Goal: Communication & Community: Answer question/provide support

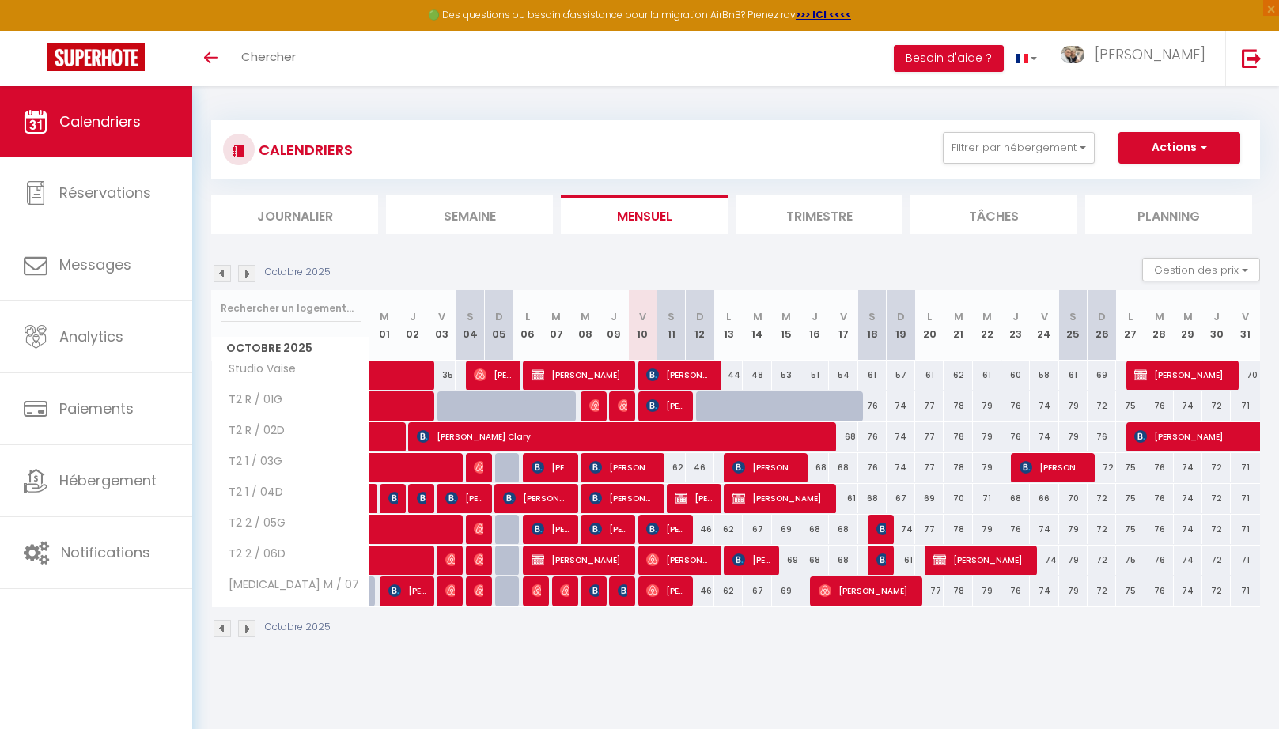
select select "0"
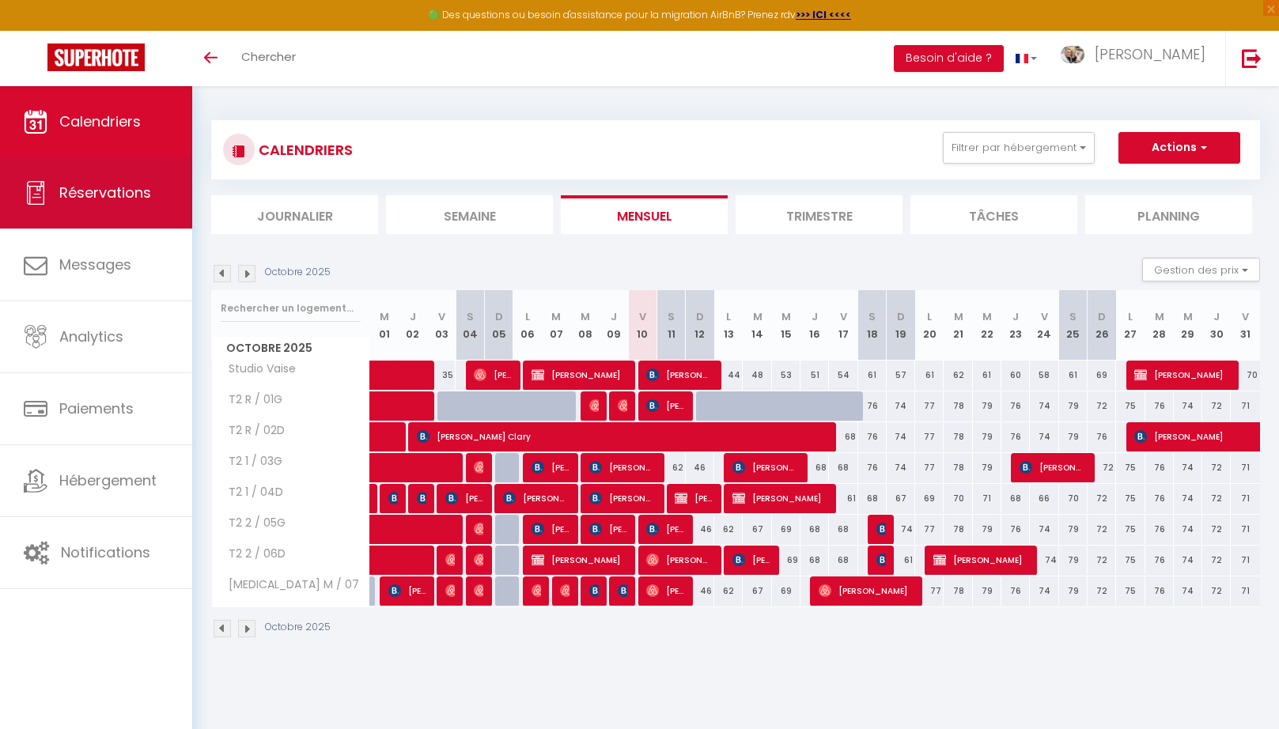
scroll to position [3, 0]
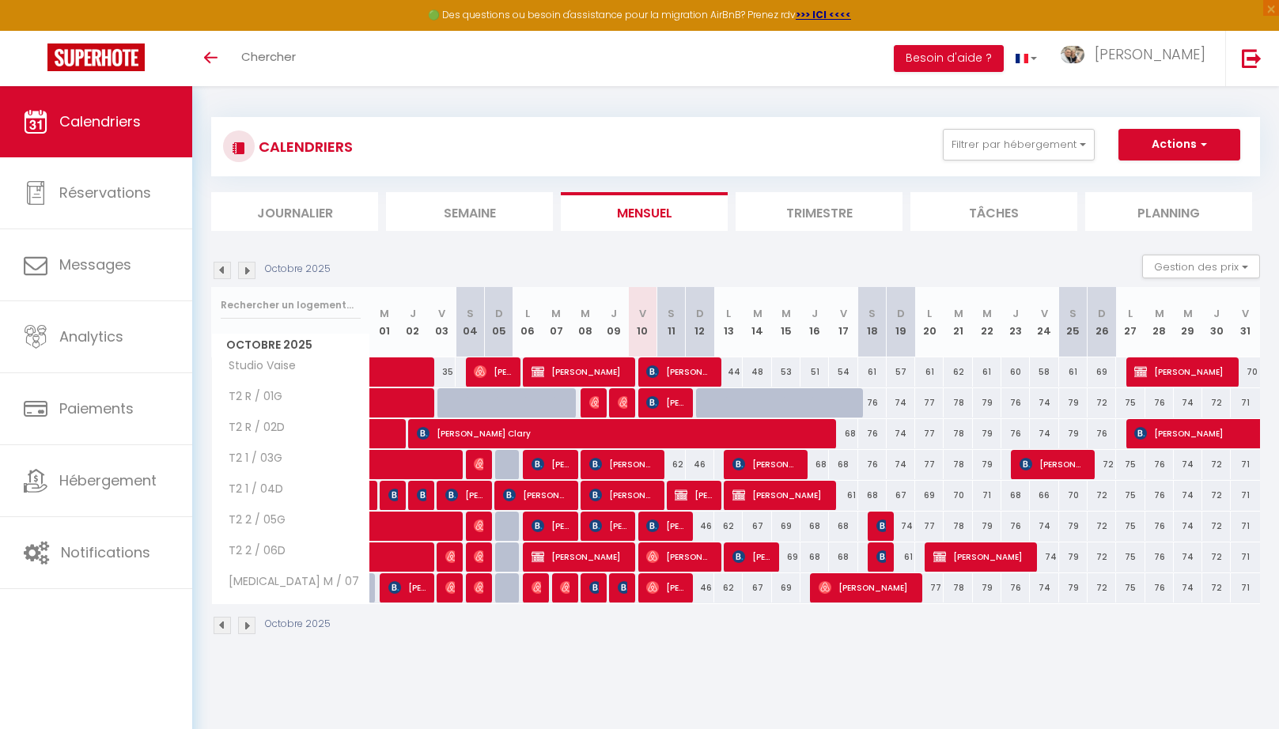
click at [754, 463] on span "[PERSON_NAME]" at bounding box center [765, 464] width 66 height 30
select select "KO"
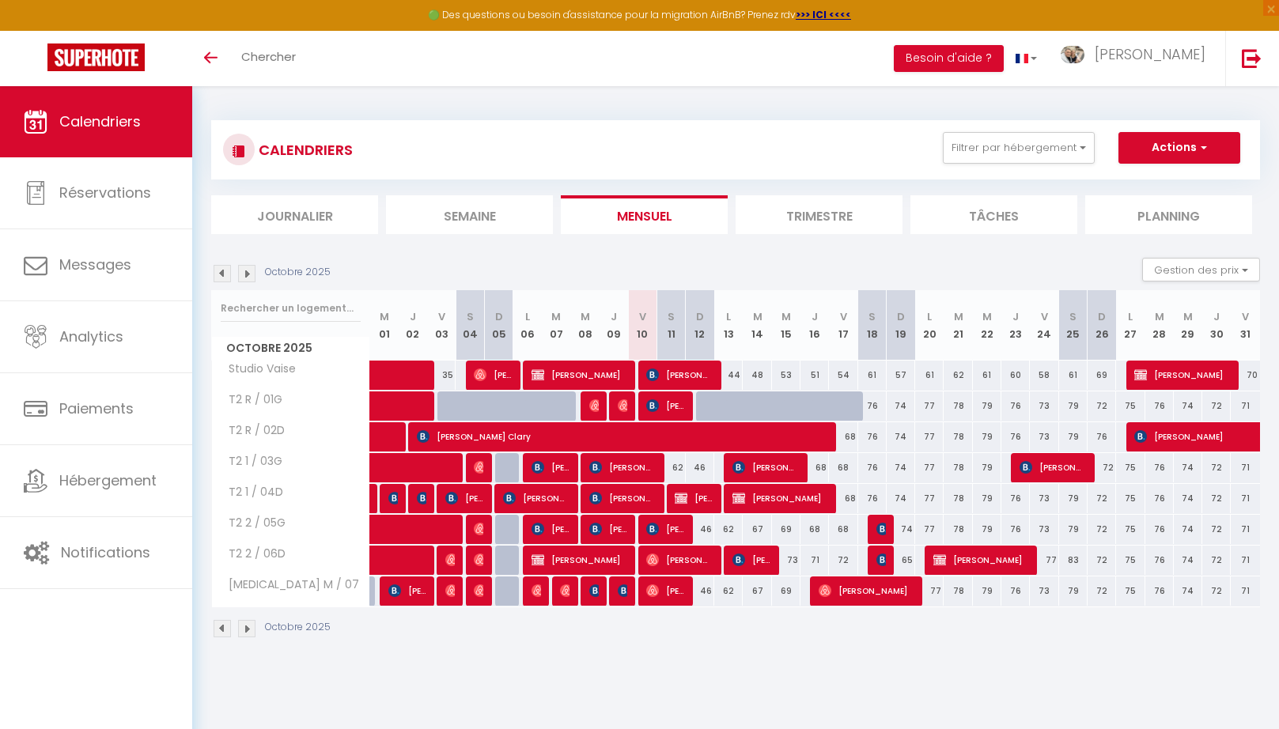
scroll to position [3, 0]
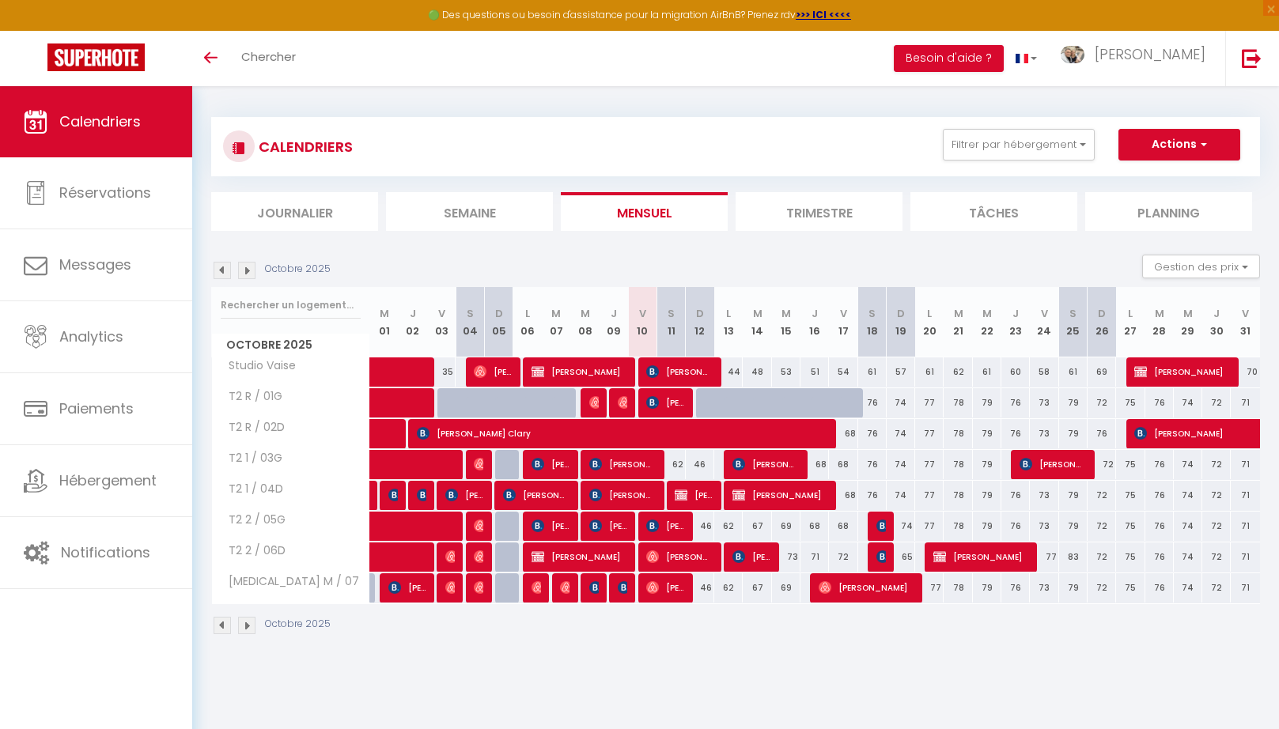
click at [777, 456] on span "[PERSON_NAME]" at bounding box center [765, 464] width 66 height 30
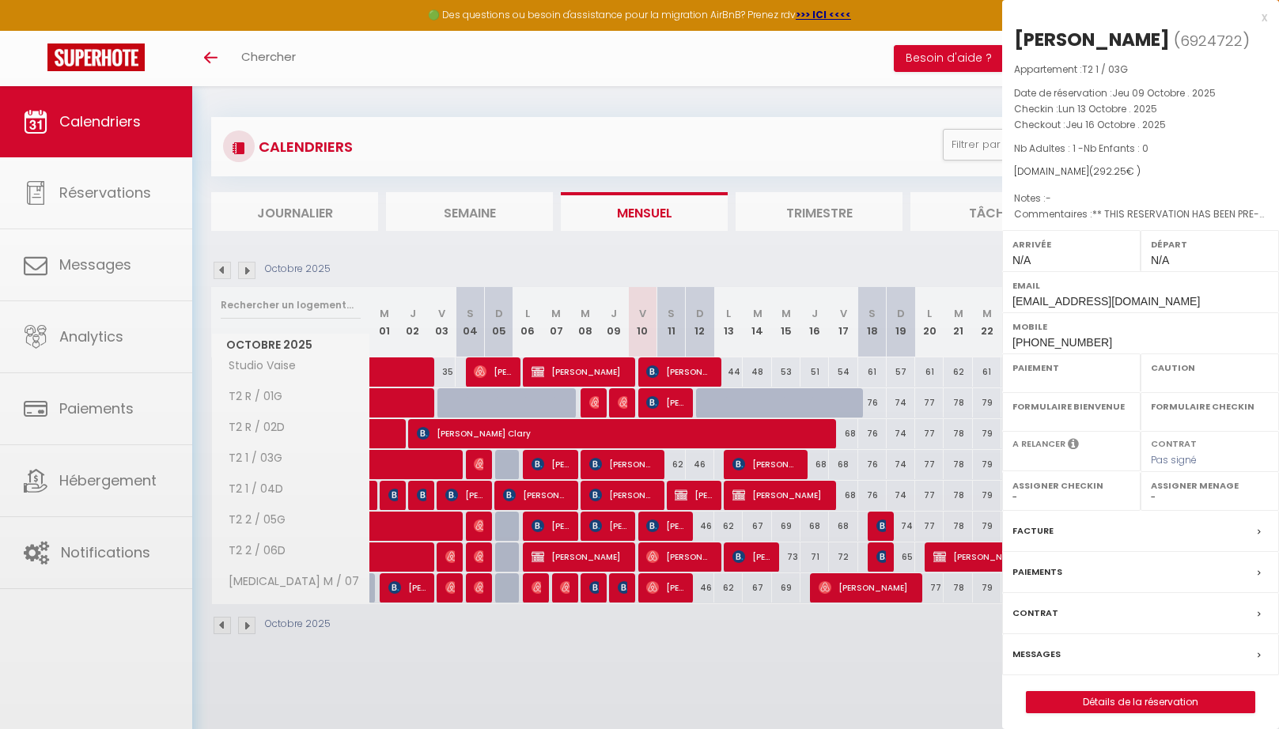
select select "OK"
select select "0"
select select "1"
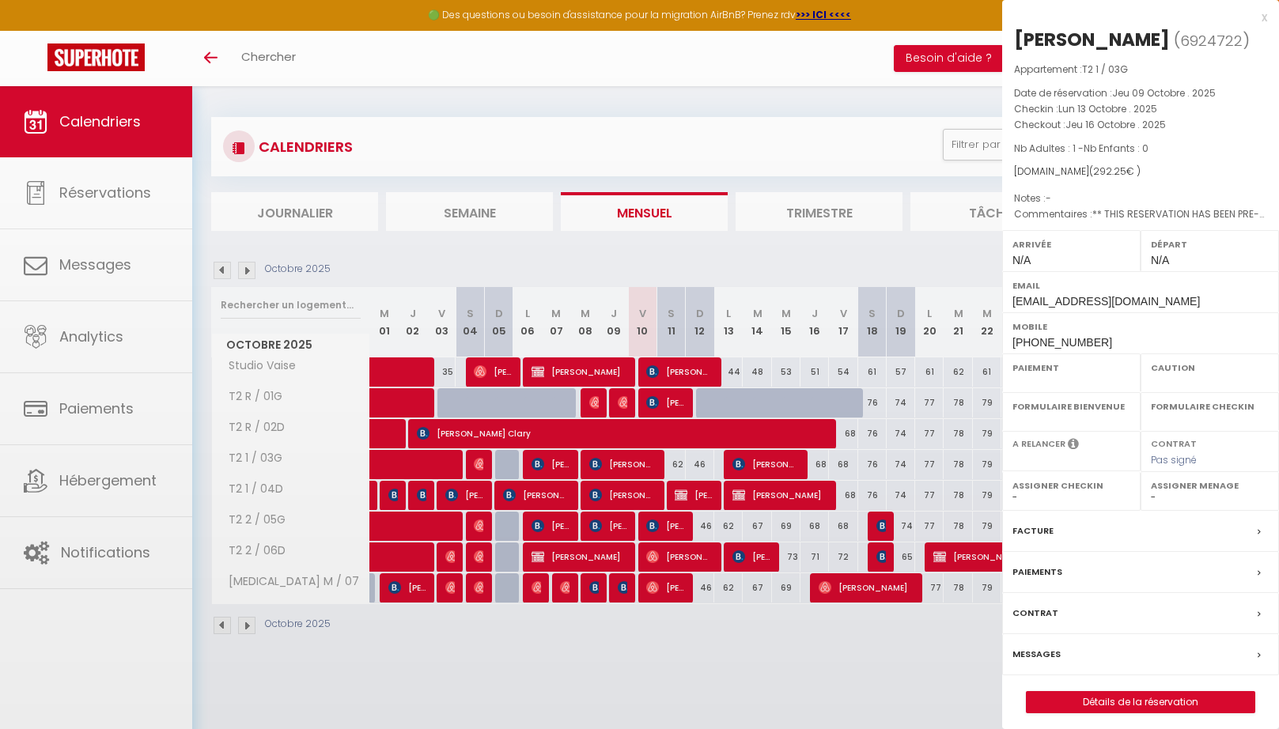
select select
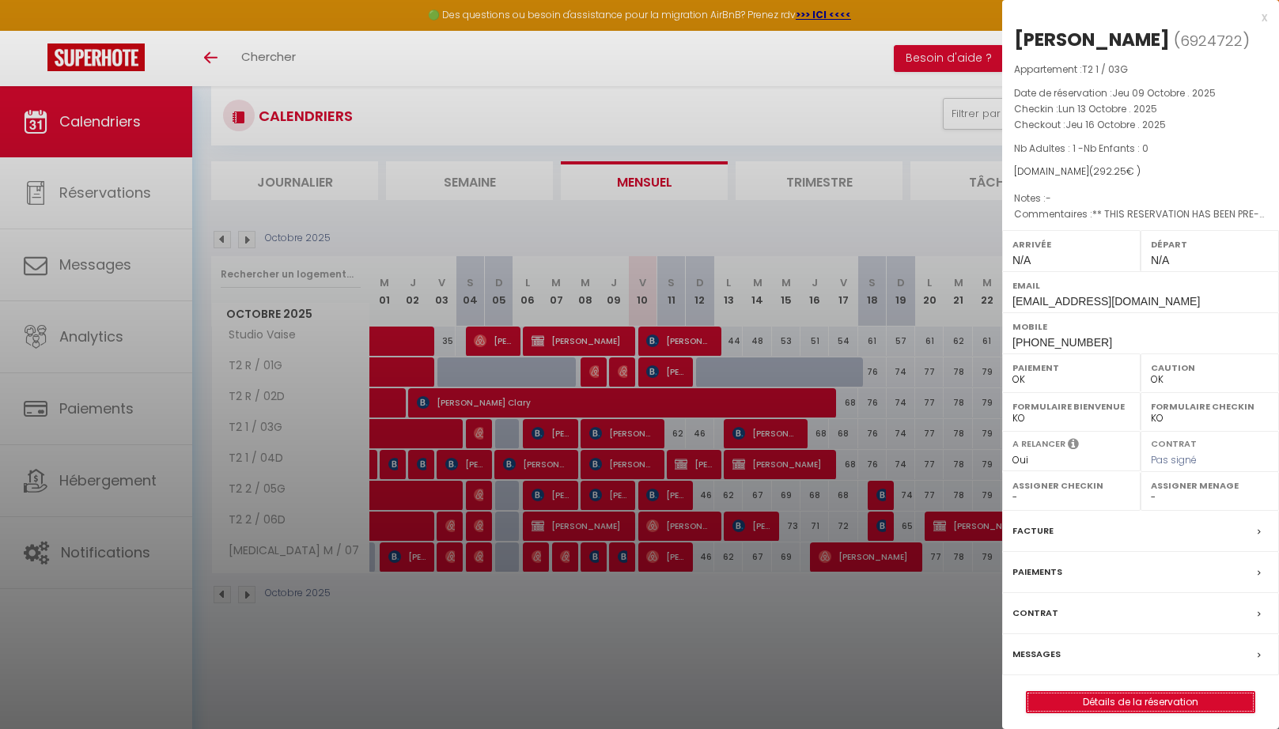
click at [1165, 692] on link "Détails de la réservation" at bounding box center [1141, 702] width 228 height 21
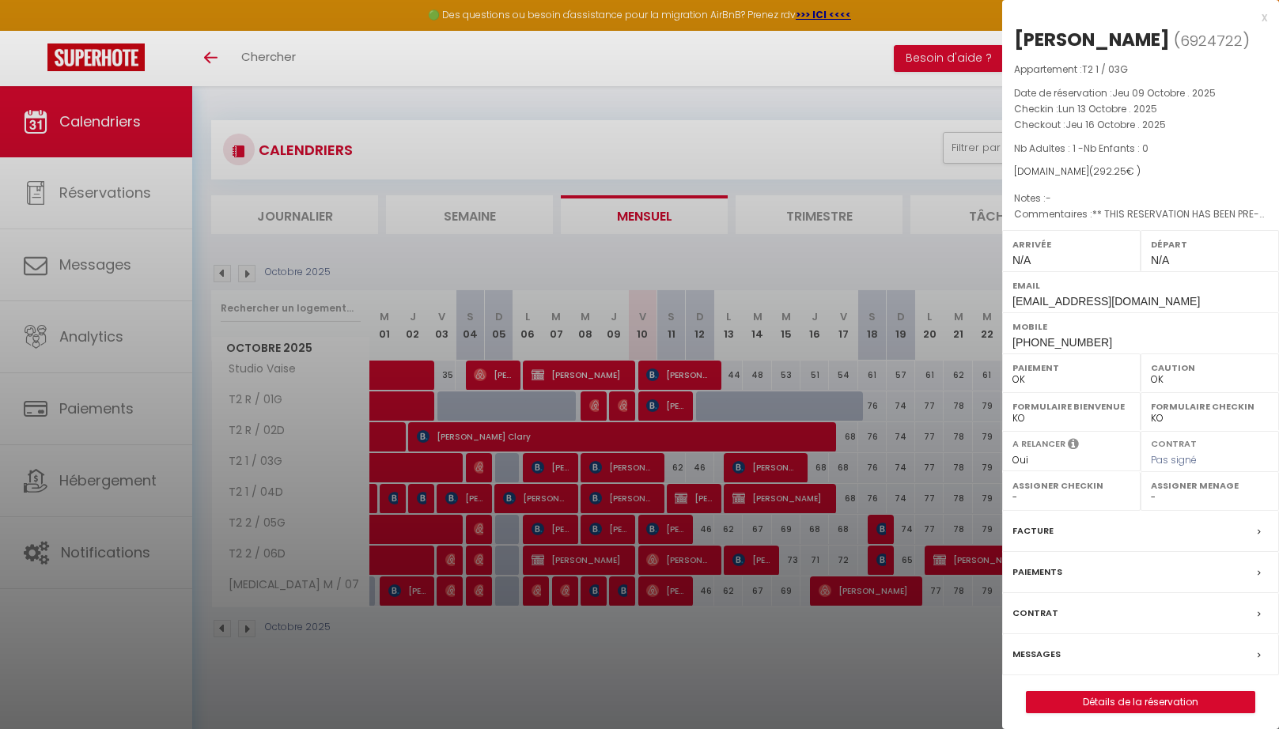
select select
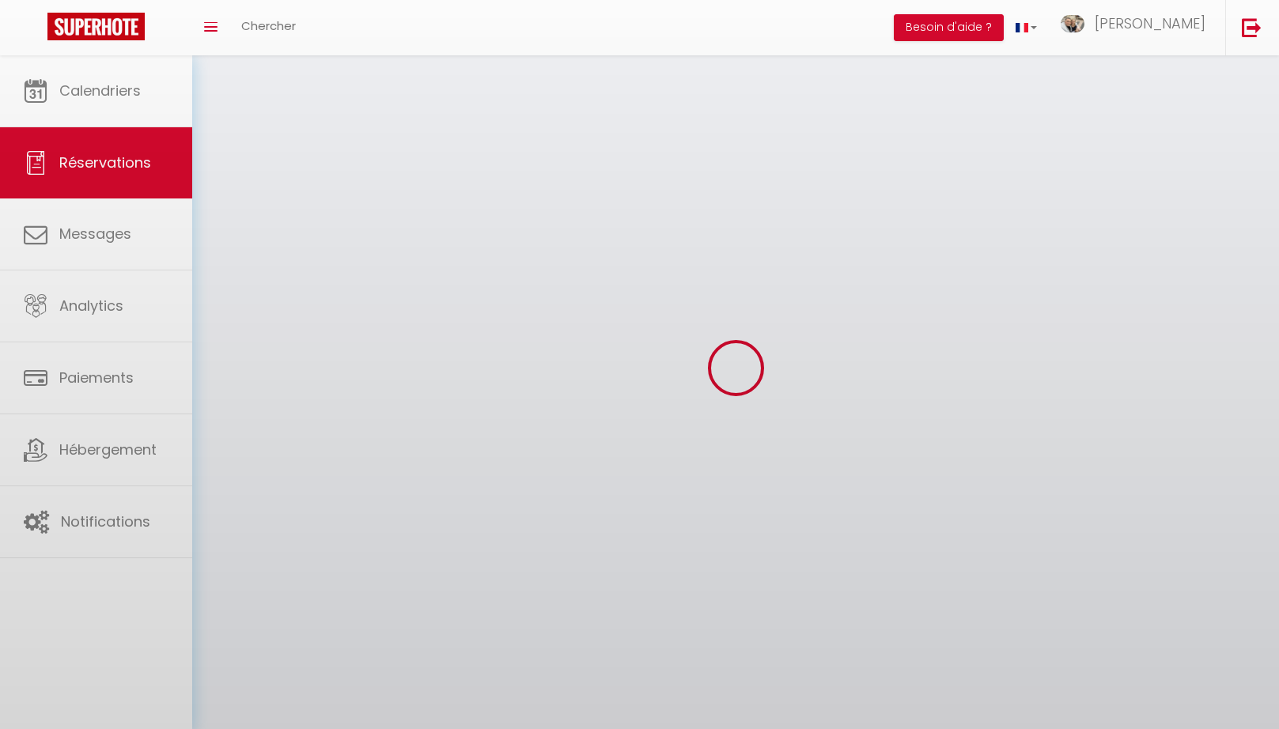
select select
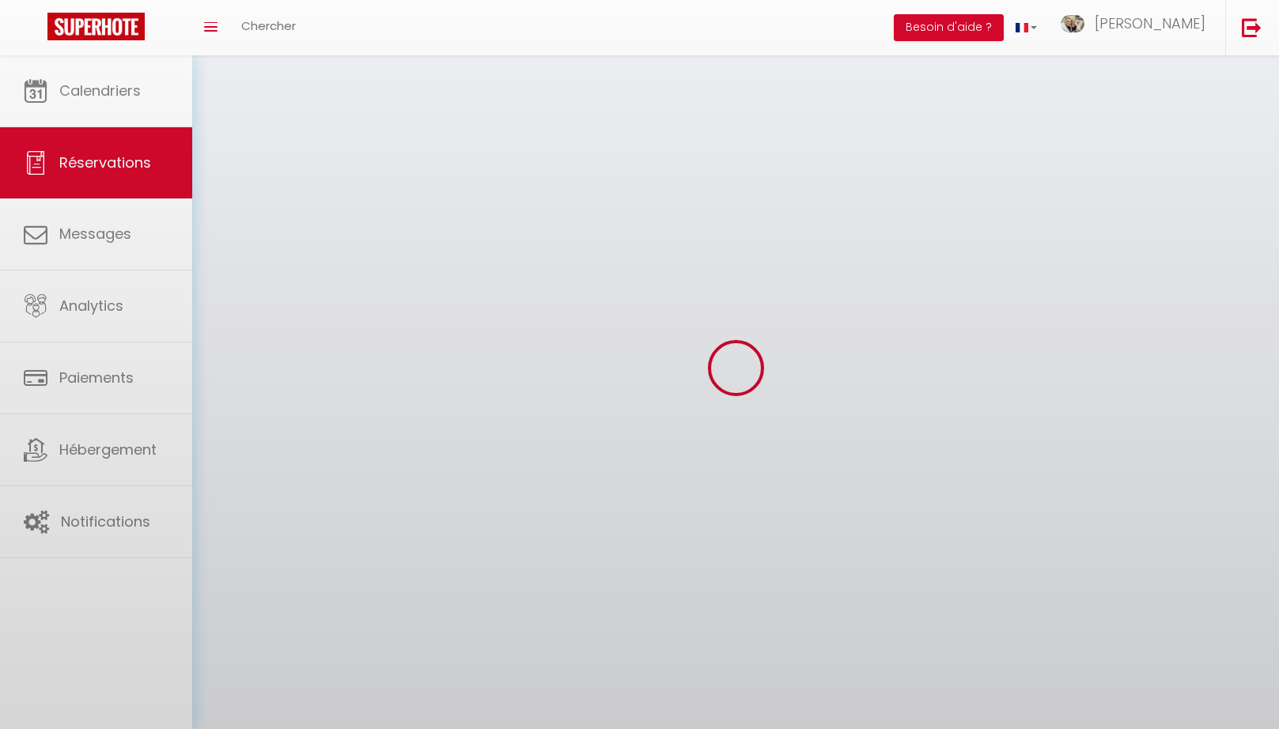
select select
checkbox input "false"
select select
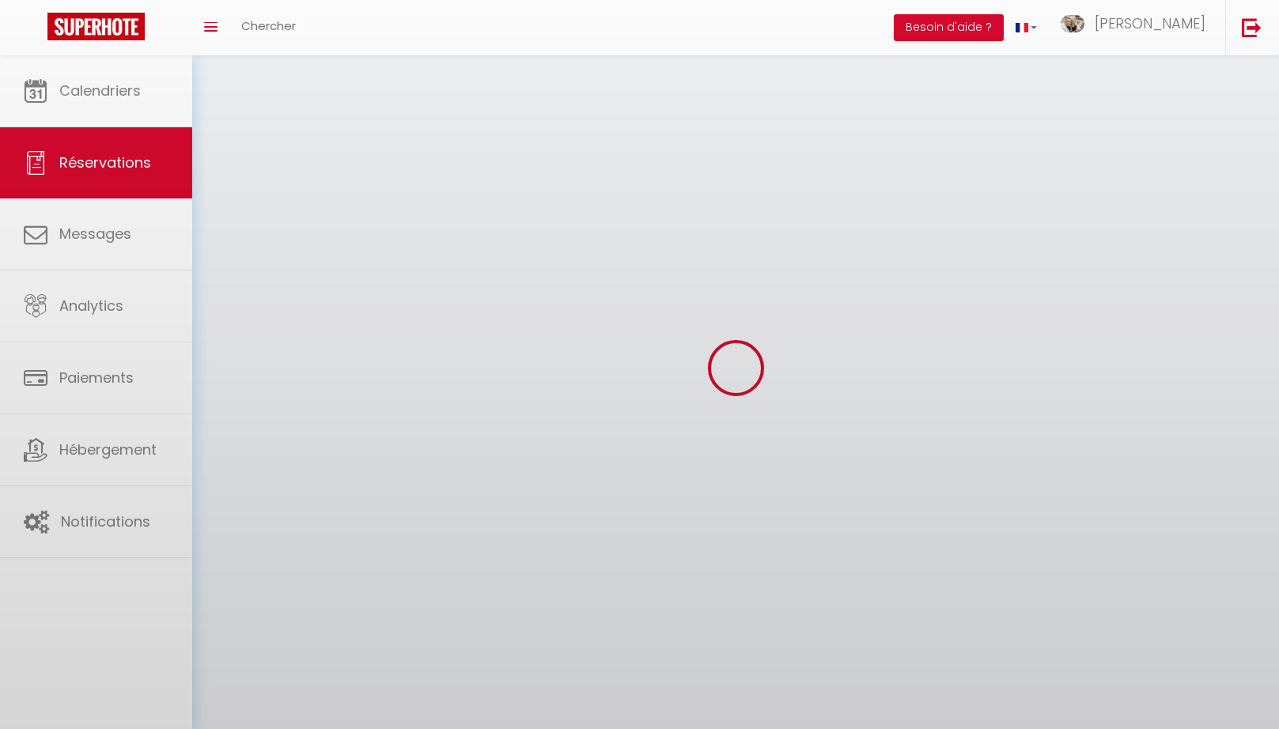
select select
checkbox input "false"
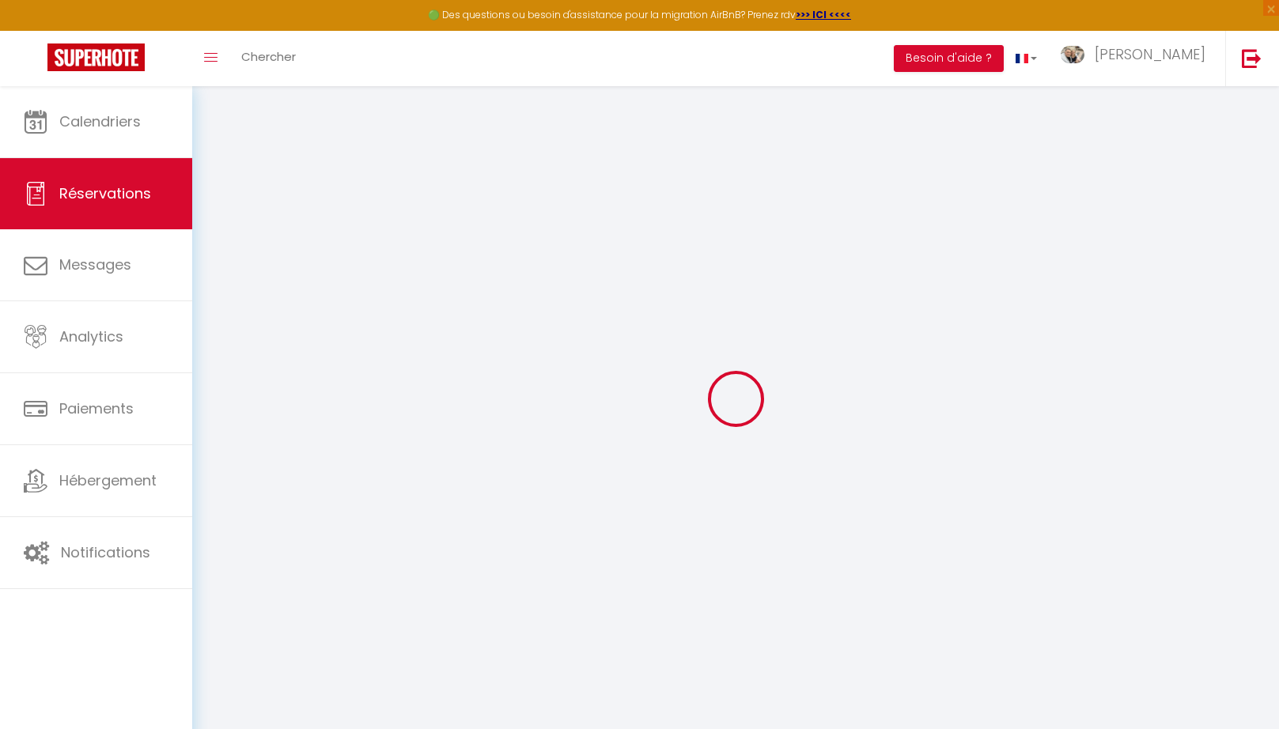
select select
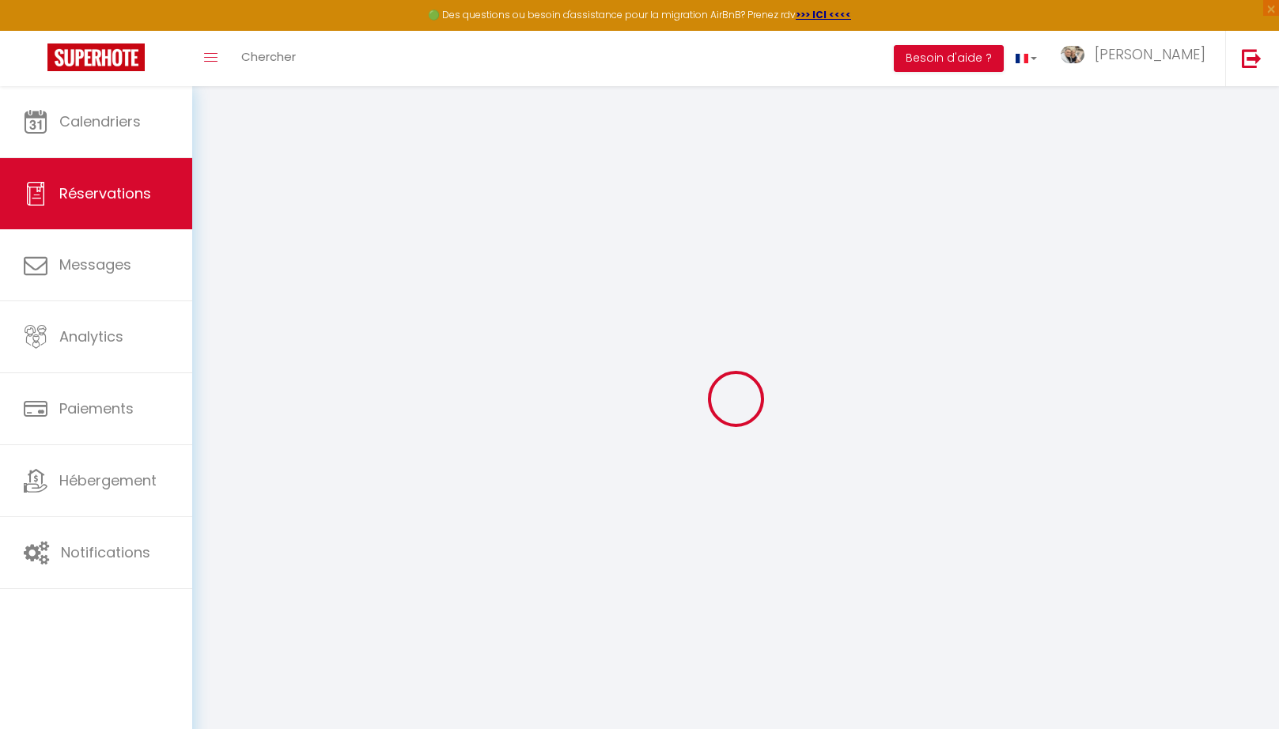
select select
checkbox input "false"
select select
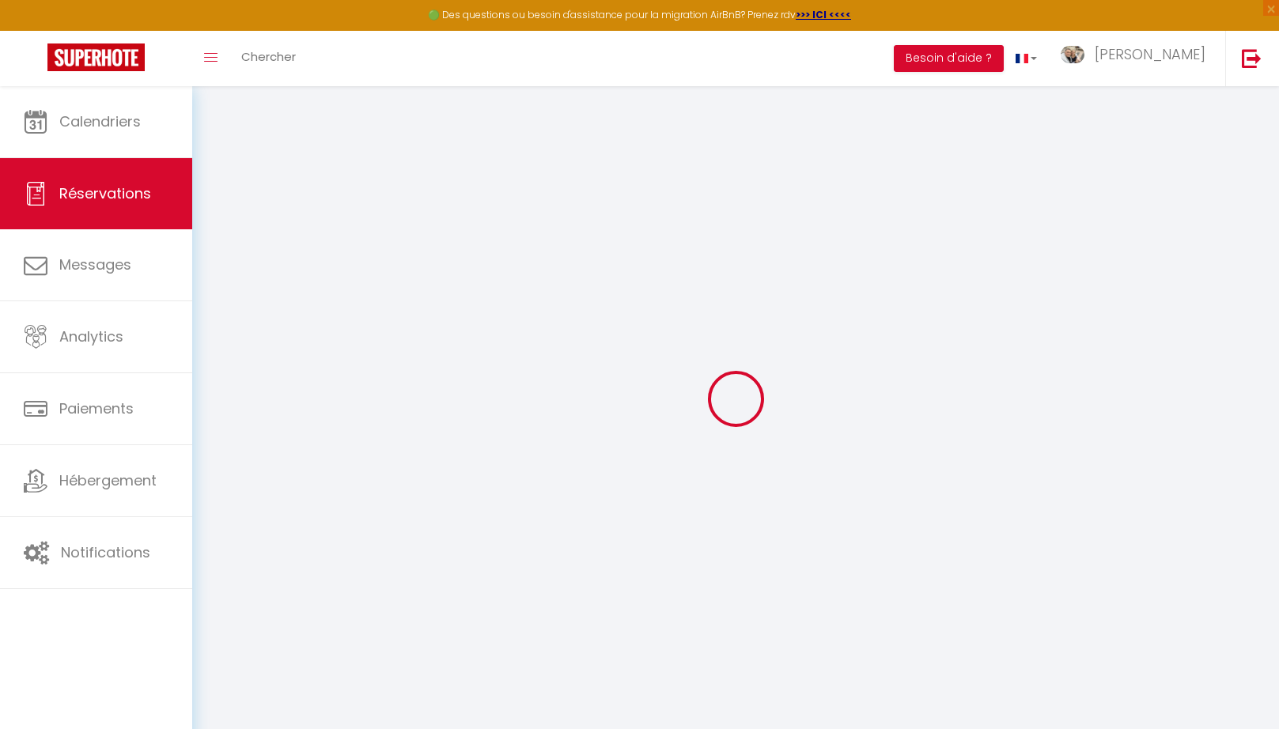
select select
checkbox input "false"
select select
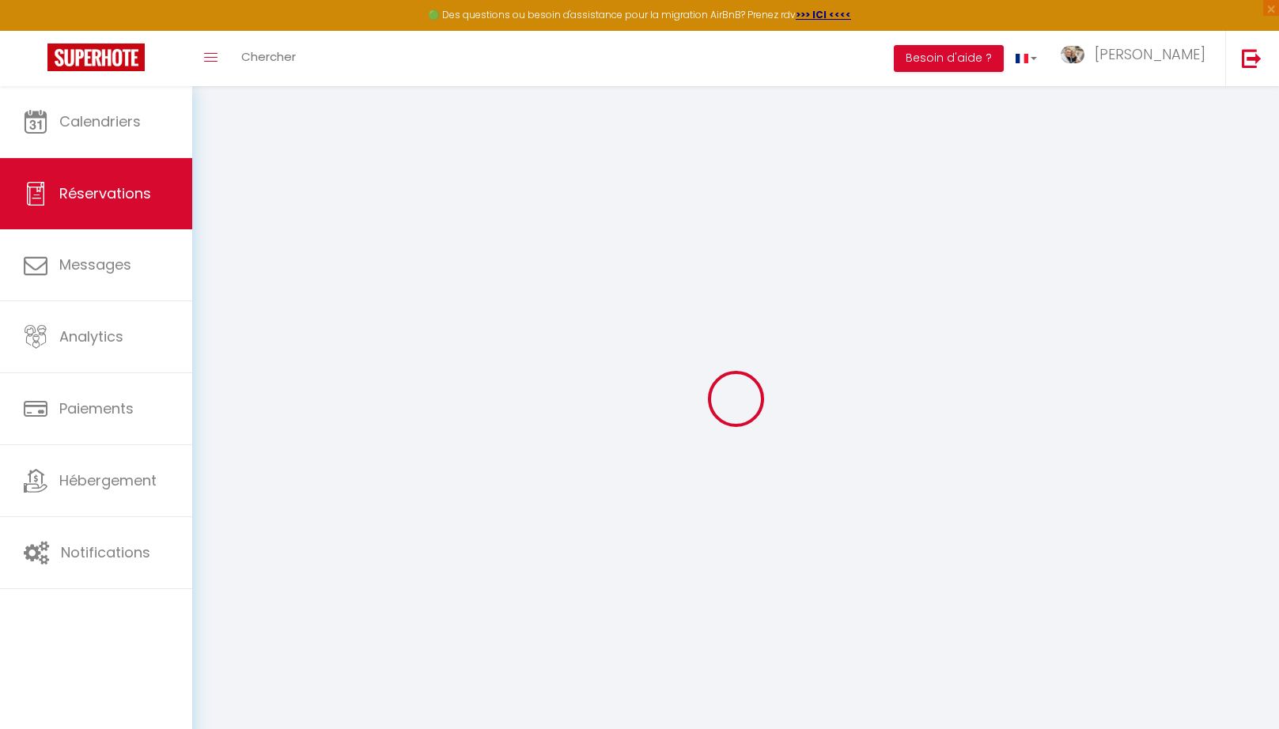
type input "SOTCHEAT"
type input "CHUON"
type input "schuon.724460@guest.booking.com"
type input "+33786842867"
type input "13008"
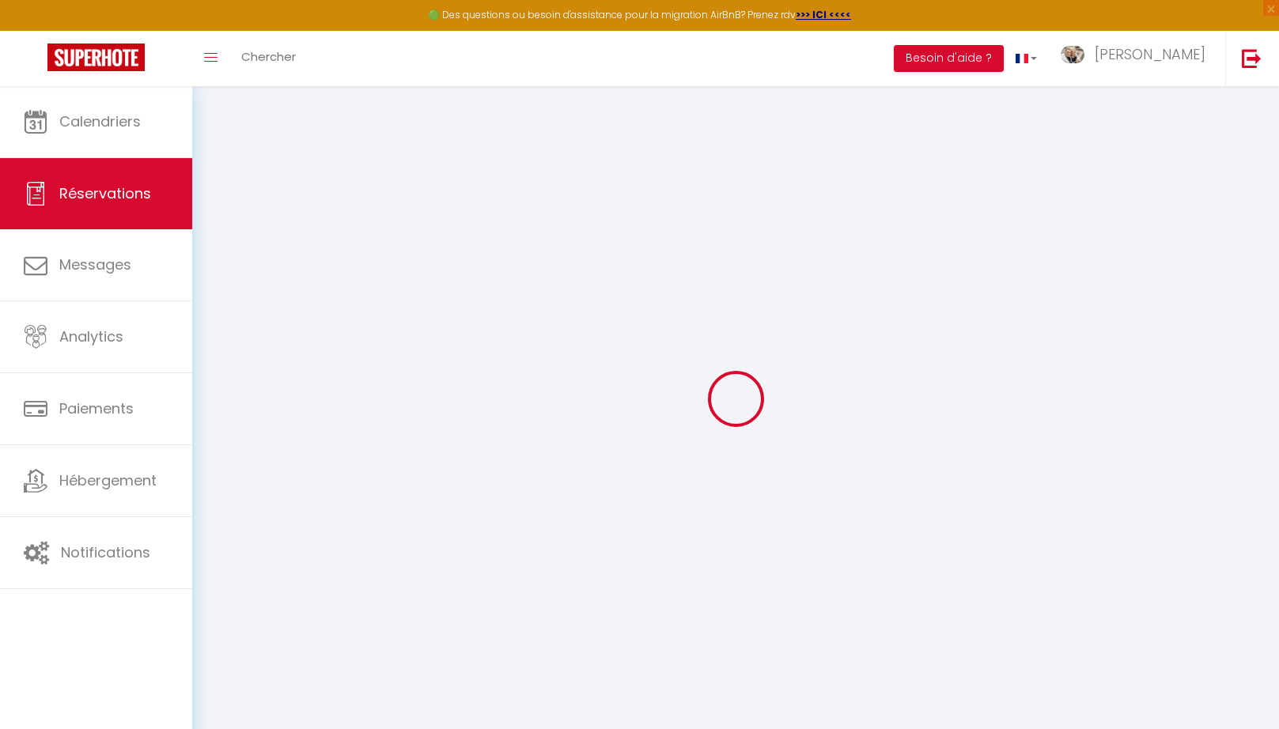
type input "327 AVENUE DU PRADO"
type input "MARSEILLE"
select select "FR"
type input "47.6"
type input "4.09"
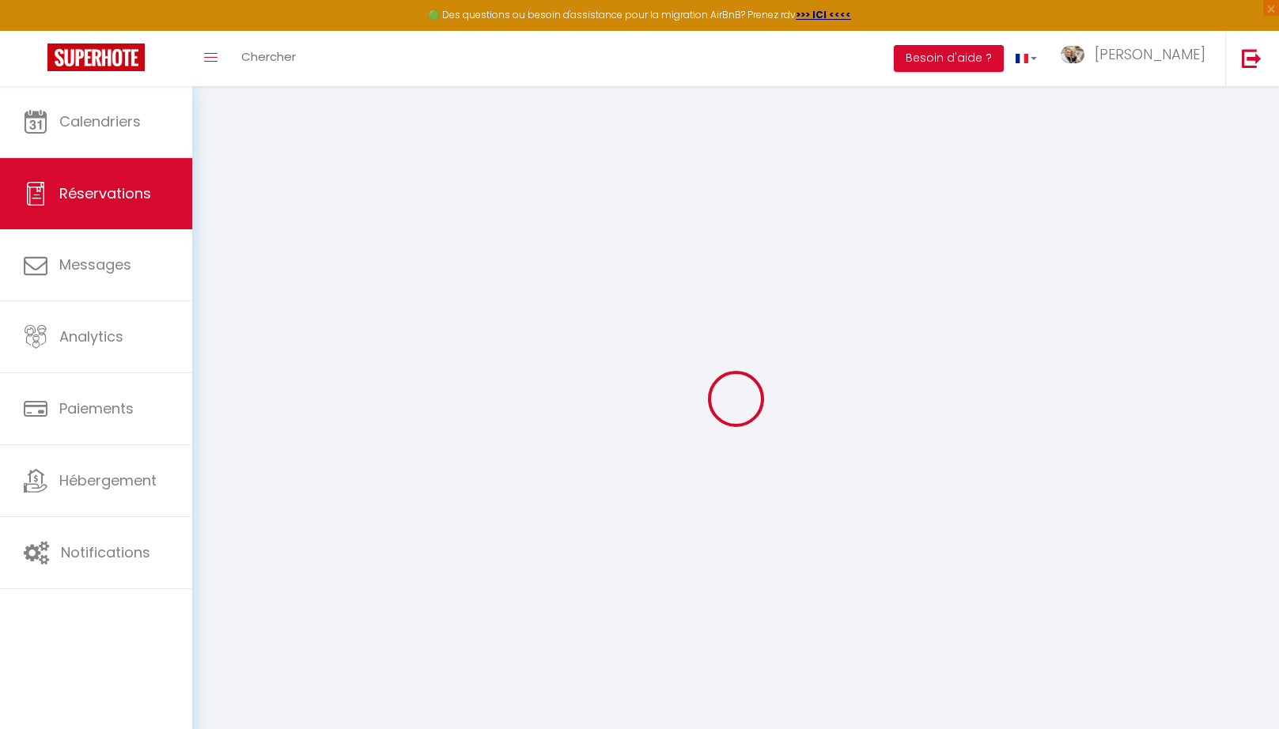
select select "55966"
select select "1"
select select
type input "1"
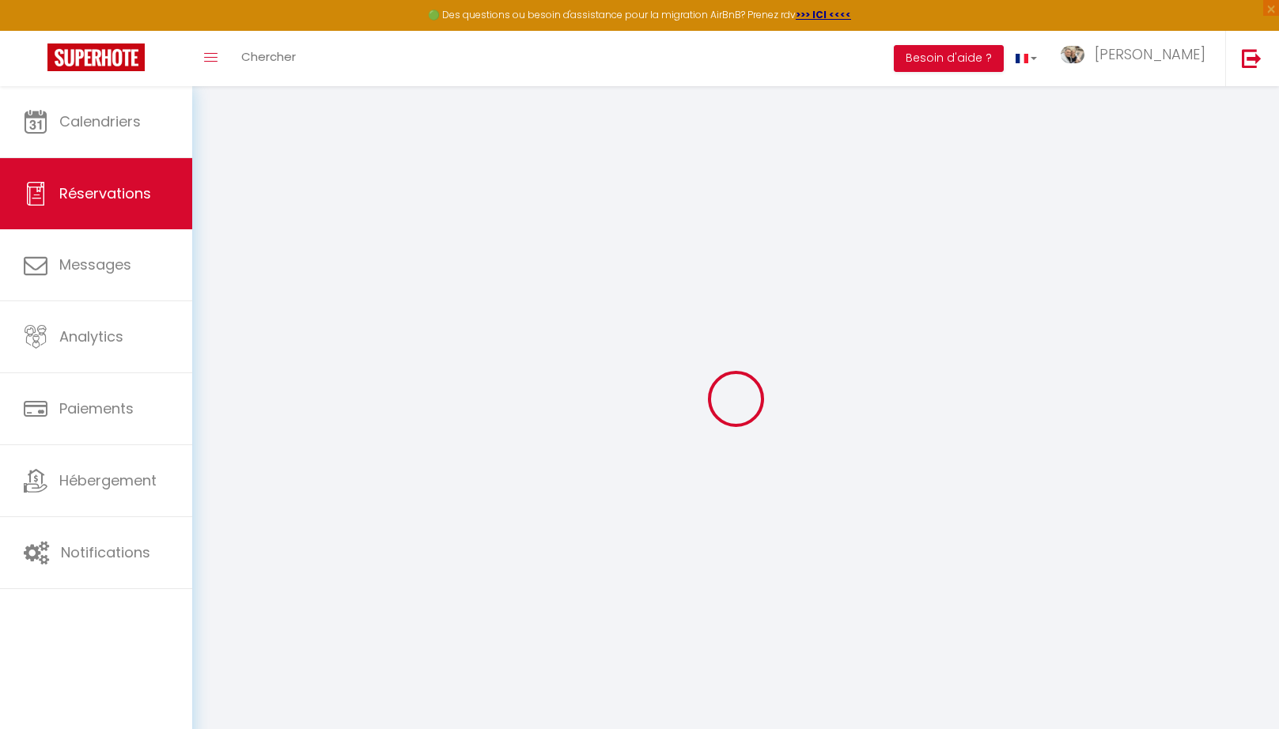
select select "12"
select select "15"
type input "245"
checkbox input "false"
type input "0"
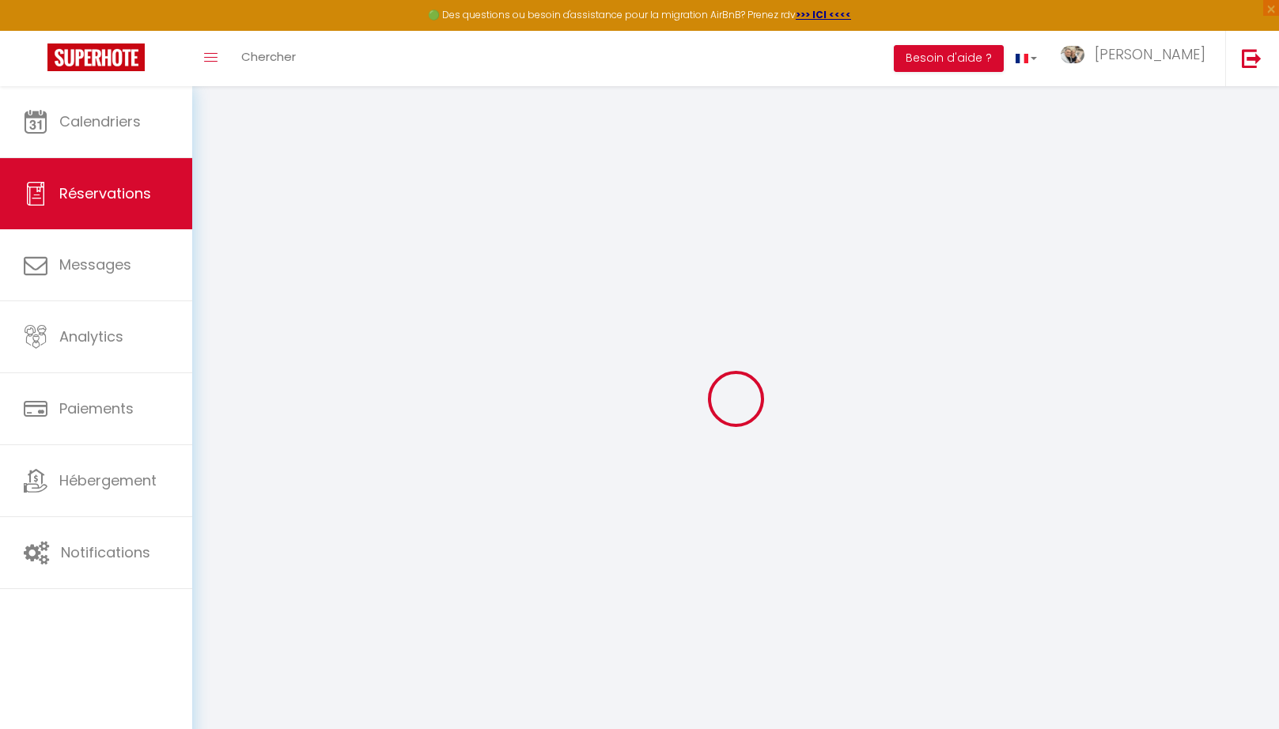
select select "2"
type input "0"
select select
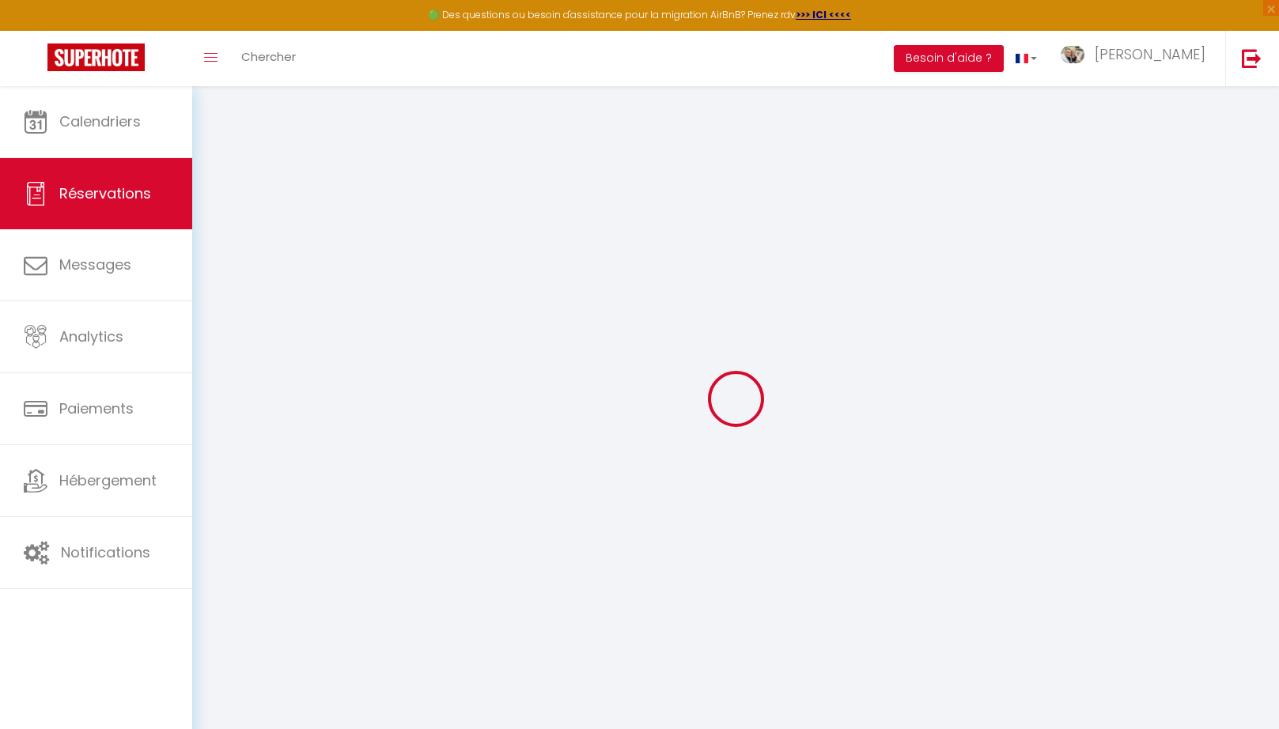
select select
checkbox input "false"
select select
checkbox input "false"
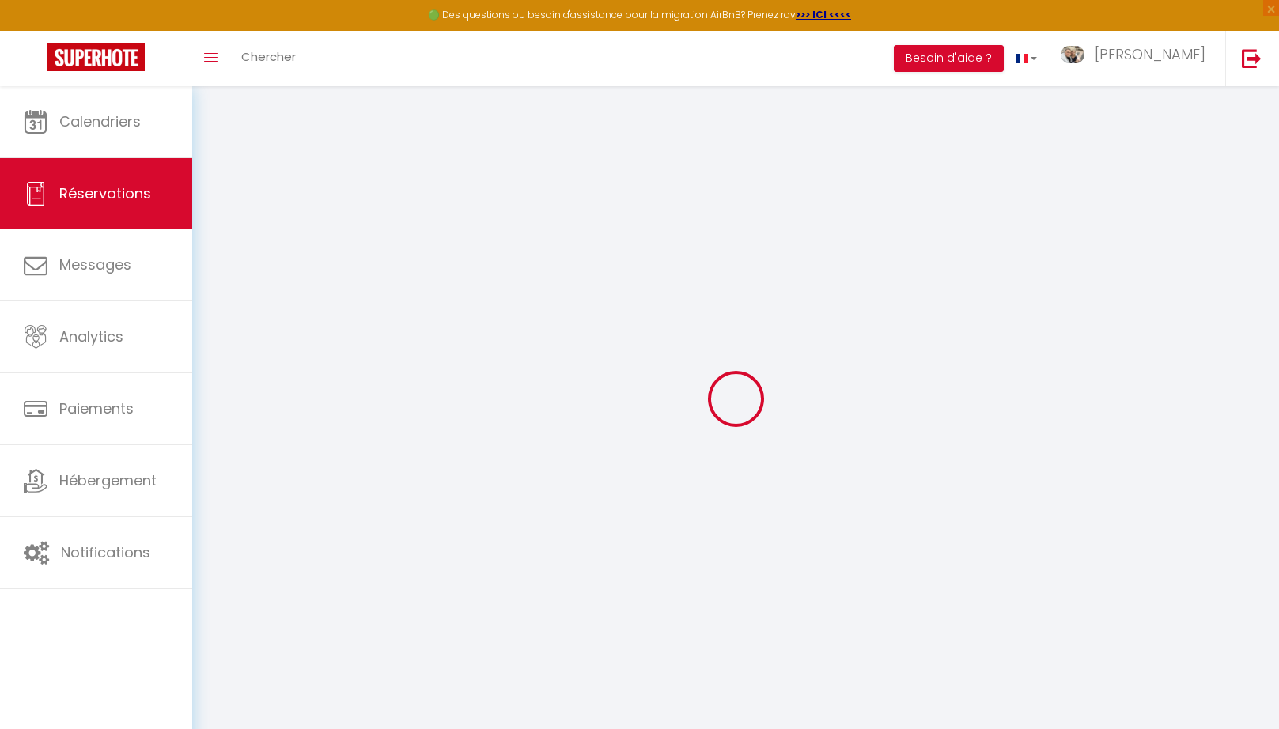
select select
checkbox input "false"
type textarea "** THIS RESERVATION HAS BEEN PRE-PAID ** Reservation has a cancellation grace p…"
select select
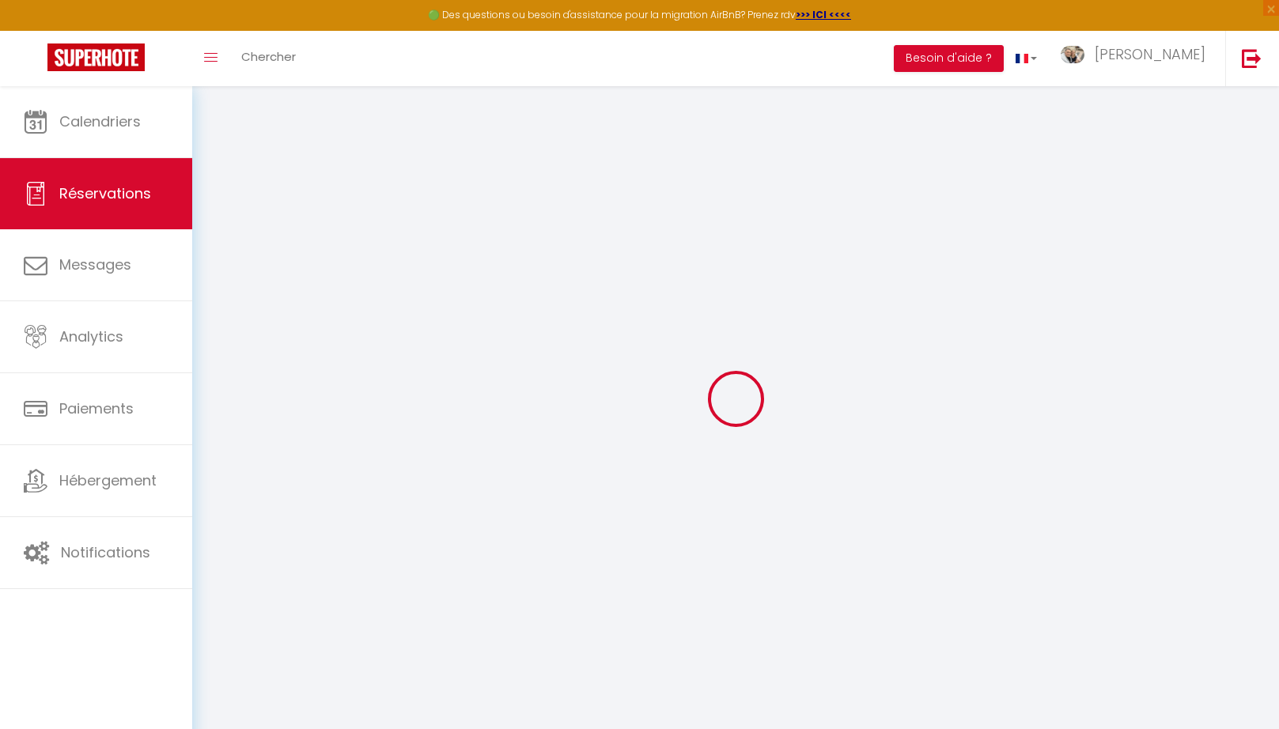
select select
checkbox input "false"
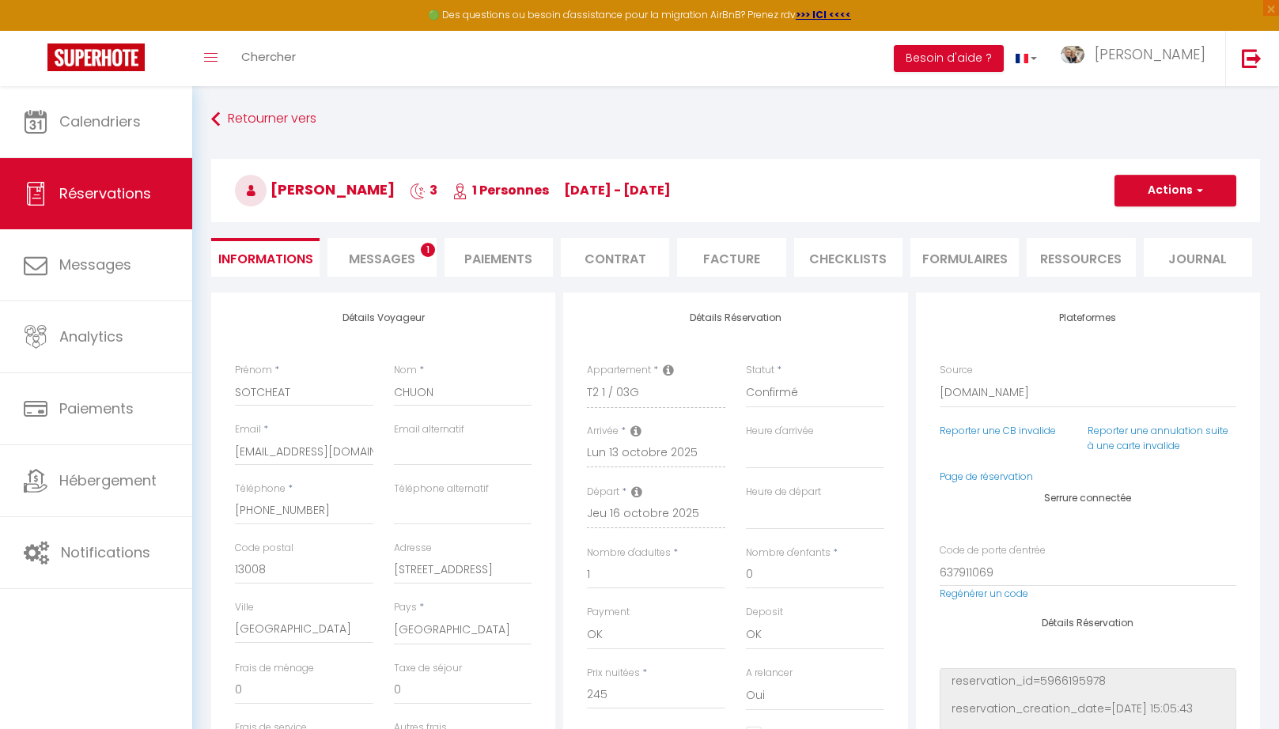
type input "35"
type input "12.25"
select select
checkbox input "false"
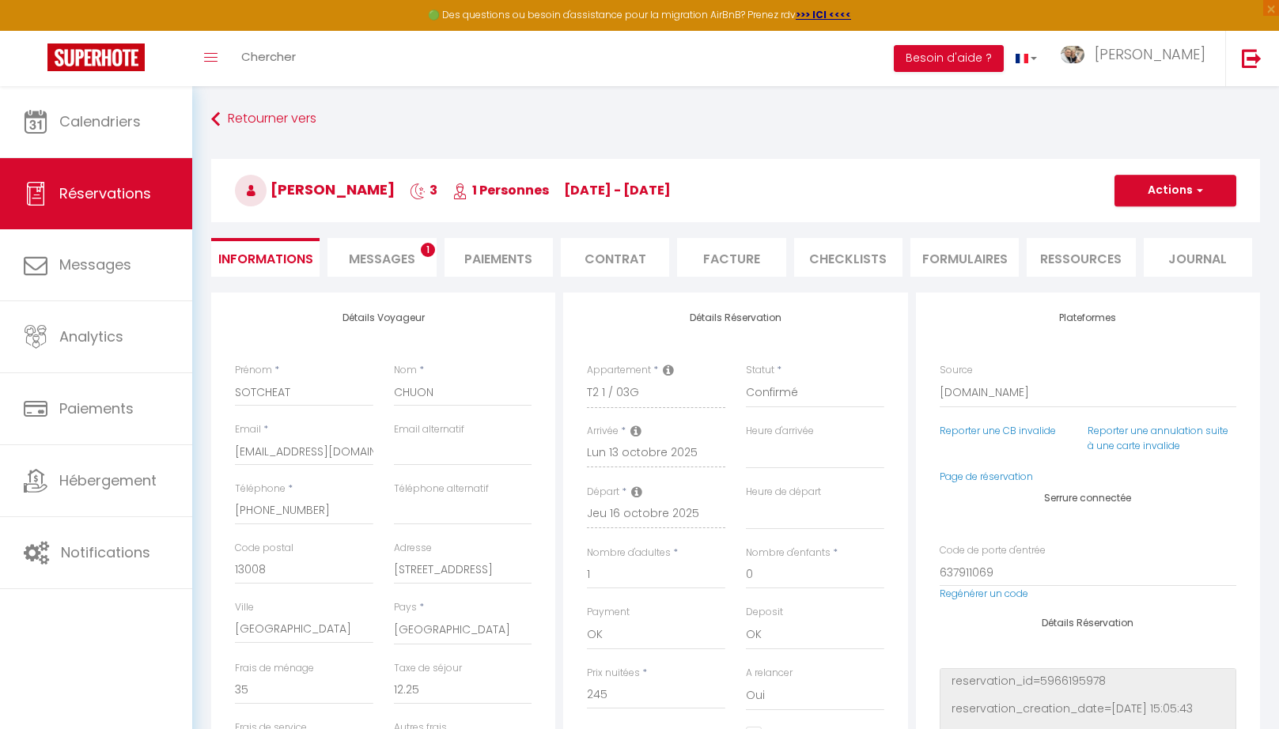
select select
drag, startPoint x: 442, startPoint y: 520, endPoint x: 473, endPoint y: 525, distance: 31.3
click at [442, 520] on input "Téléphone alternatif" at bounding box center [463, 511] width 138 height 28
type input "+"
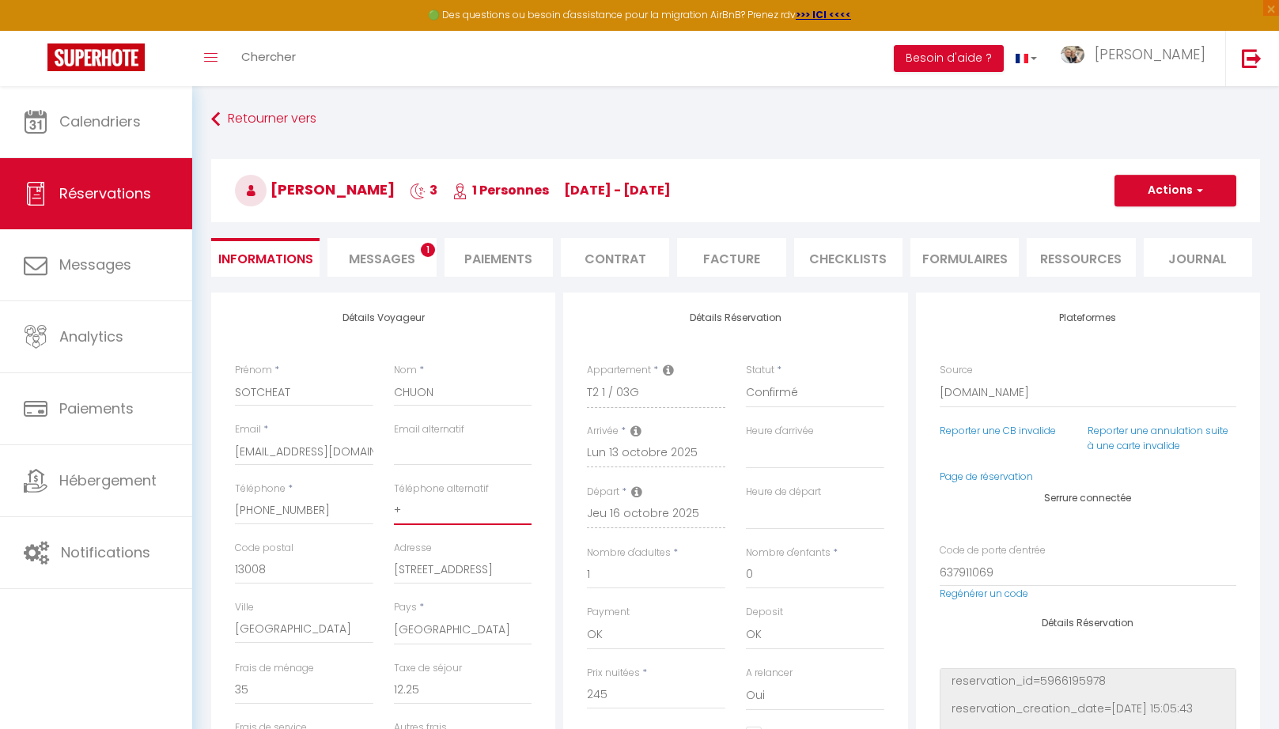
select select
checkbox input "false"
type input "+3"
select select
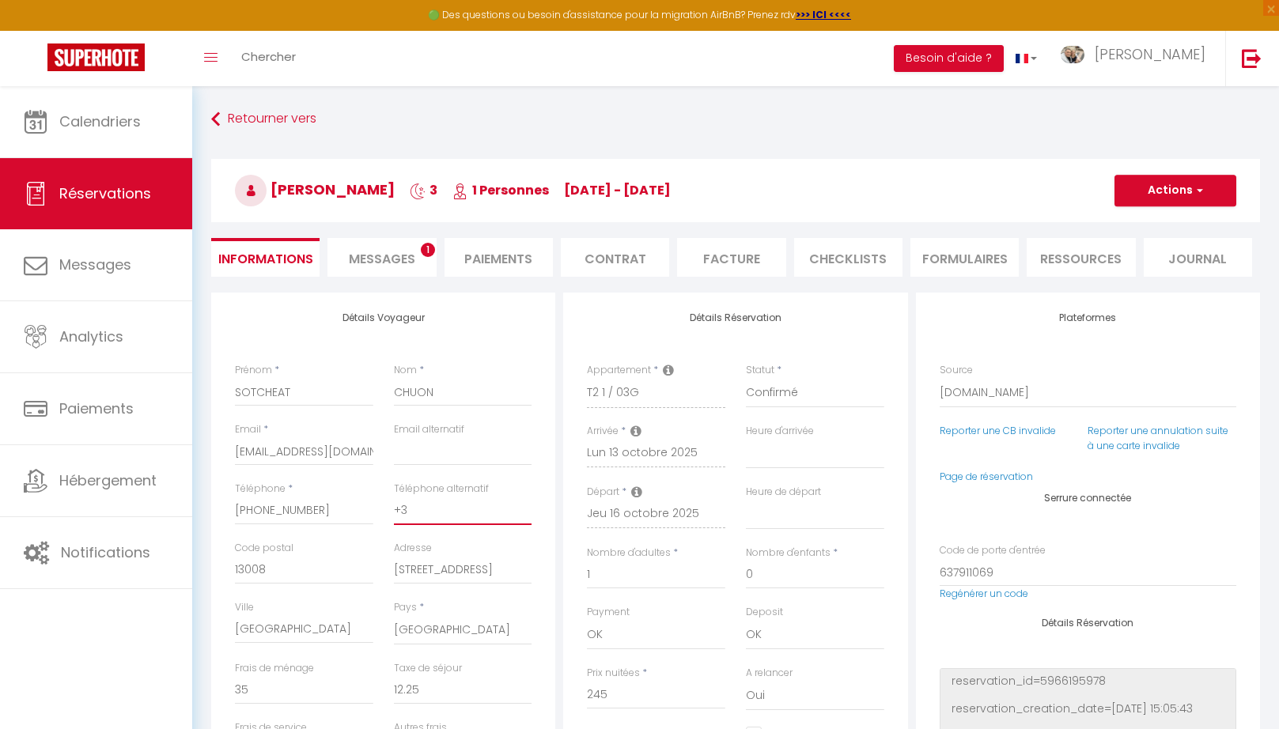
select select
checkbox input "false"
type input "+33"
select select
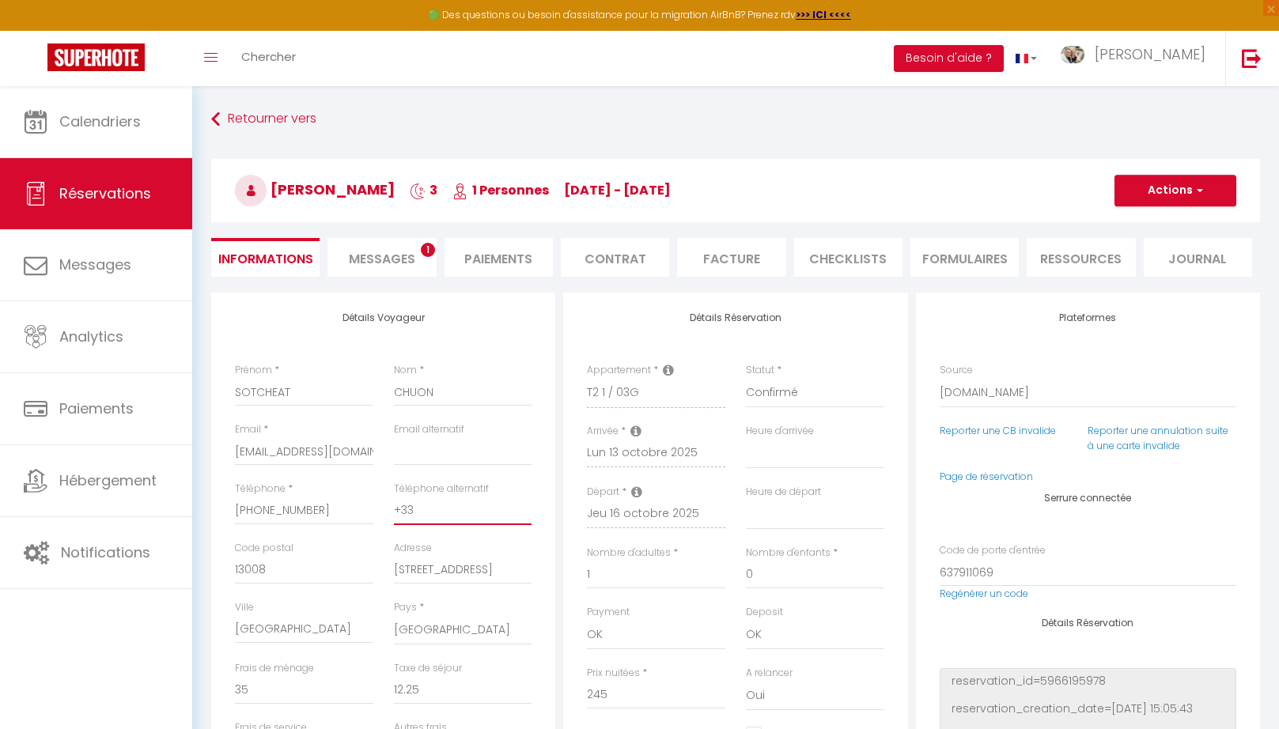
checkbox input "false"
type input "+337"
select select
checkbox input "false"
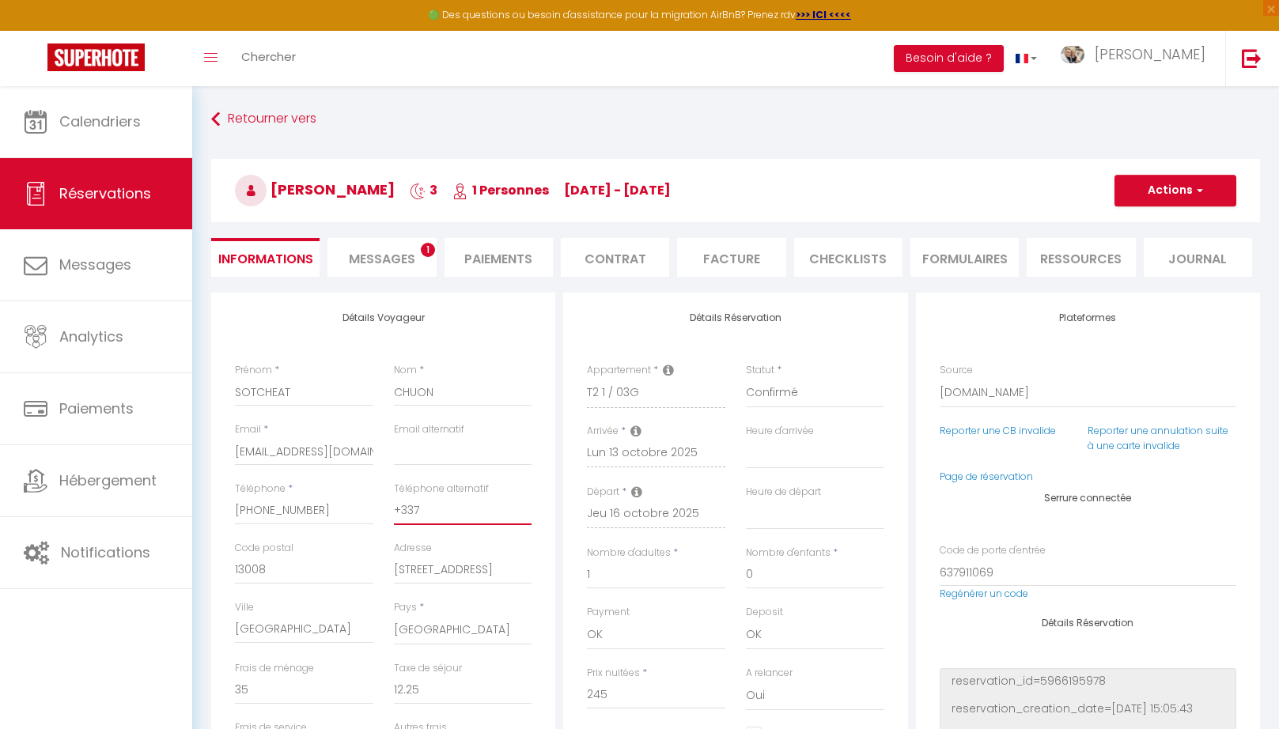
type input "+3374"
select select
checkbox input "false"
type input "+33744"
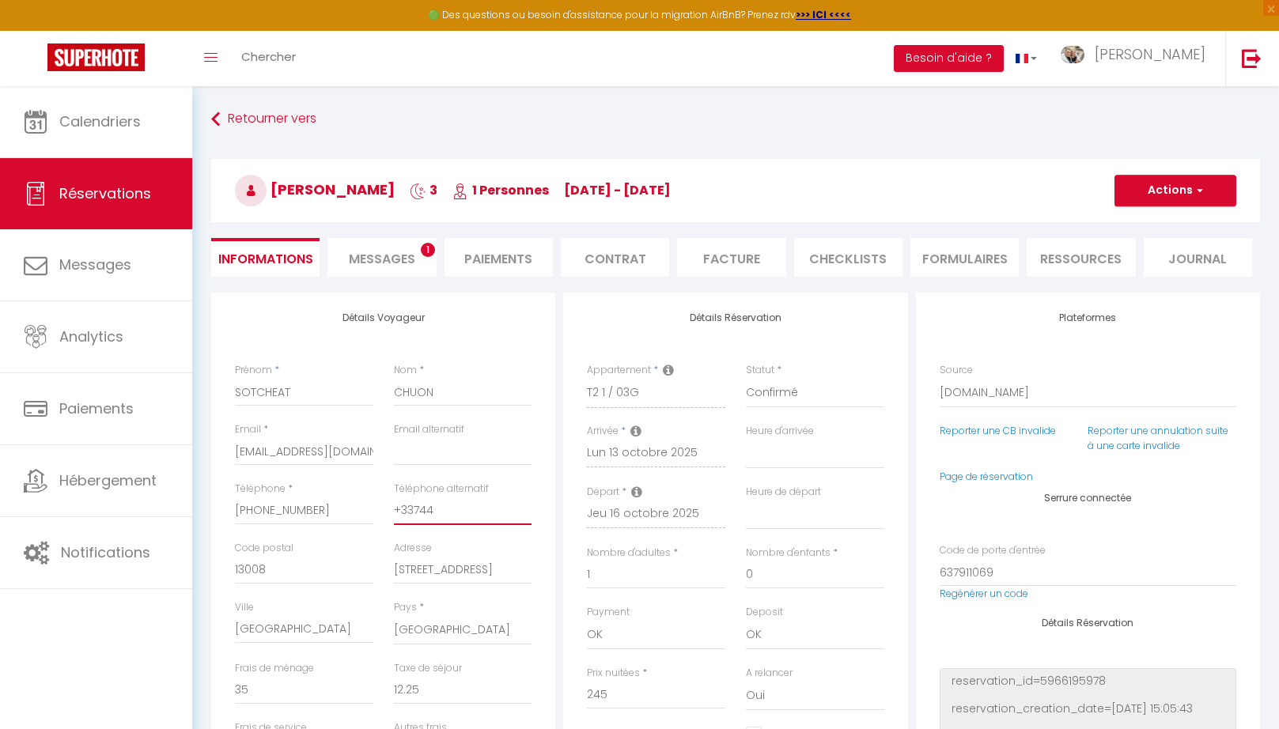
select select
checkbox input "false"
type input "+337448"
select select
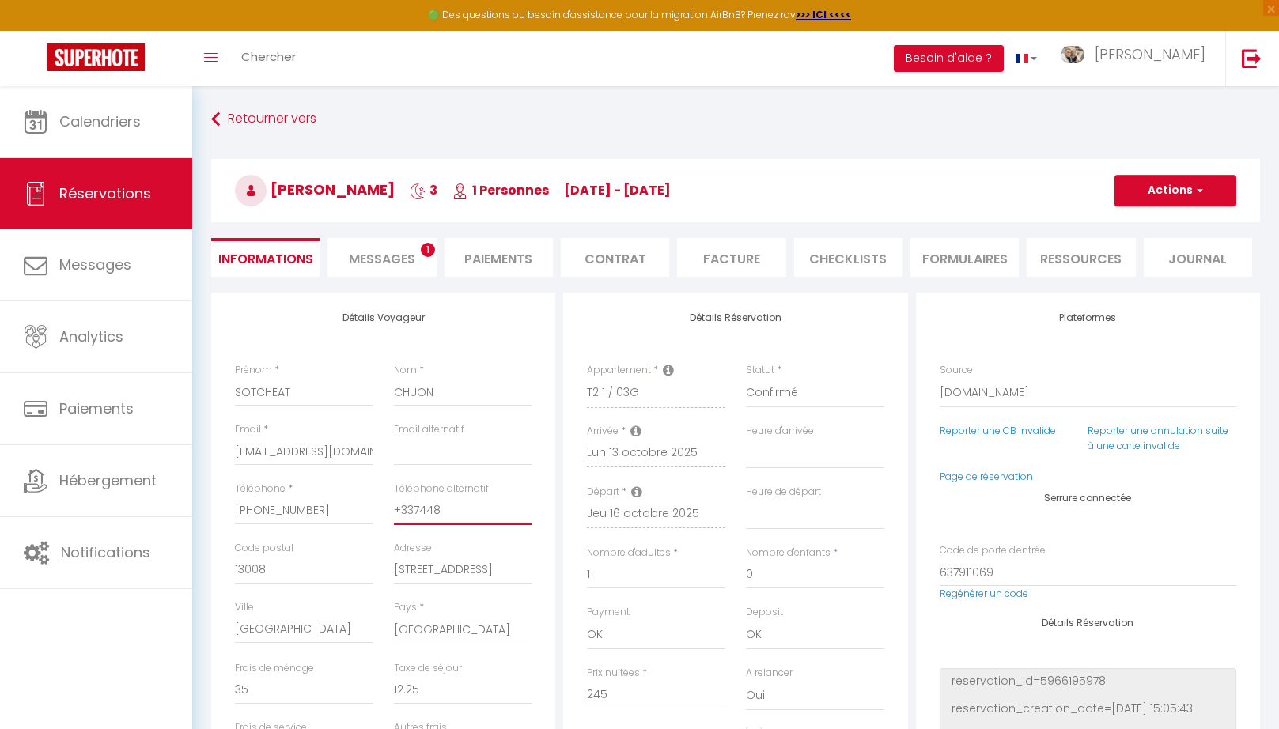
select select
checkbox input "false"
type input "+3374489"
select select
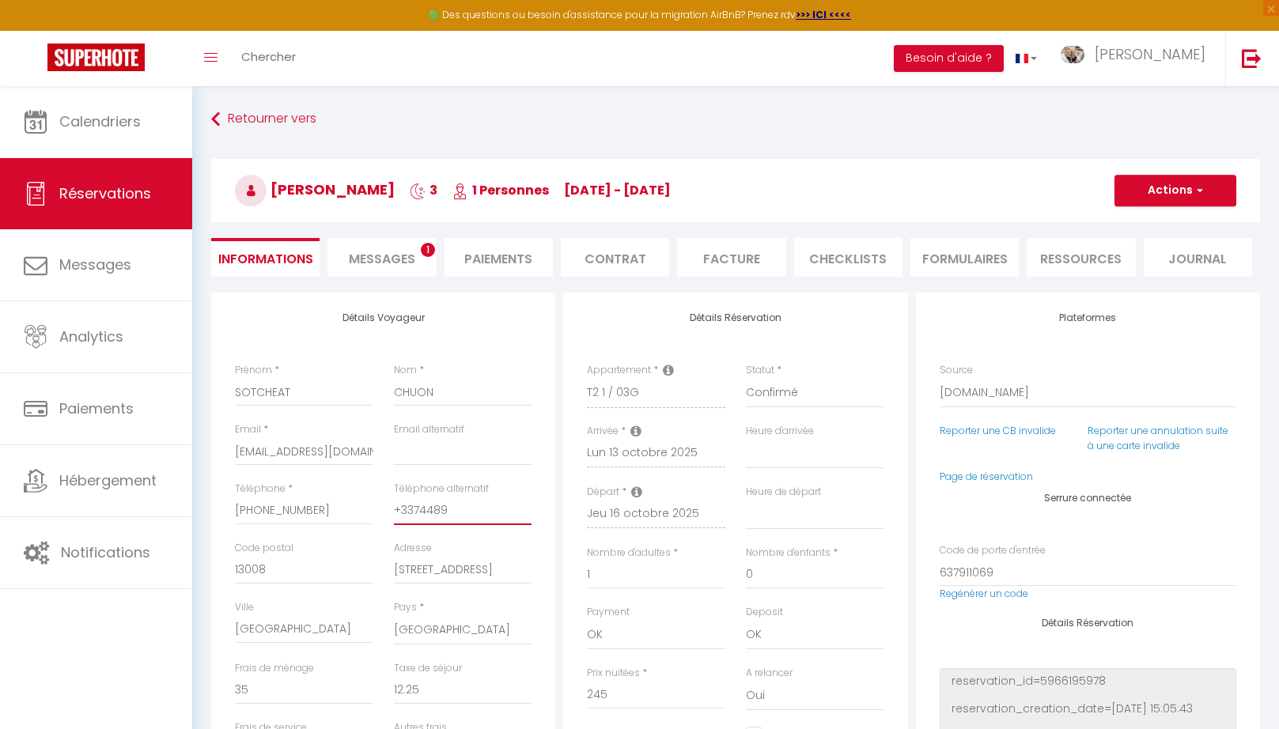
checkbox input "false"
type input "+33744891"
select select
checkbox input "false"
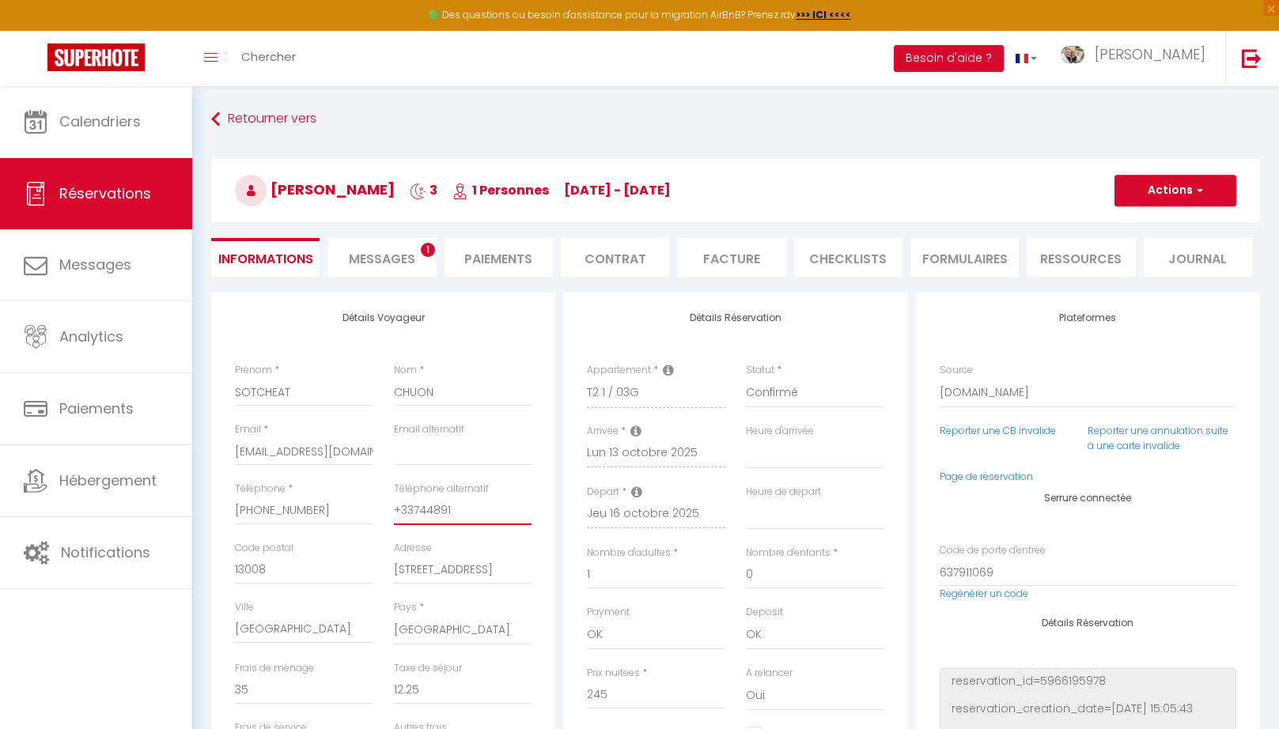
type input "+337448912"
select select
checkbox input "false"
type input "+3374489128"
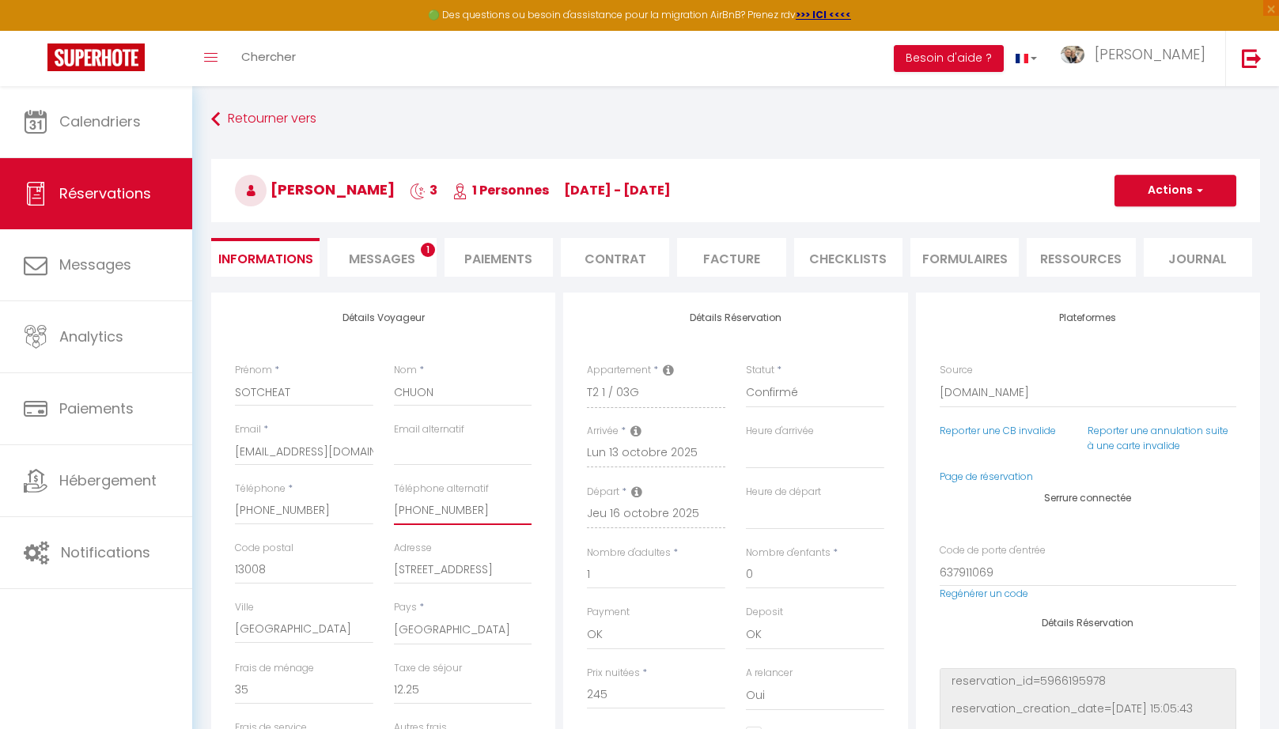
select select
checkbox input "false"
type input "+33744891280"
select select
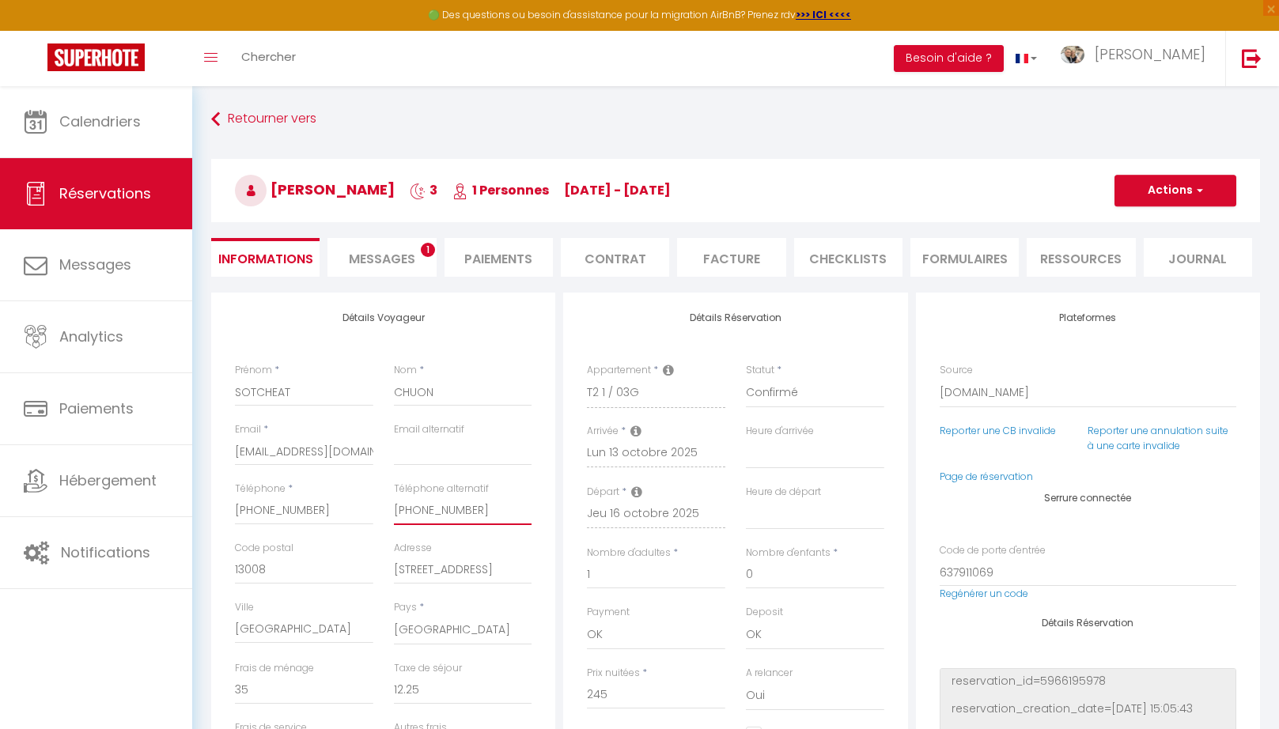
select select
checkbox input "false"
type input "+33744891280"
click at [1197, 190] on span "button" at bounding box center [1197, 190] width 9 height 14
click at [1167, 230] on link "Enregistrer" at bounding box center [1159, 225] width 125 height 21
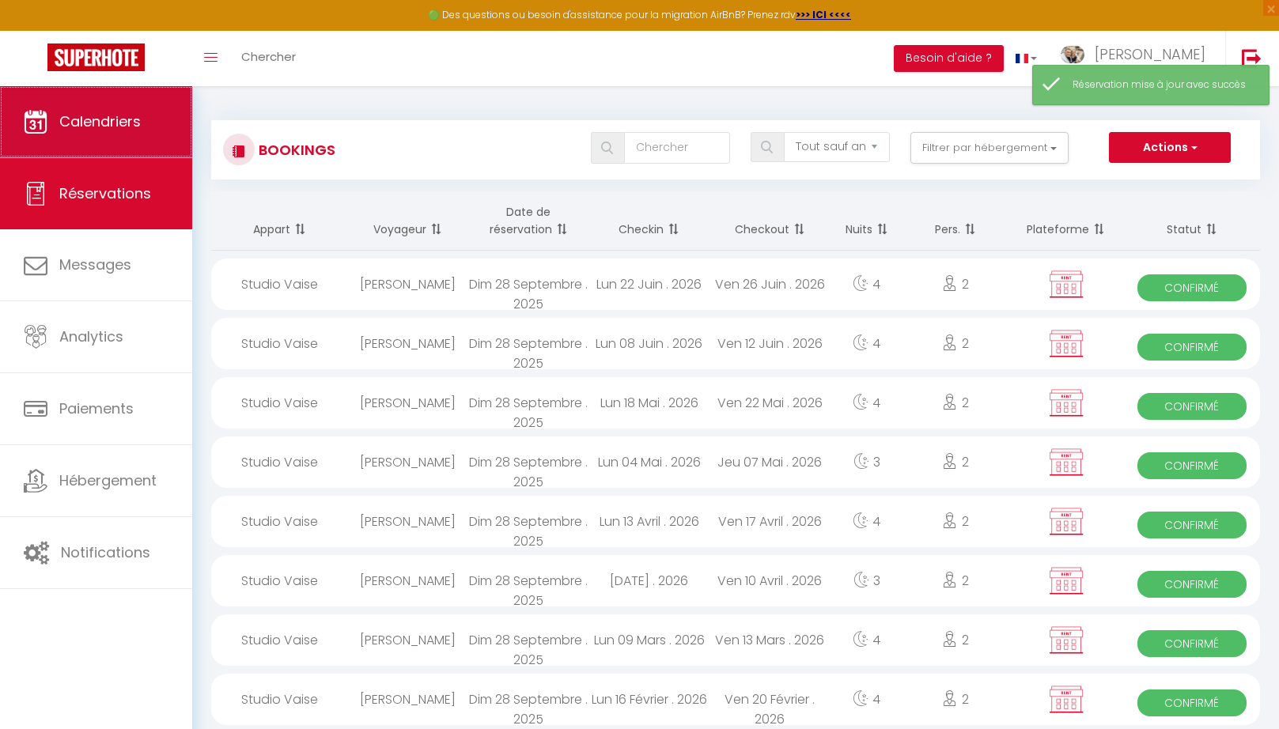
click at [62, 112] on link "Calendriers" at bounding box center [96, 121] width 192 height 71
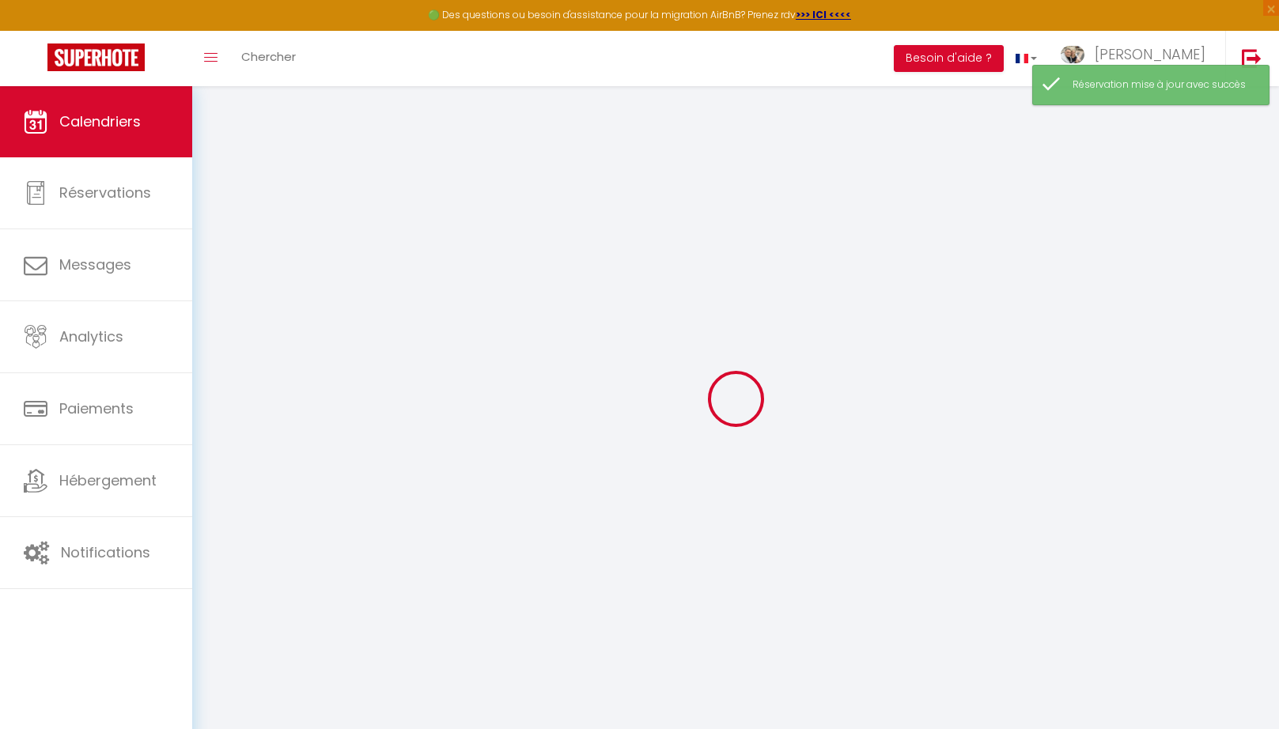
select select
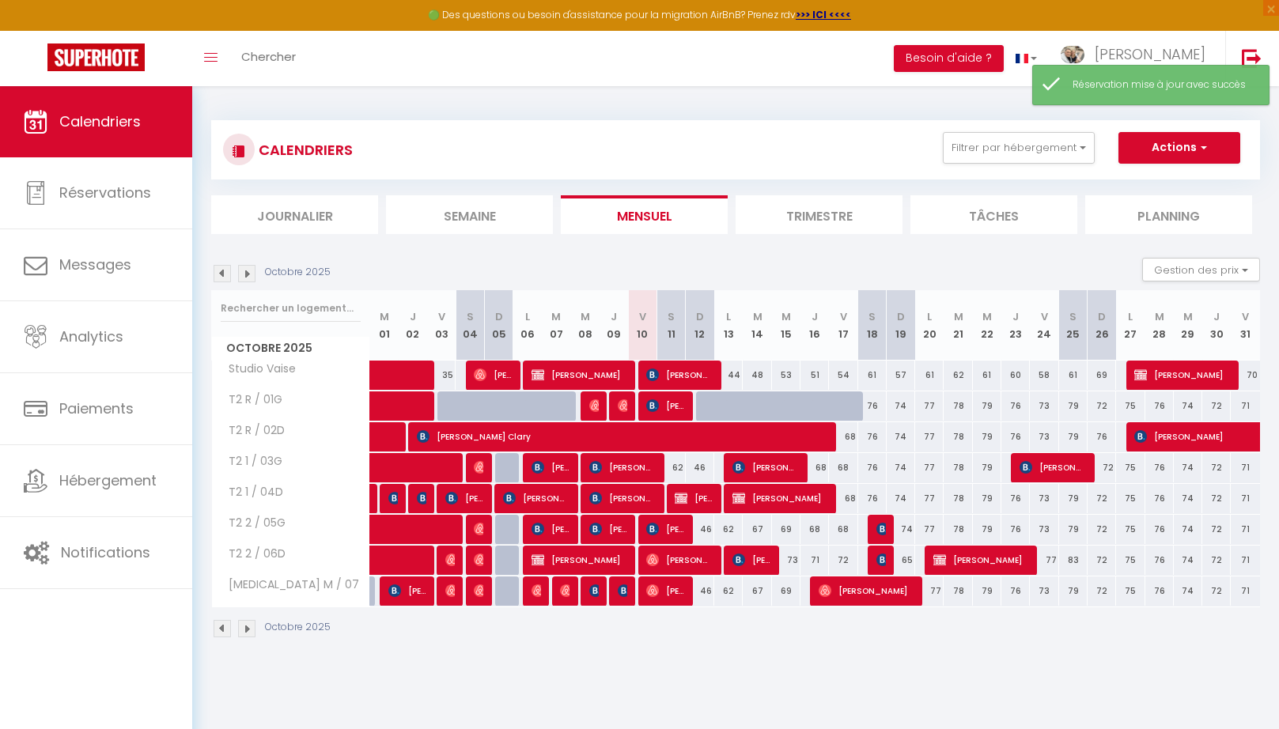
click at [770, 470] on span "[PERSON_NAME]" at bounding box center [765, 467] width 66 height 30
select select "OK"
select select "0"
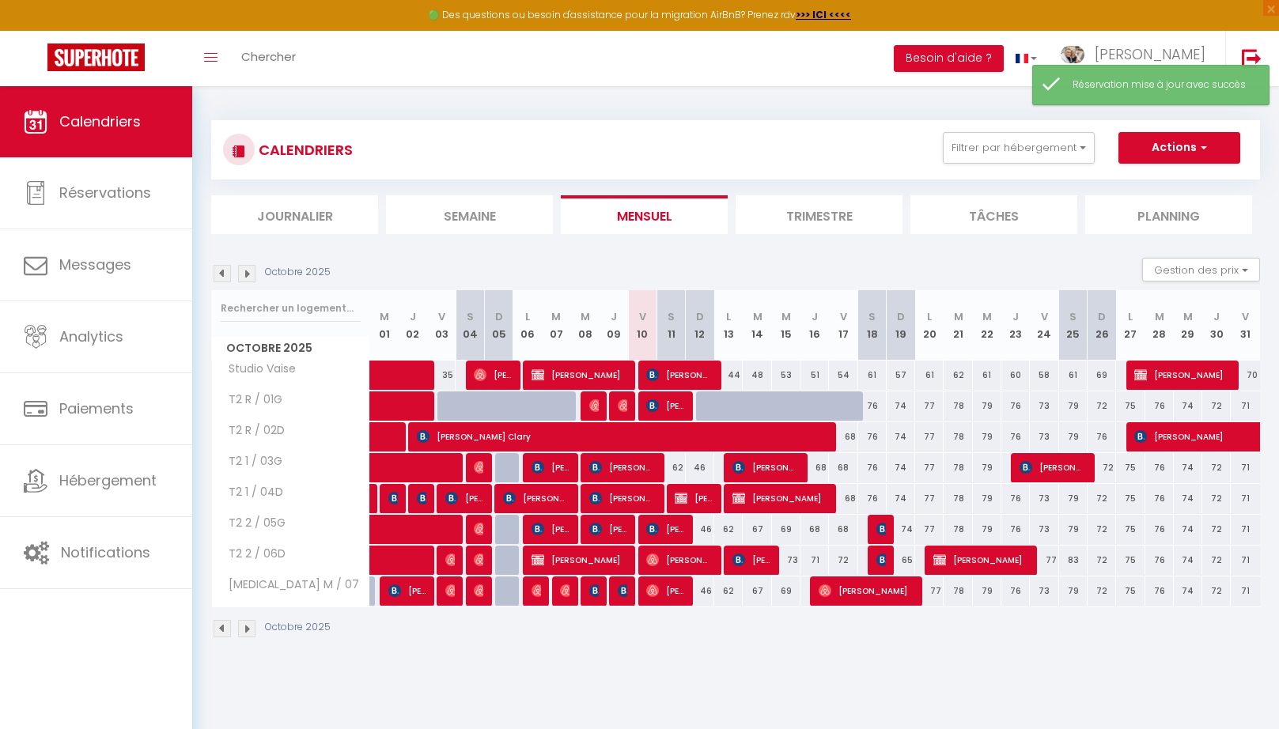
select select "1"
select select
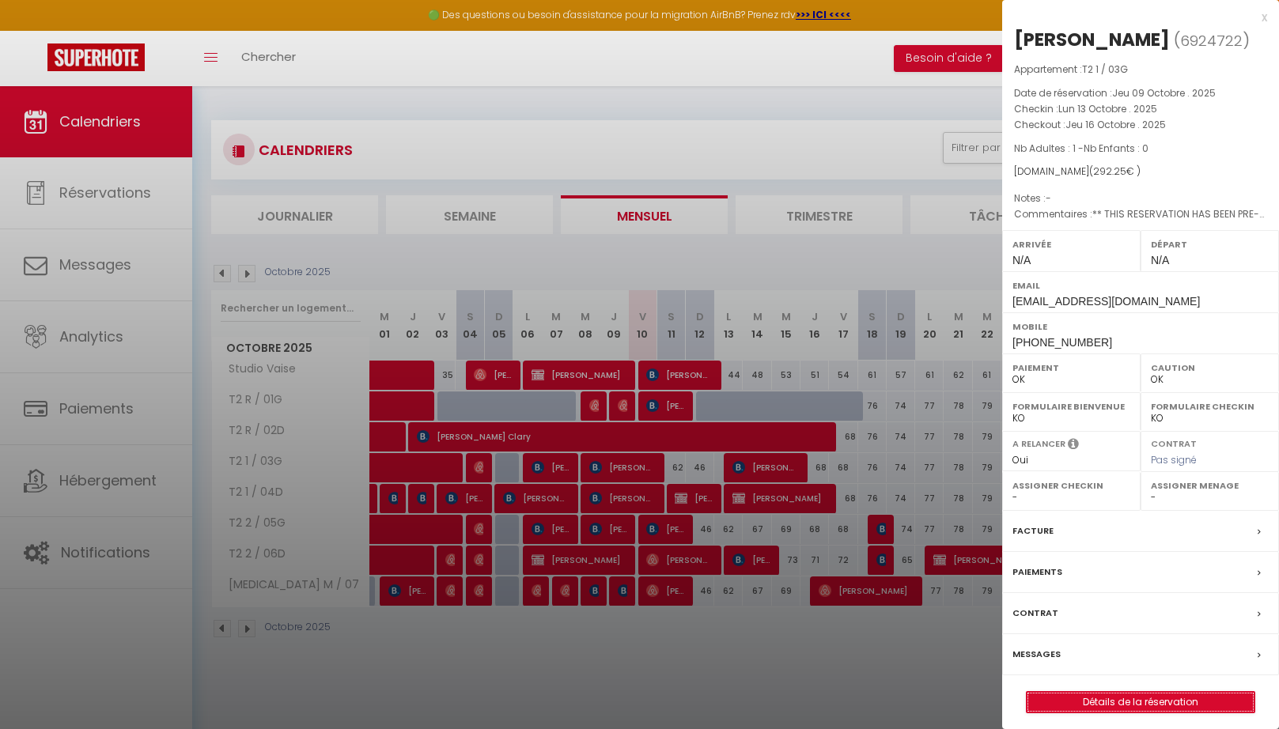
click at [1122, 706] on link "Détails de la réservation" at bounding box center [1141, 702] width 228 height 21
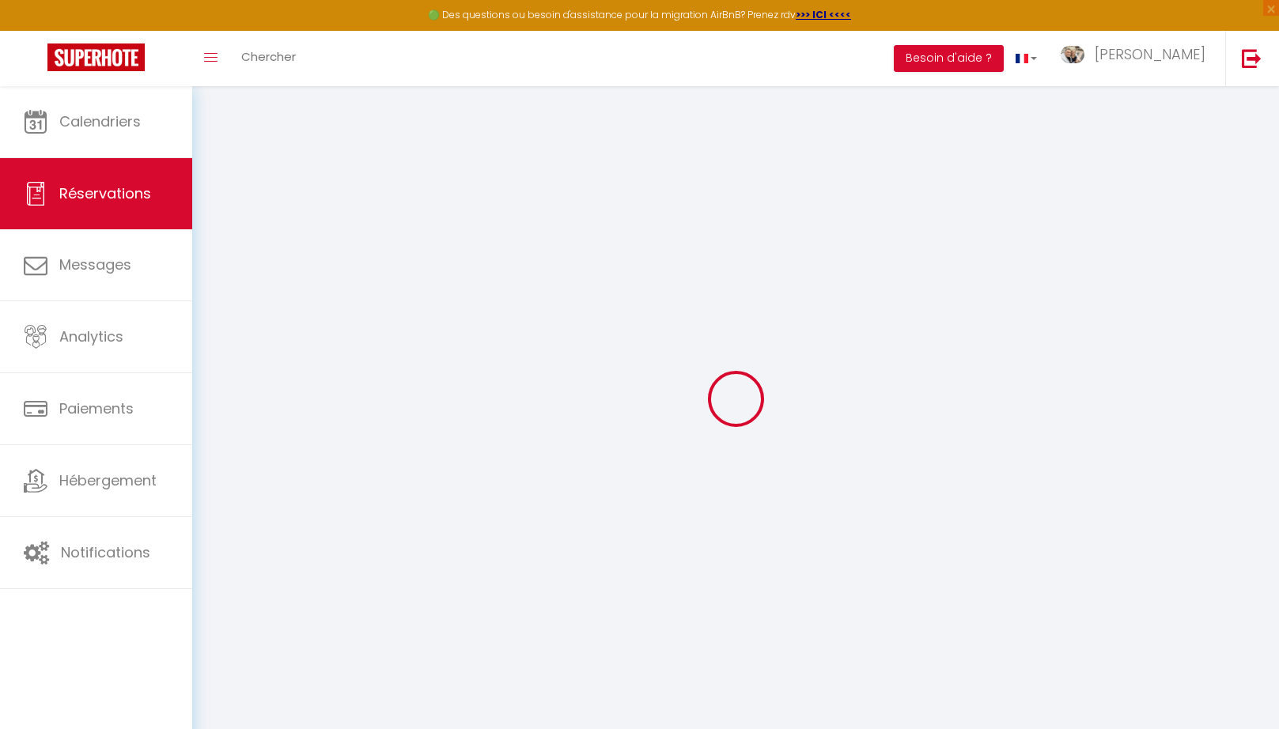
select select
checkbox input "false"
select select
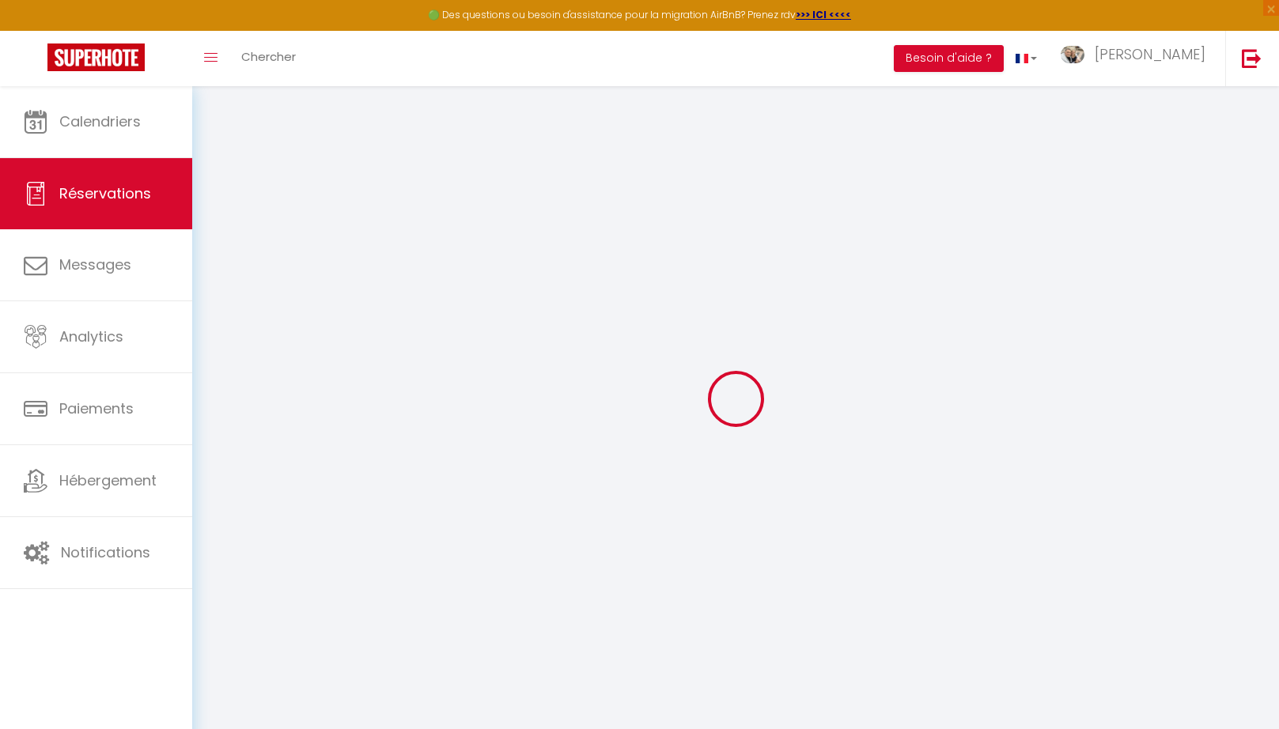
checkbox input "false"
type textarea "** THIS RESERVATION HAS BEEN PRE-PAID ** Reservation has a cancellation grace p…"
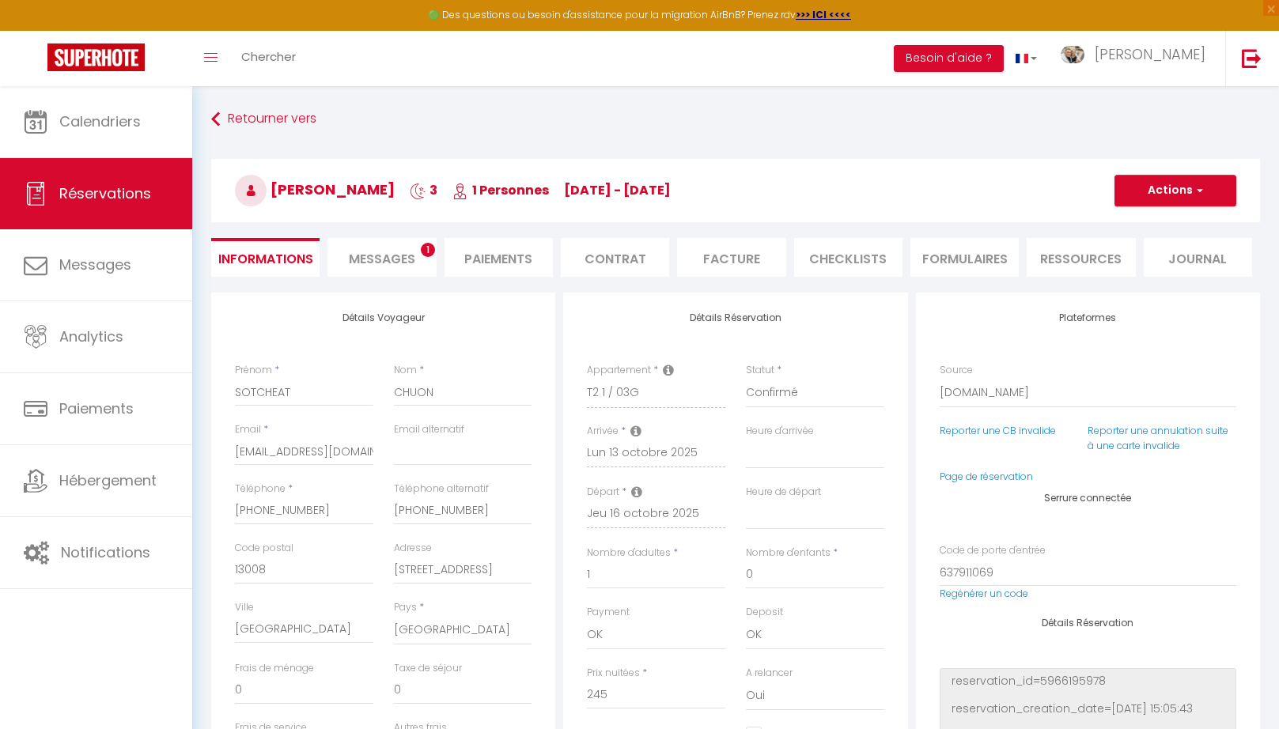
type input "35"
type input "12.25"
select select
checkbox input "false"
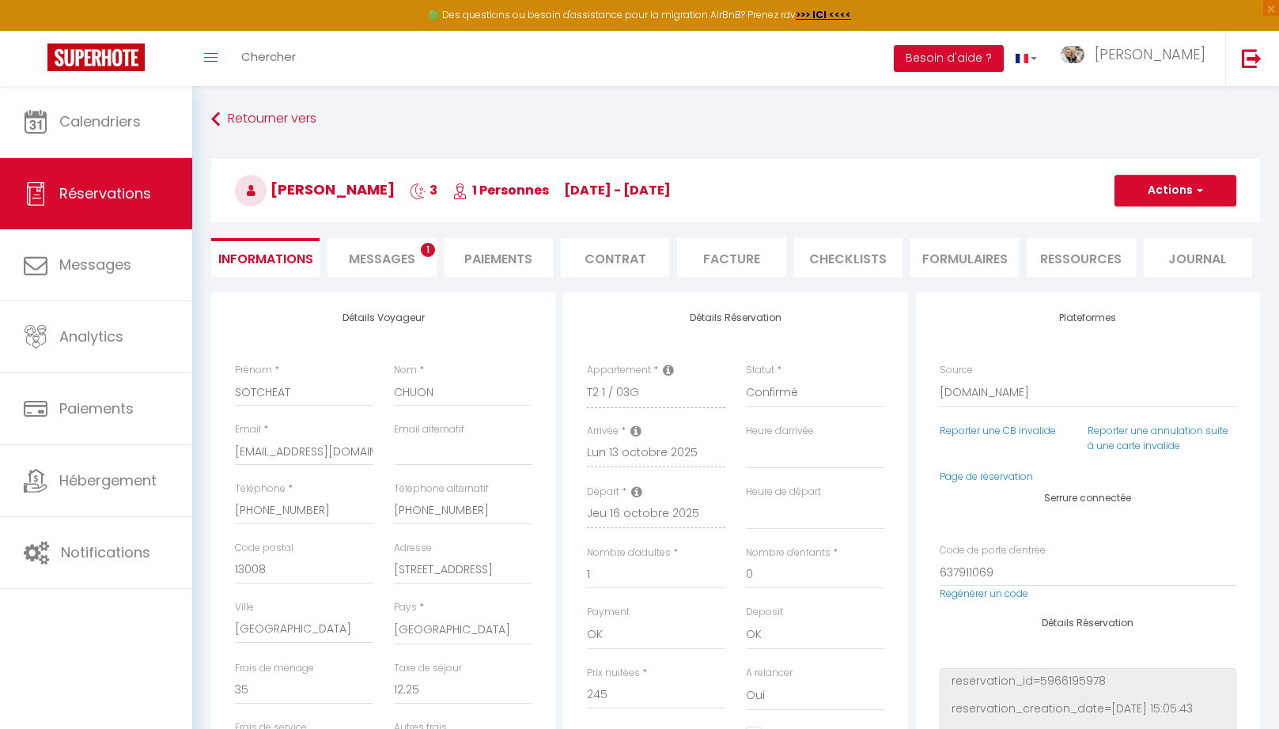
select select
click at [398, 257] on span "Messages" at bounding box center [382, 259] width 66 height 18
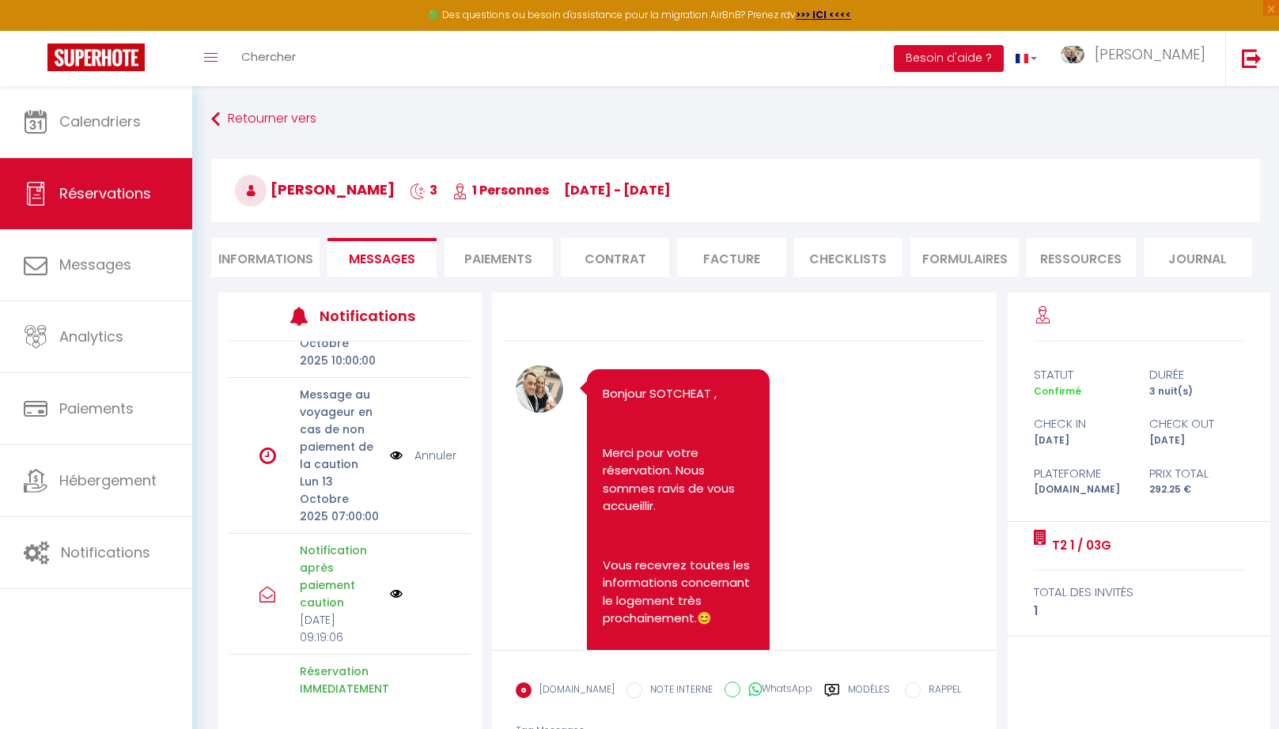
scroll to position [567, 0]
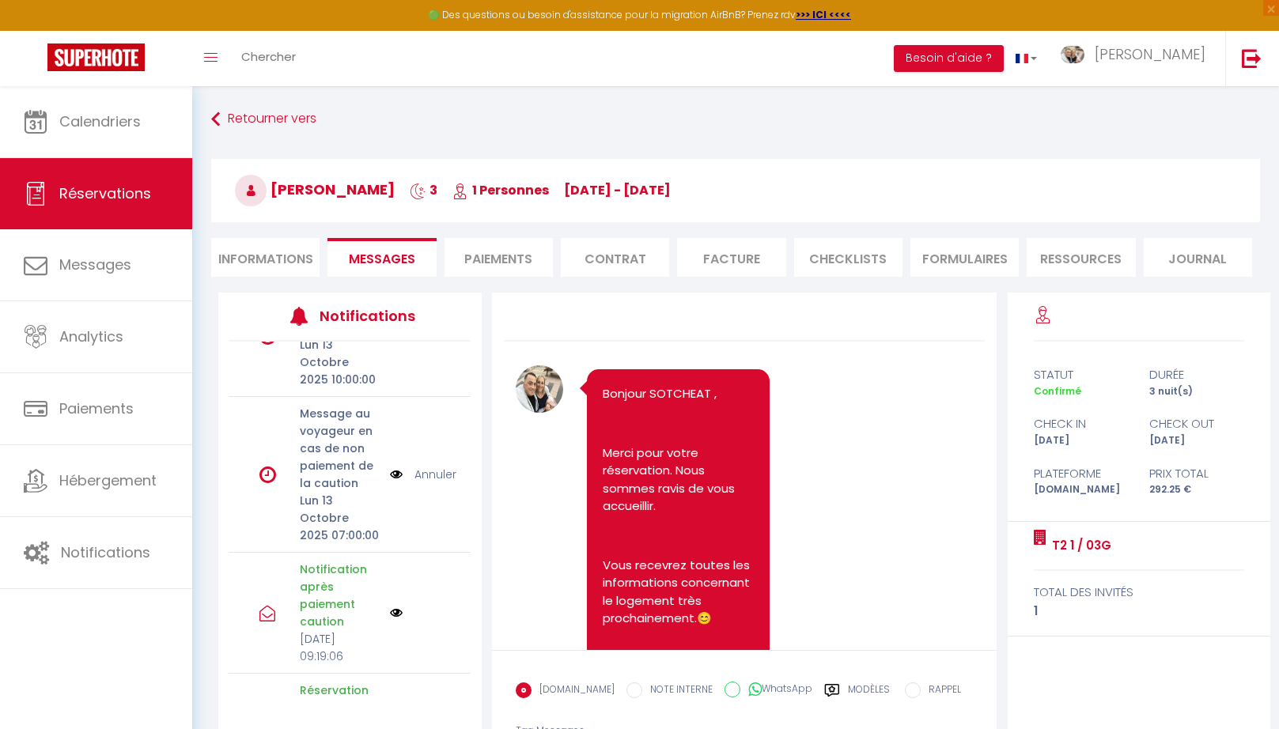
click at [272, 254] on li "Informations" at bounding box center [265, 257] width 108 height 39
select select
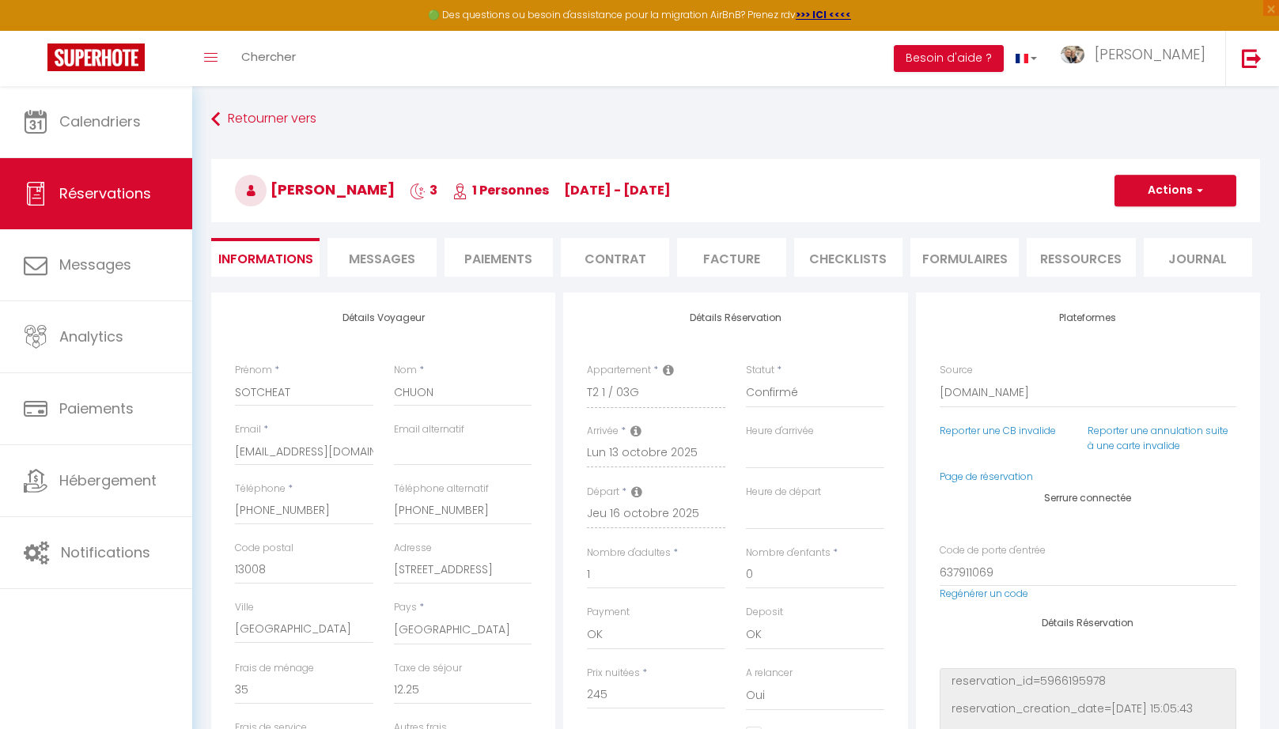
click at [385, 259] on span "Messages" at bounding box center [382, 259] width 66 height 18
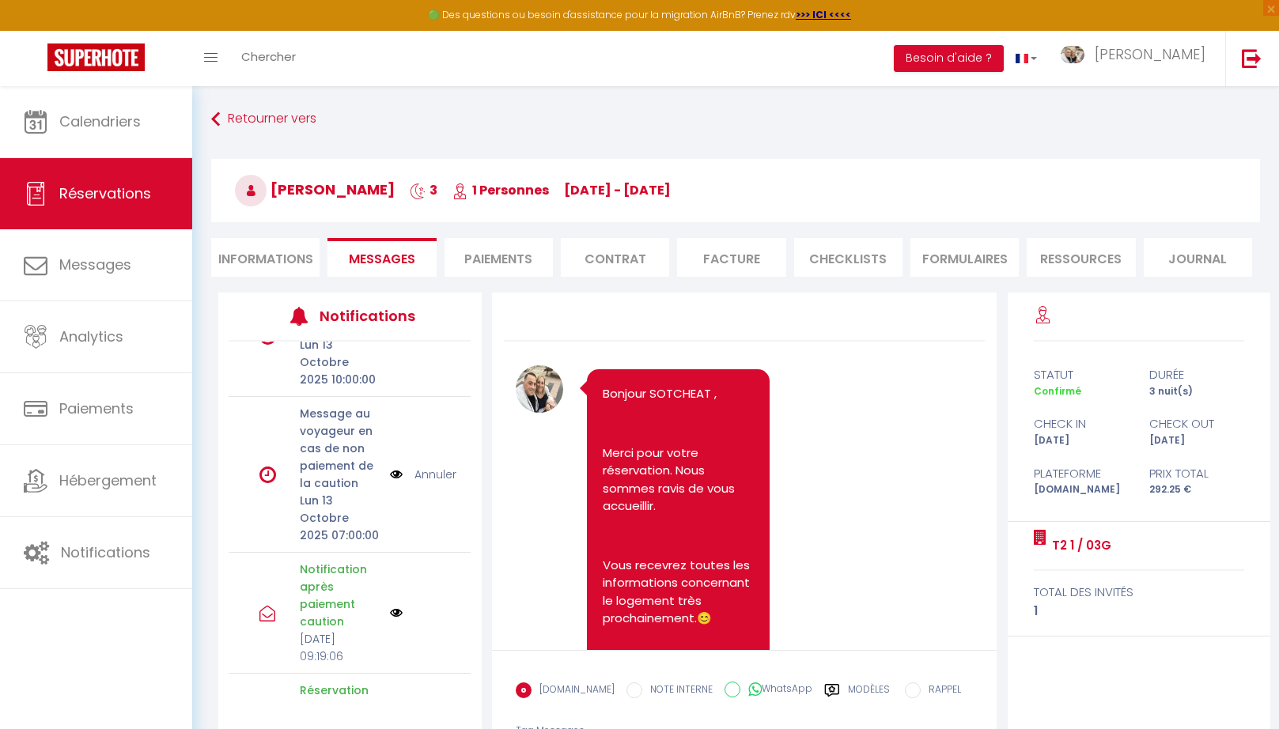
click at [445, 466] on link "Annuler" at bounding box center [435, 474] width 42 height 17
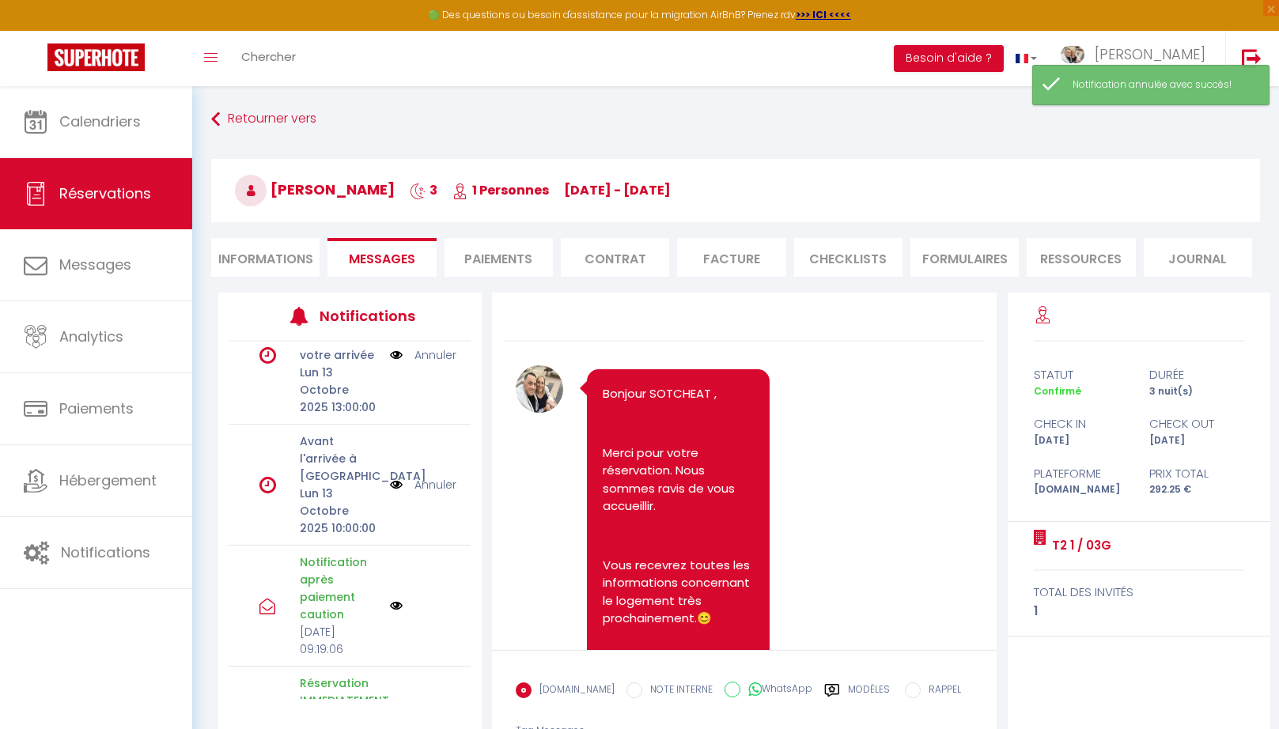
scroll to position [416, 0]
click at [858, 692] on label "Modèles" at bounding box center [869, 697] width 42 height 28
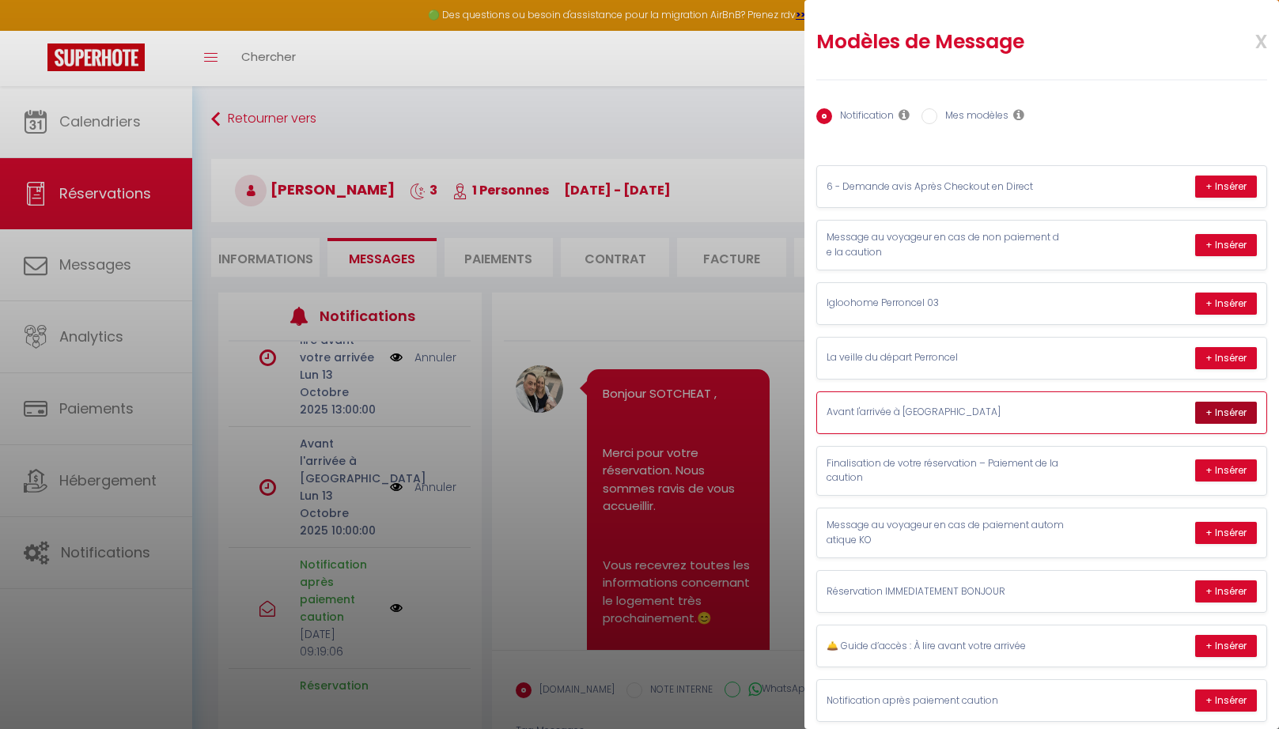
click at [1231, 414] on button "+ Insérer" at bounding box center [1226, 413] width 62 height 22
type textarea "Bonjour, SOTCHEAT j’espère que vous allez bien !!! Si vous ne nous avez pas enc…"
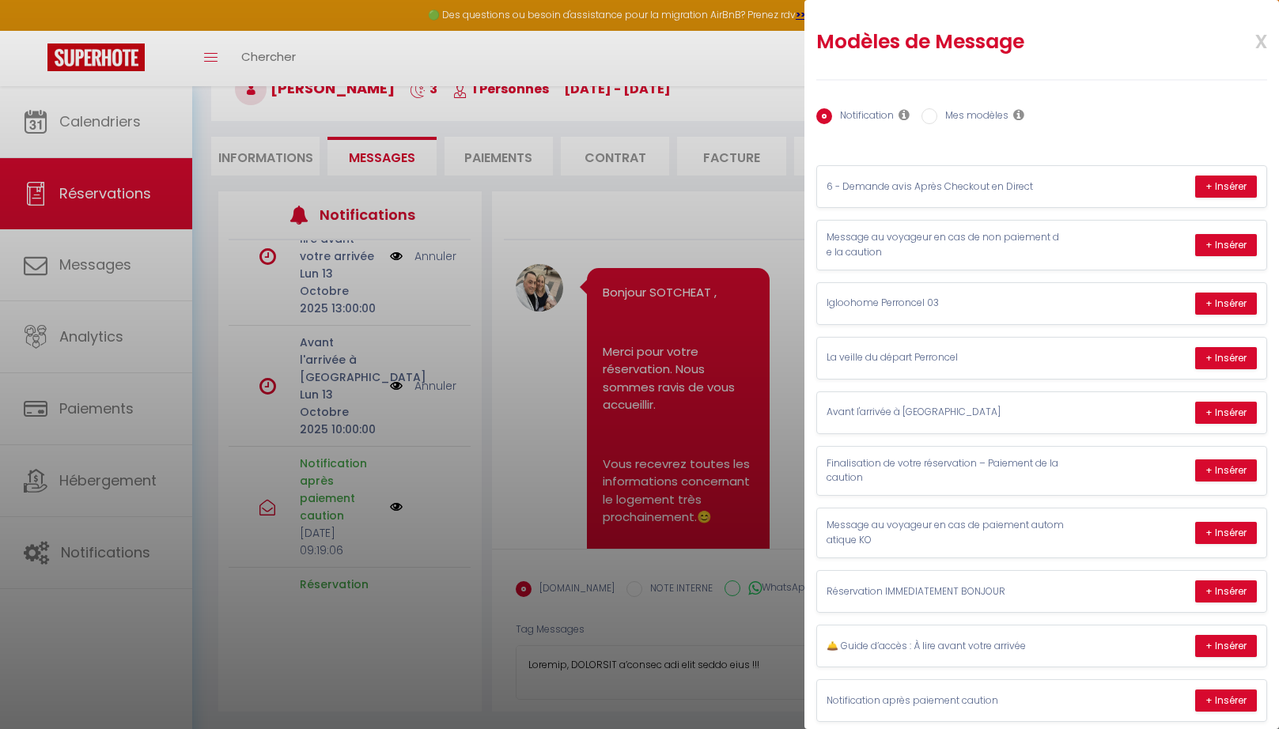
scroll to position [599, 0]
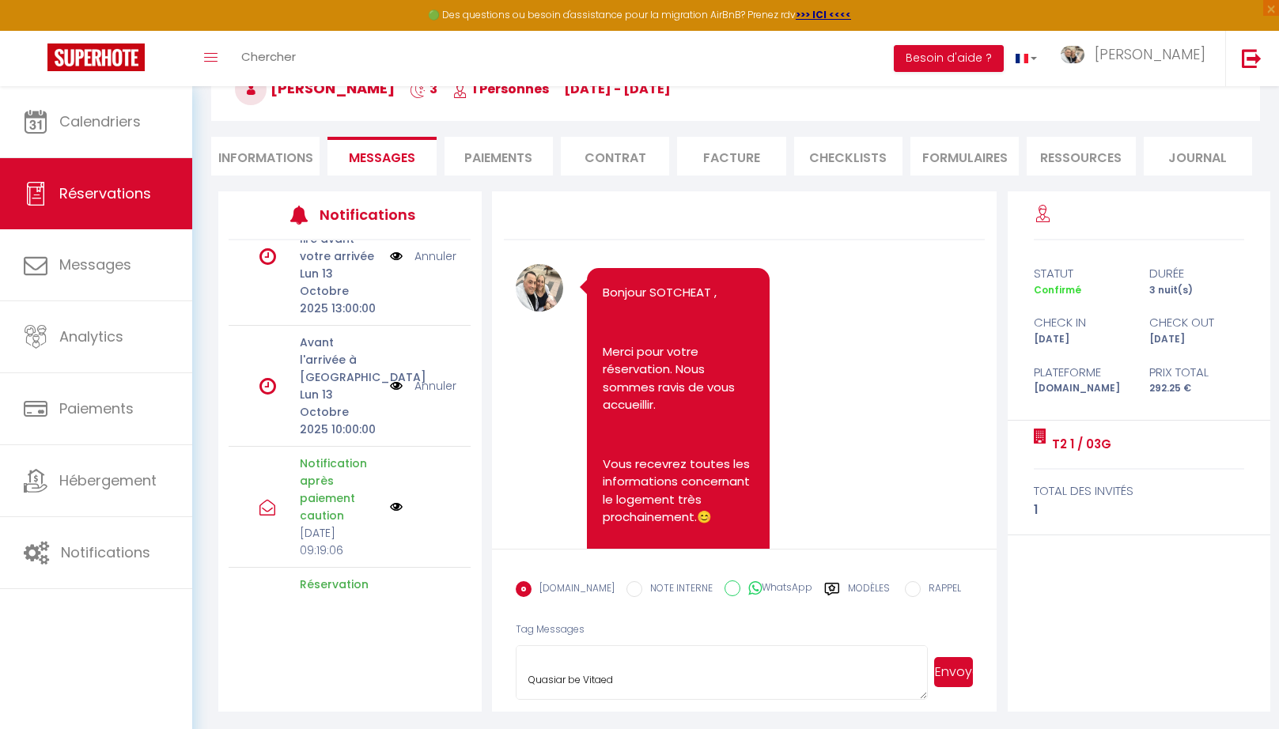
click at [968, 675] on button "Envoyer" at bounding box center [953, 672] width 39 height 30
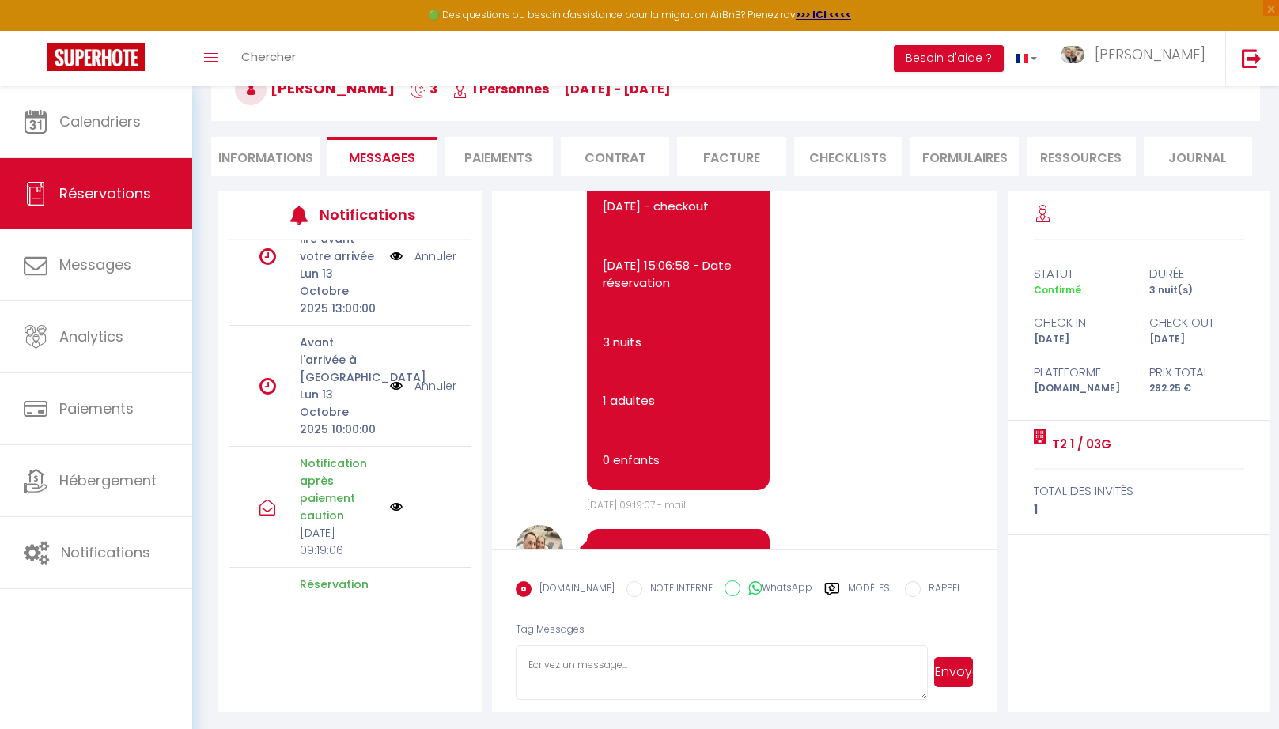
click at [445, 380] on link "Annuler" at bounding box center [435, 385] width 42 height 17
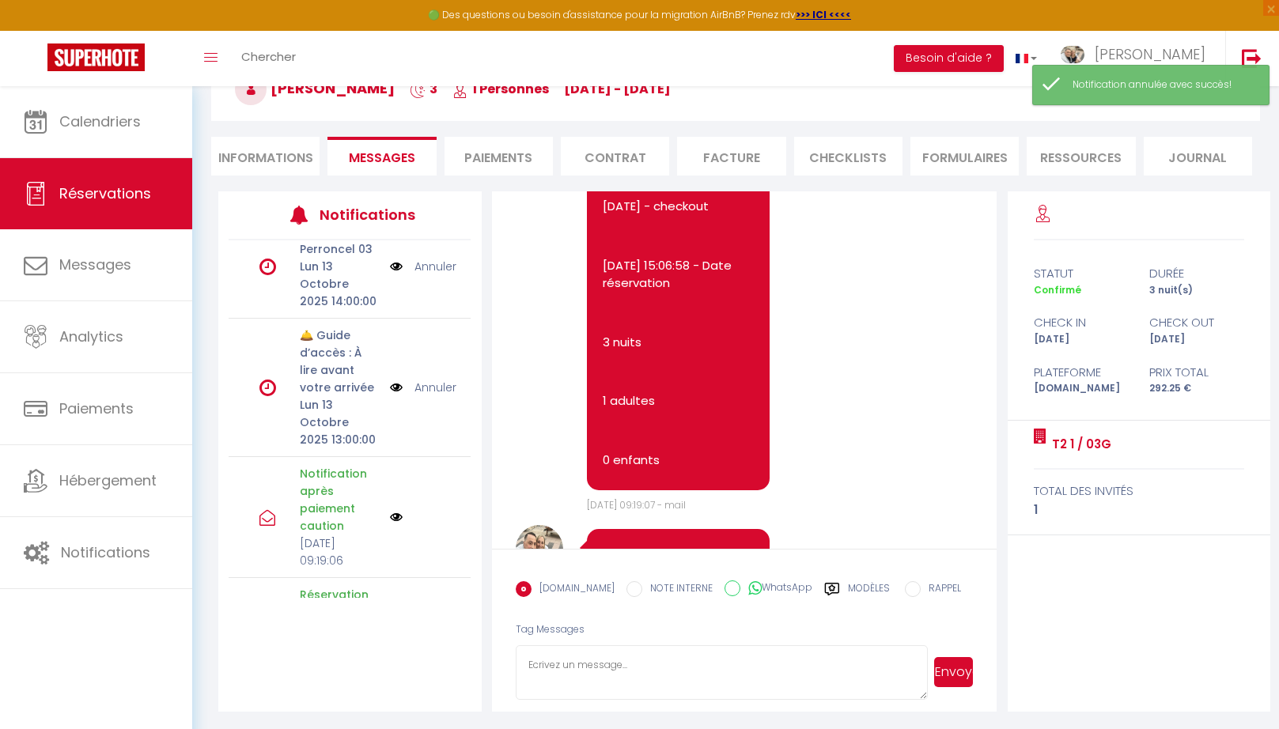
scroll to position [287, 0]
click at [852, 584] on label "Modèles" at bounding box center [869, 595] width 42 height 28
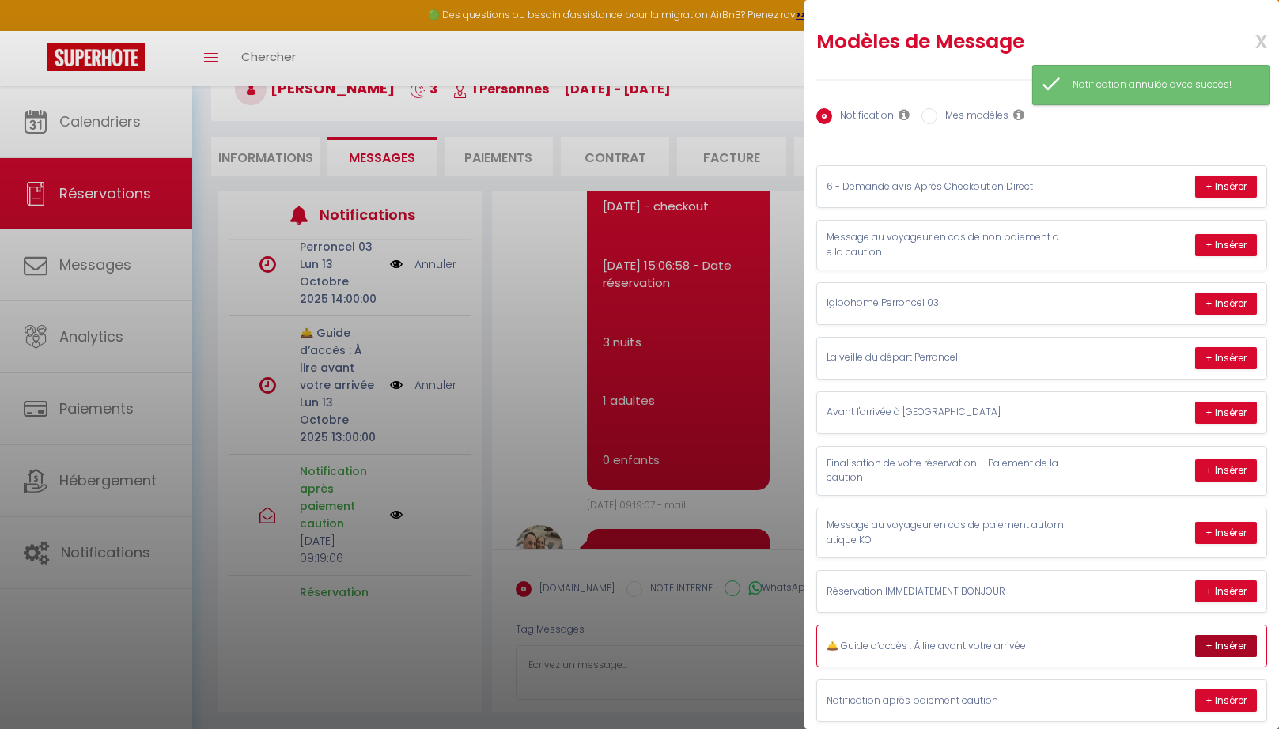
click at [1245, 642] on button "+ Insérer" at bounding box center [1226, 646] width 62 height 22
type textarea "Bonjour SOTCHEAT, Nous sommes impatients de vous accueillir très bientôt ! 😊 Vo…"
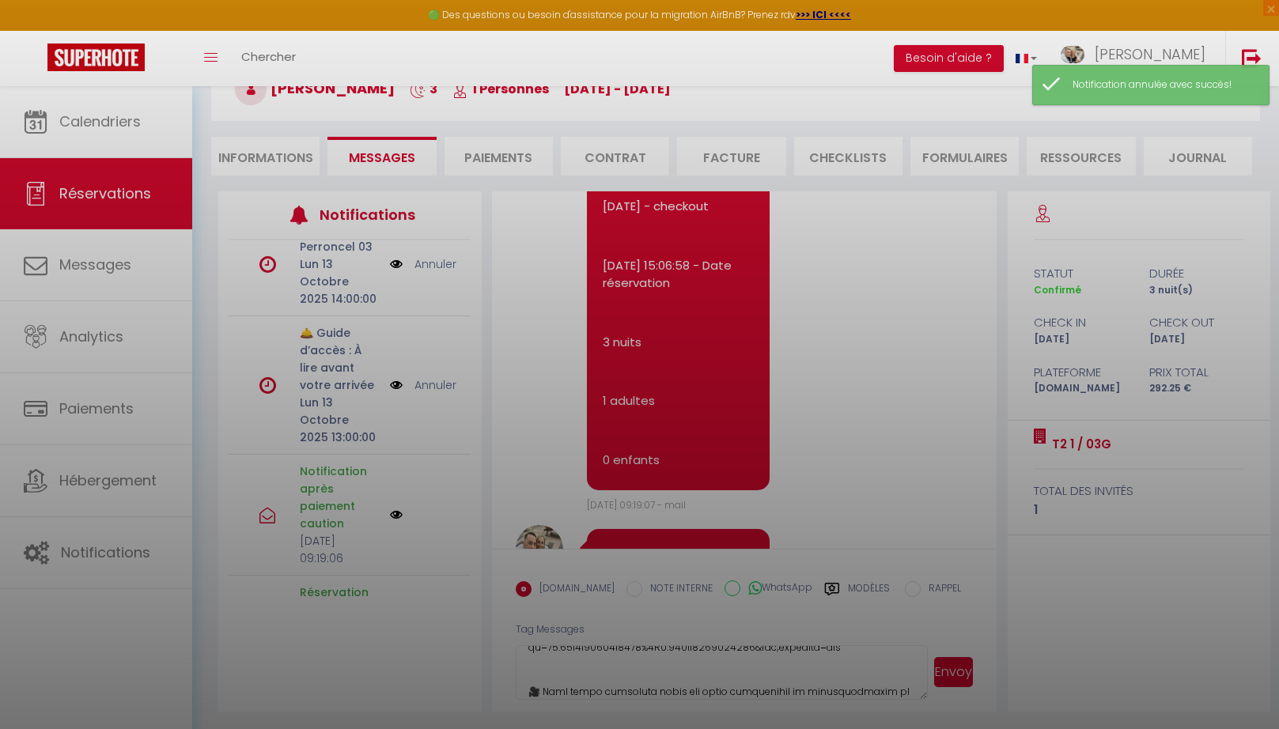
scroll to position [747, 0]
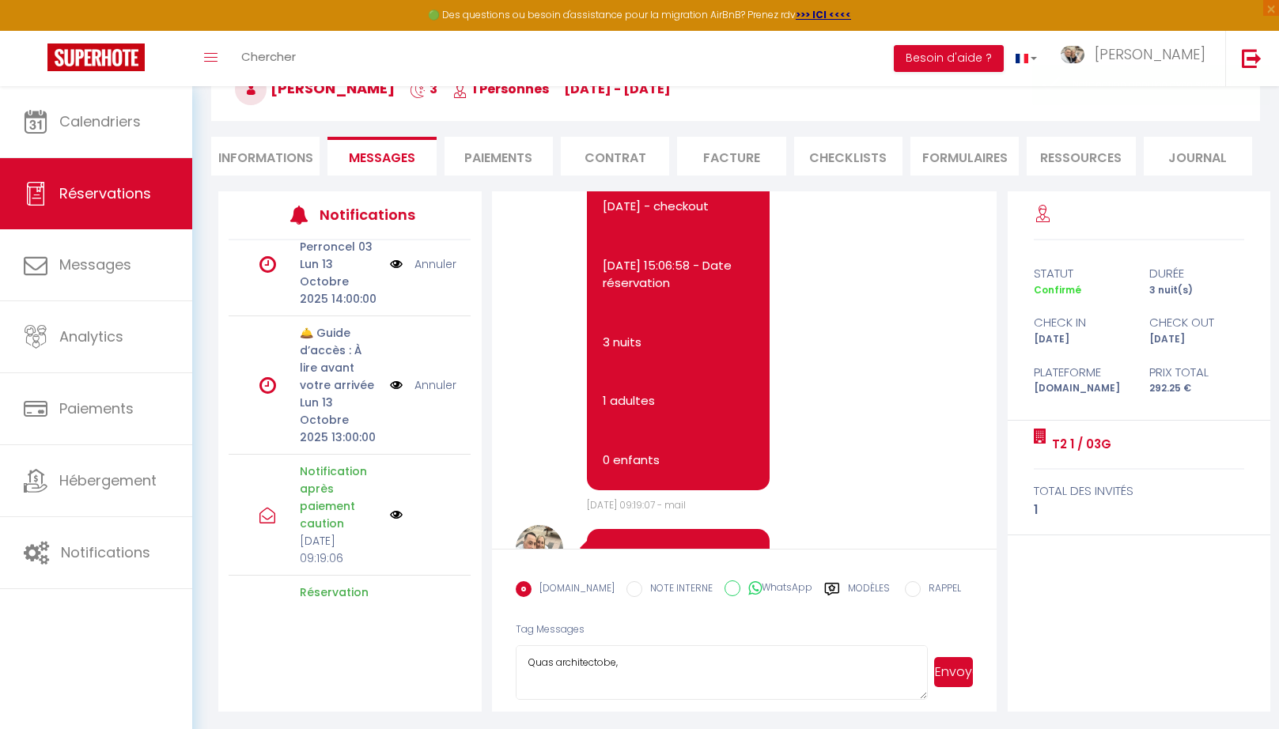
click at [962, 673] on button "Envoyer" at bounding box center [953, 672] width 39 height 30
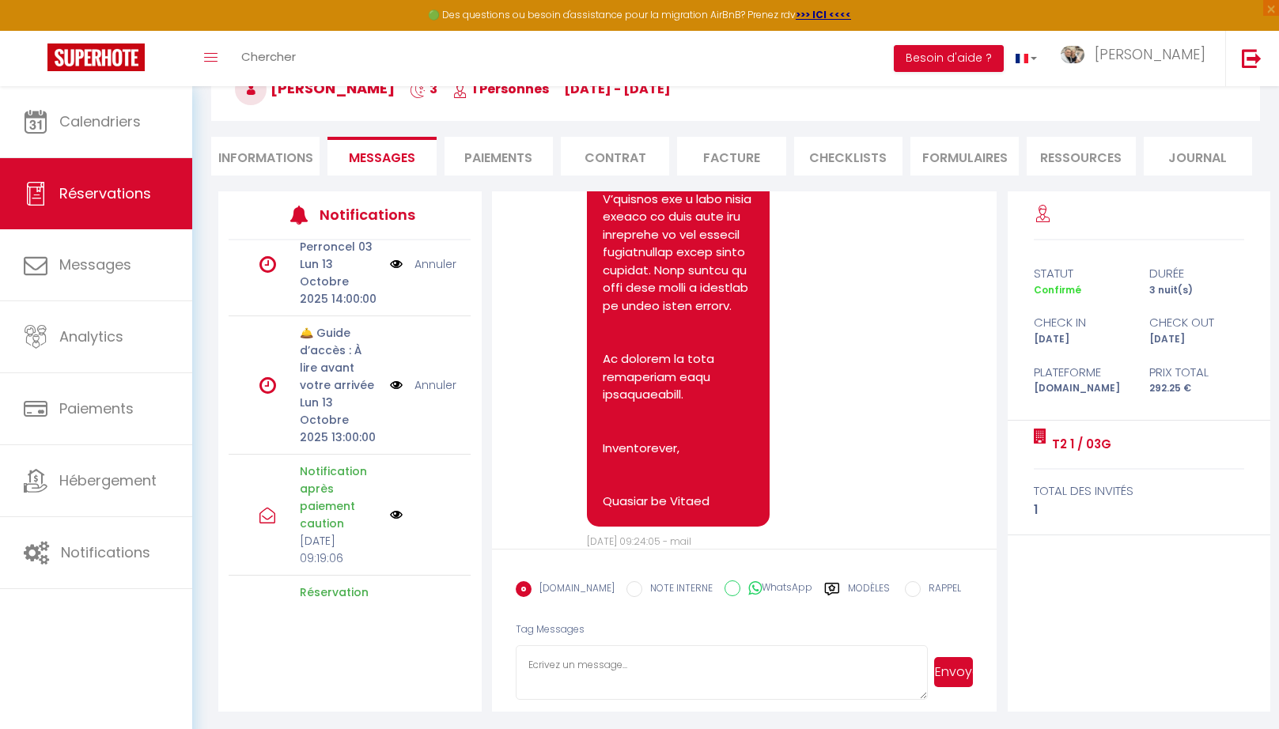
click at [441, 385] on link "Annuler" at bounding box center [435, 384] width 42 height 17
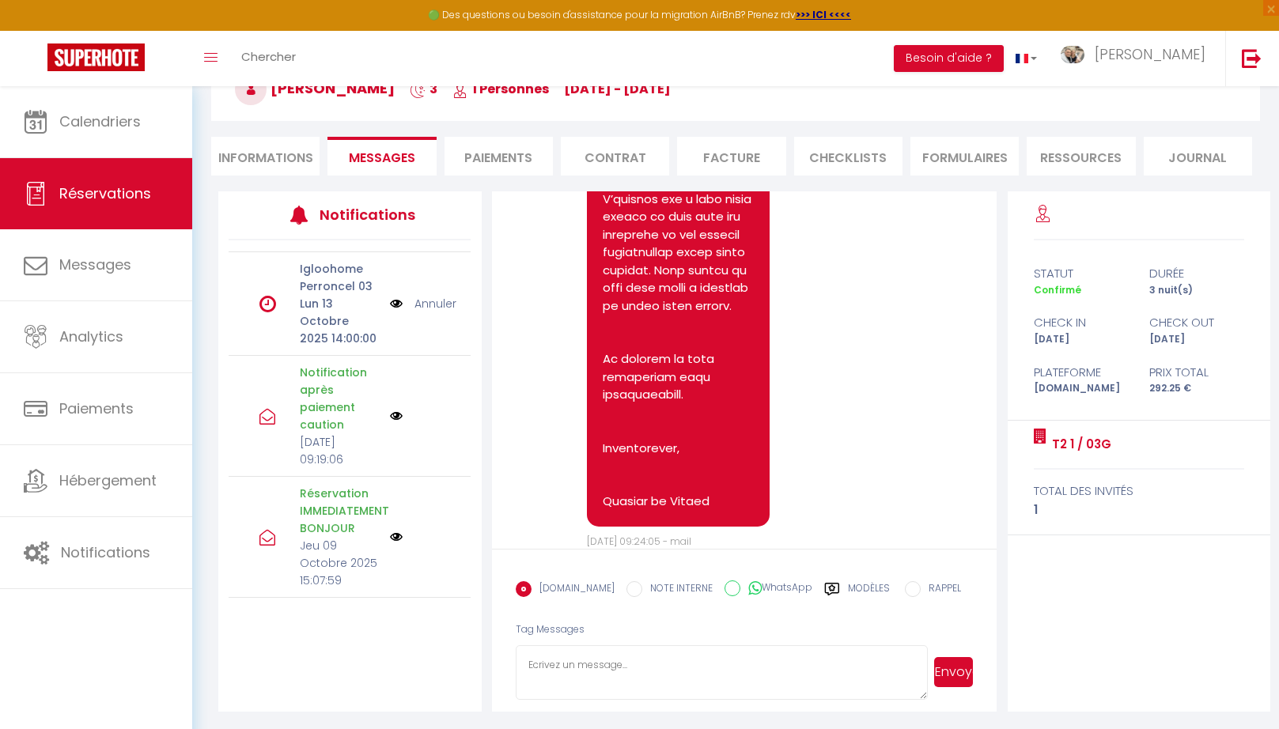
scroll to position [263, 0]
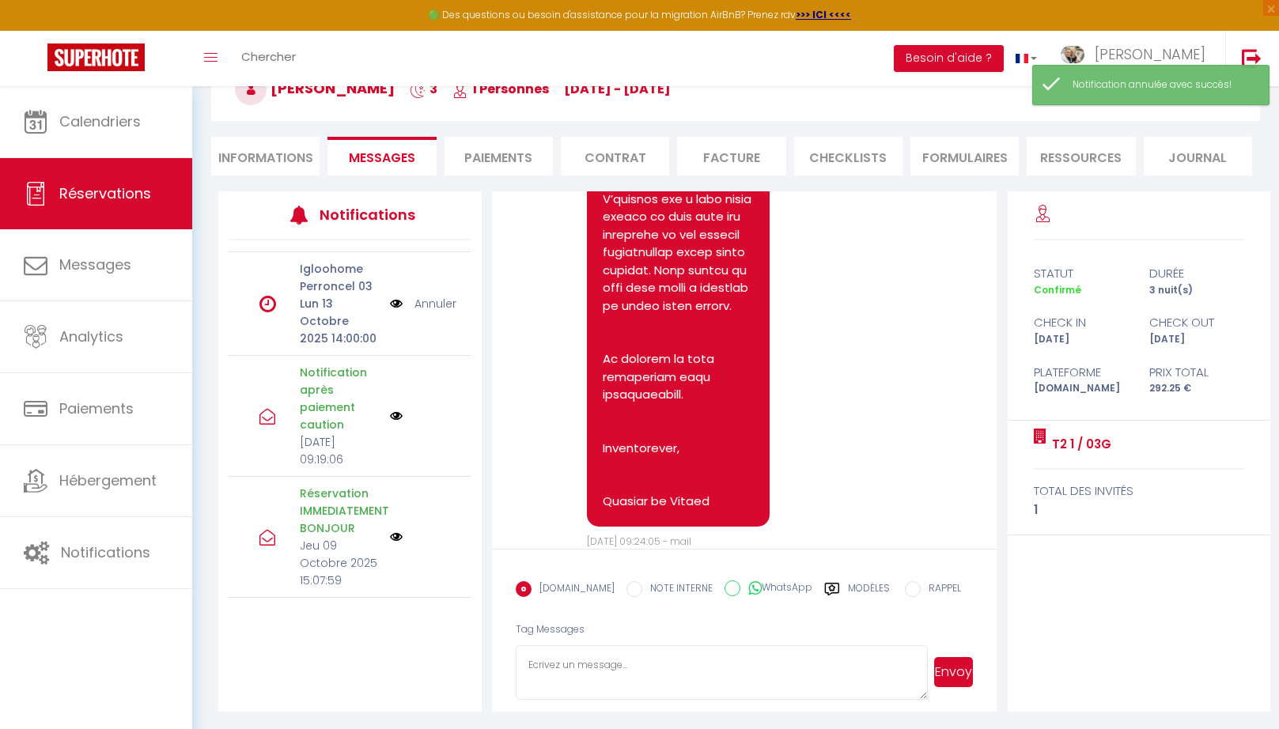
click at [853, 594] on label "Modèles" at bounding box center [869, 595] width 42 height 28
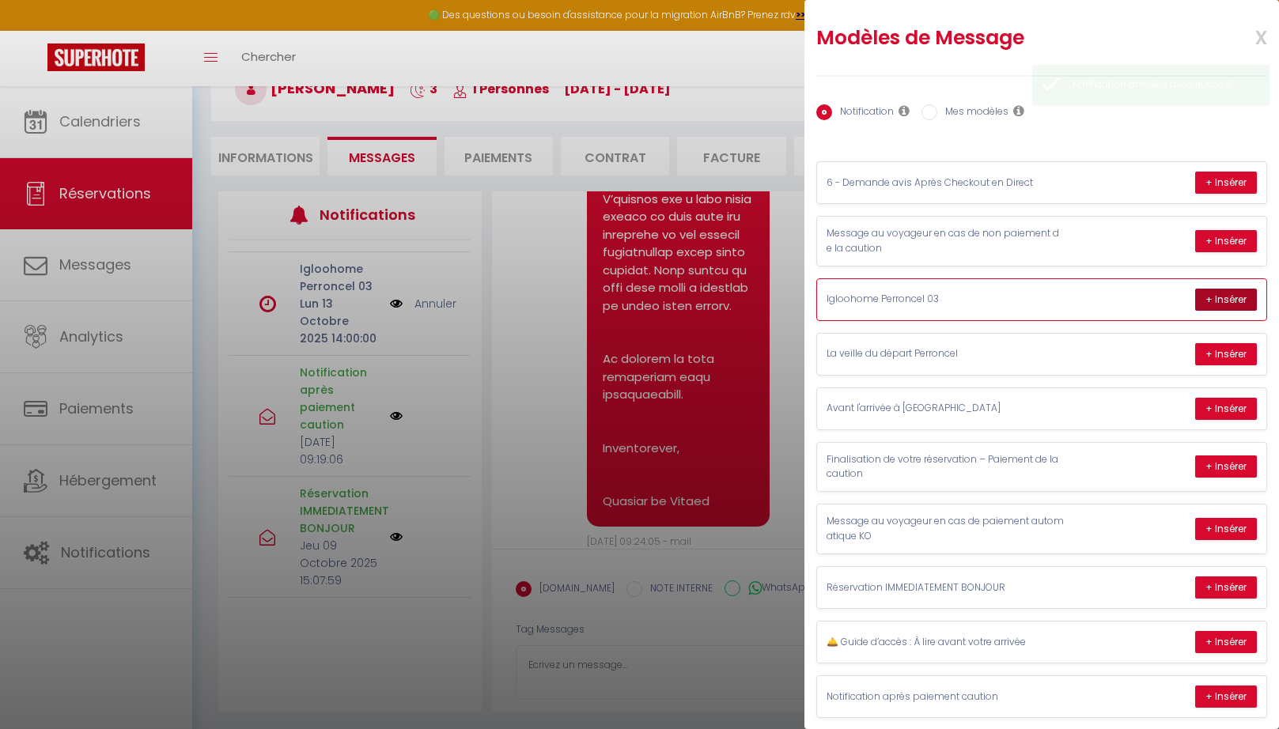
scroll to position [5, 0]
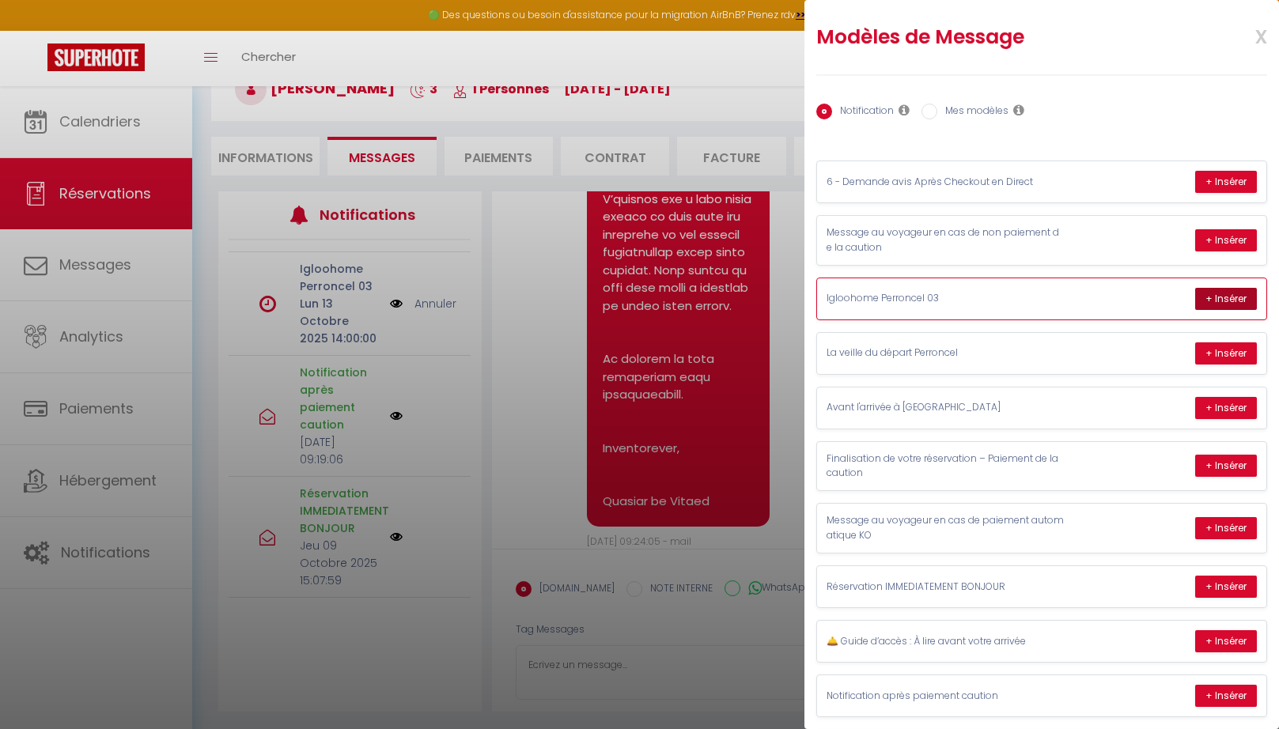
click at [1247, 294] on button "+ Insérer" at bounding box center [1226, 299] width 62 height 22
type textarea "SOTCHEAT , Votre arrivée dans notre logement approche !! Vous trouverez dans ce…"
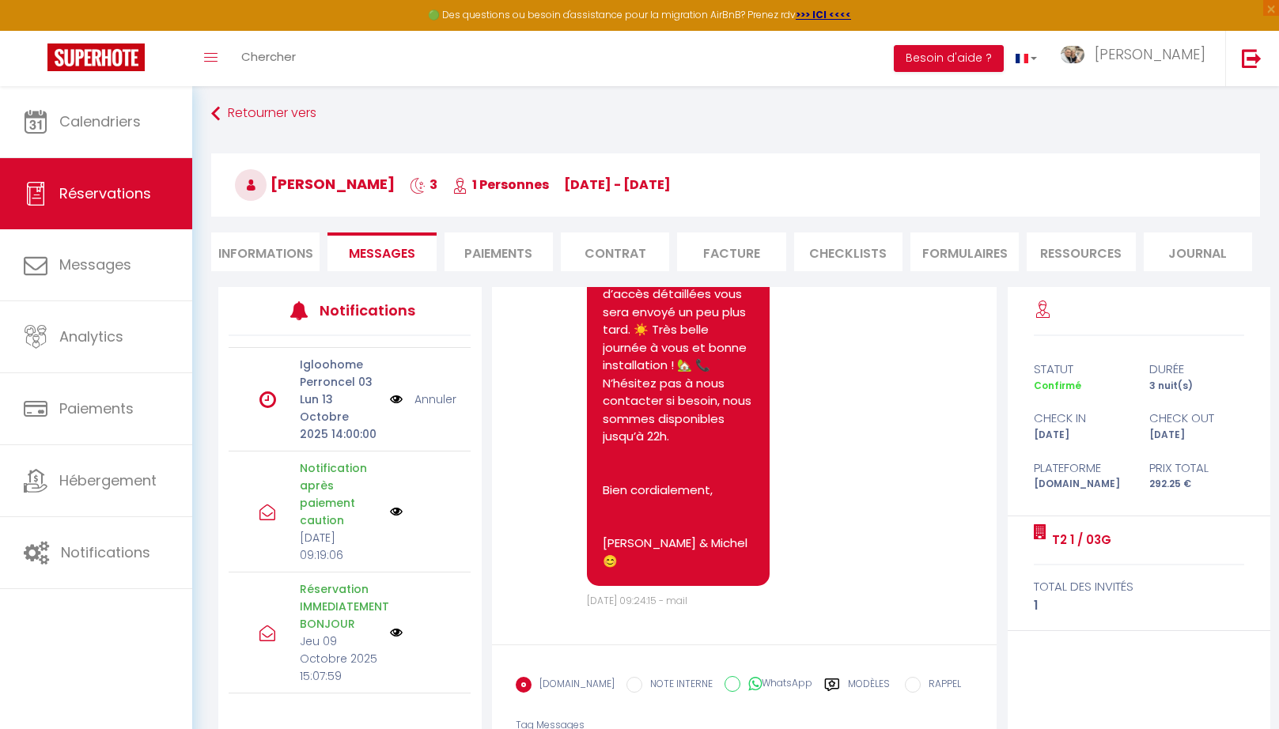
scroll to position [101, 0]
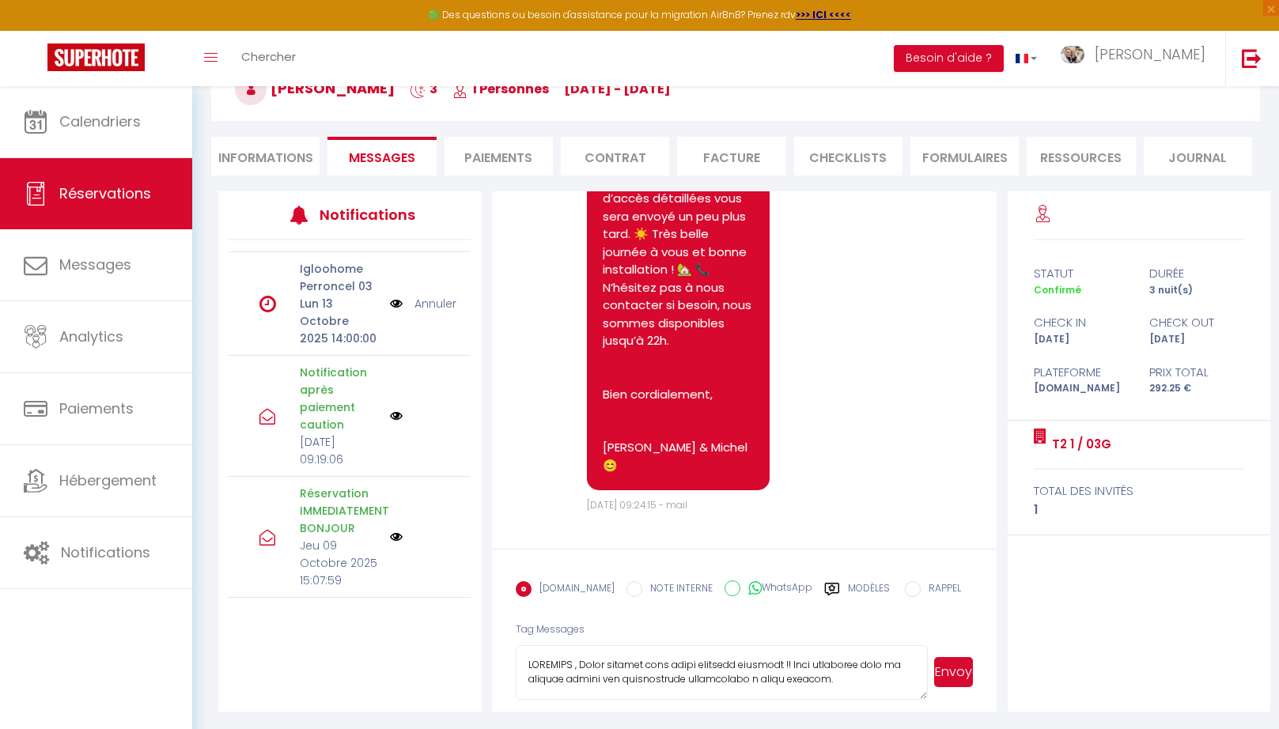
click at [948, 685] on button "Envoyer" at bounding box center [953, 672] width 39 height 30
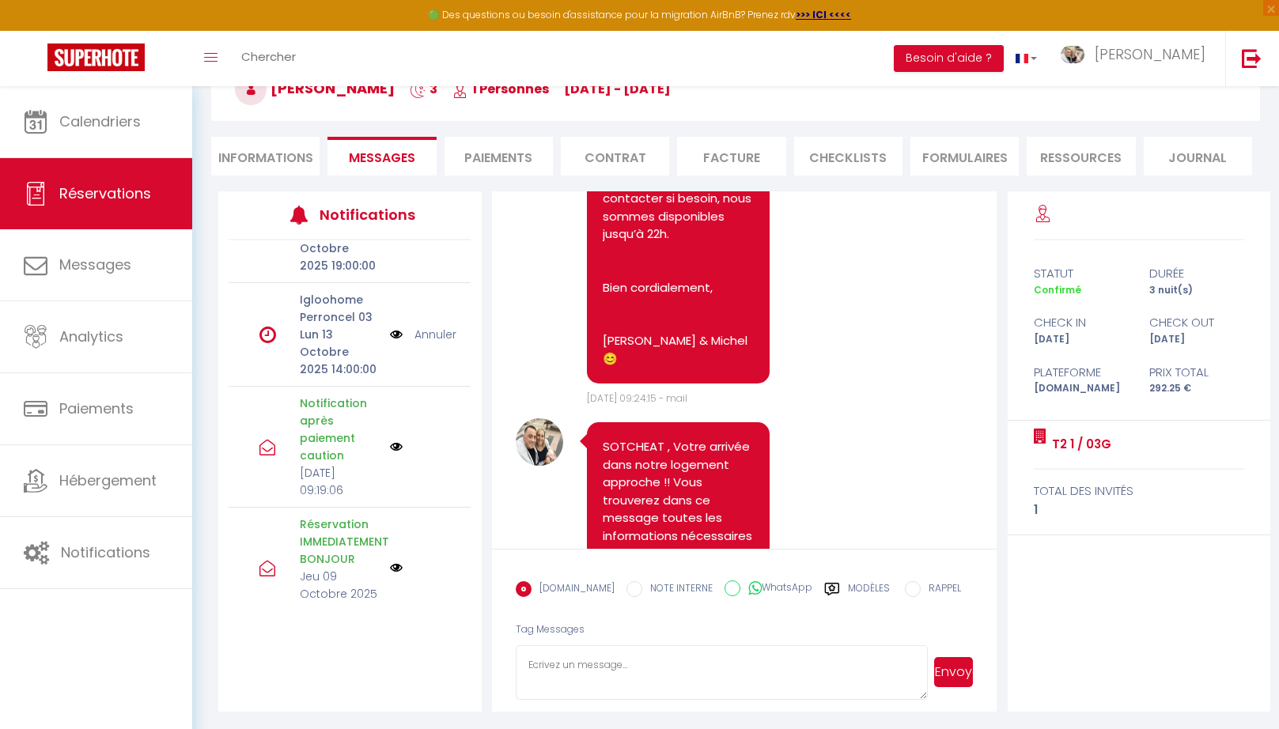
scroll to position [210, 0]
click at [449, 339] on link "Annuler" at bounding box center [435, 340] width 42 height 17
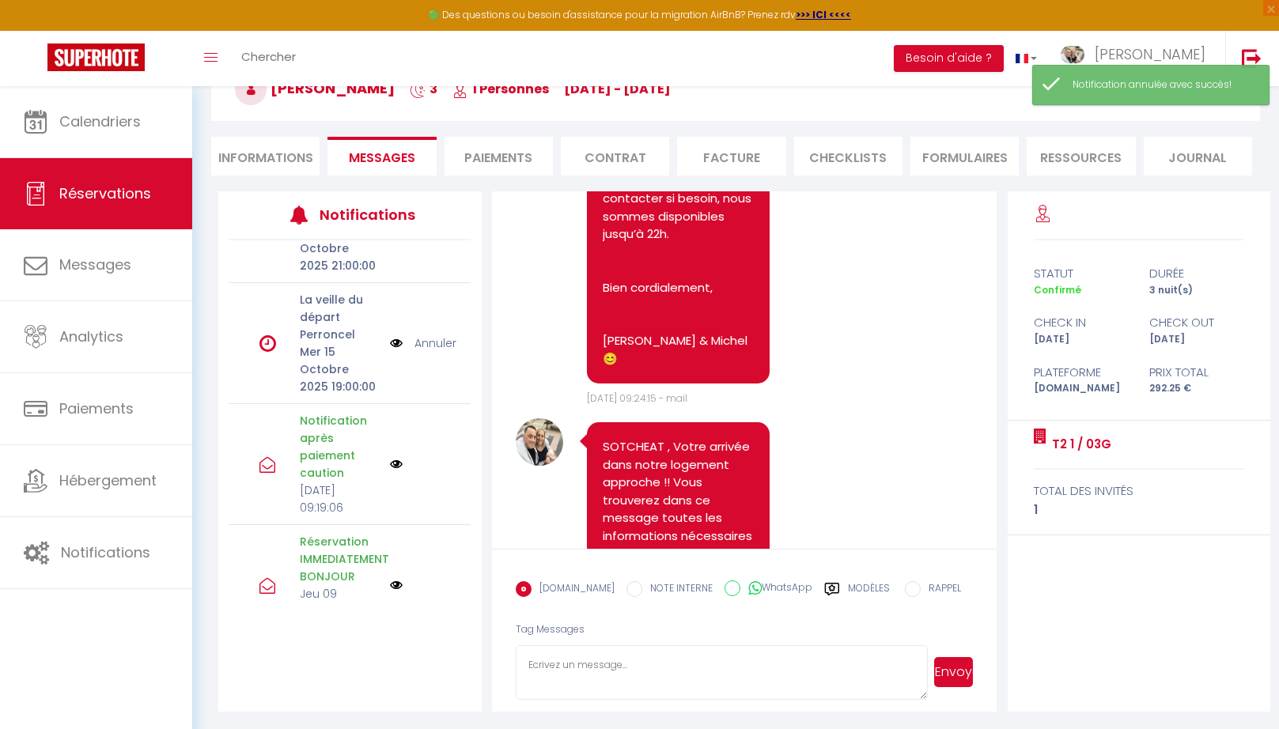
scroll to position [89, 0]
click at [848, 584] on label "Modèles" at bounding box center [869, 595] width 42 height 28
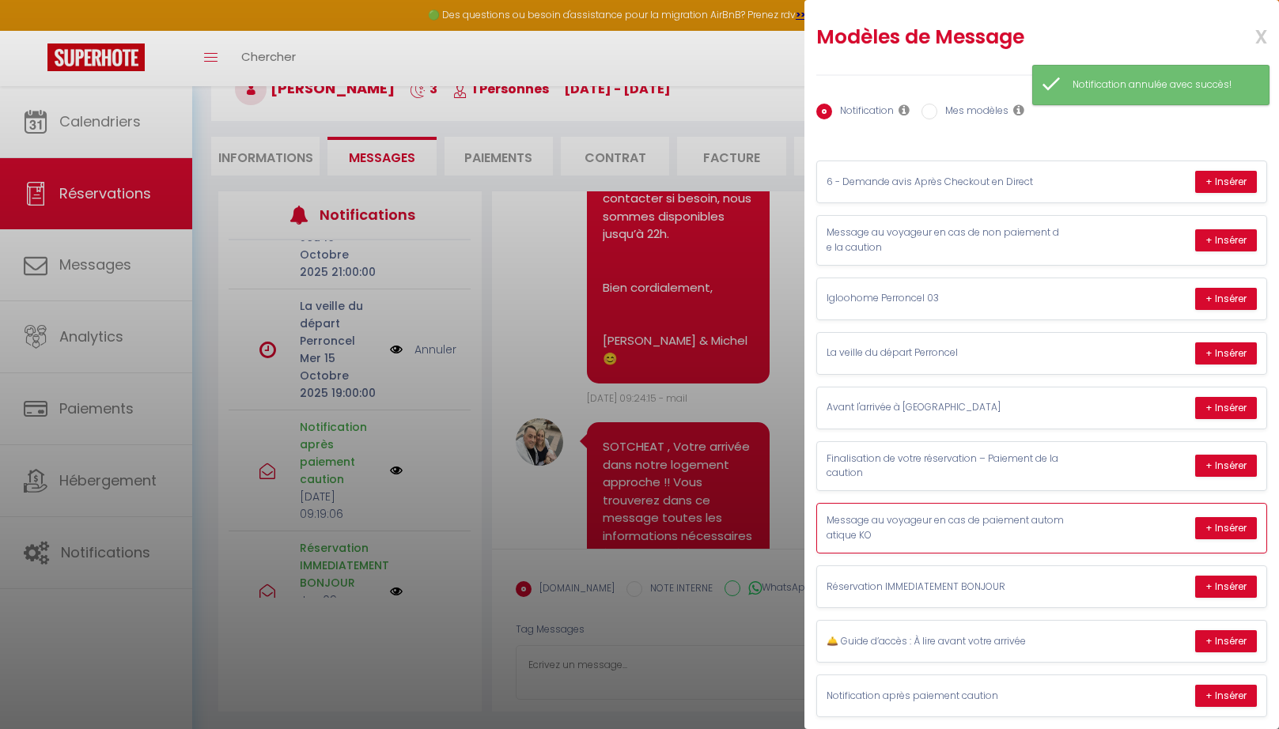
scroll to position [57, 0]
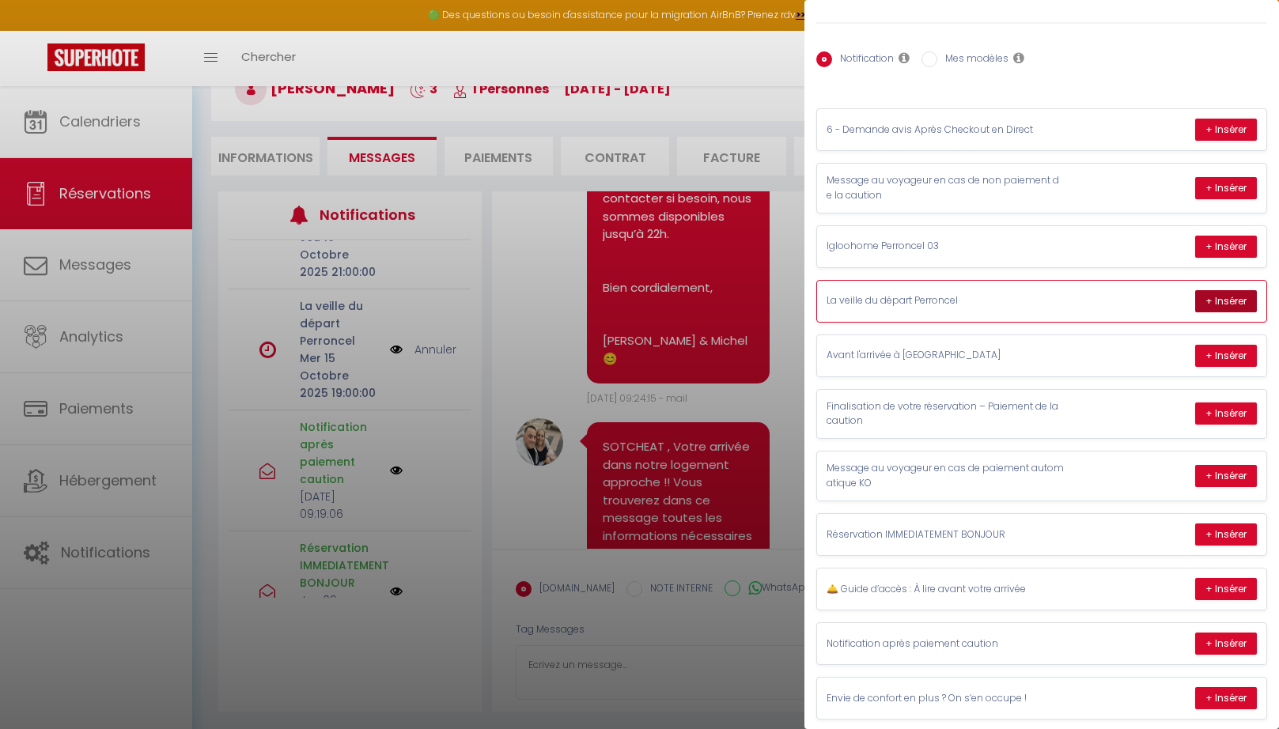
click at [1215, 291] on button "+ Insérer" at bounding box center [1226, 301] width 62 height 22
type textarea "Bonjour SOTCHEAT, Votre séjour touche à sa fin et nous espérons qu’il vous a ét…"
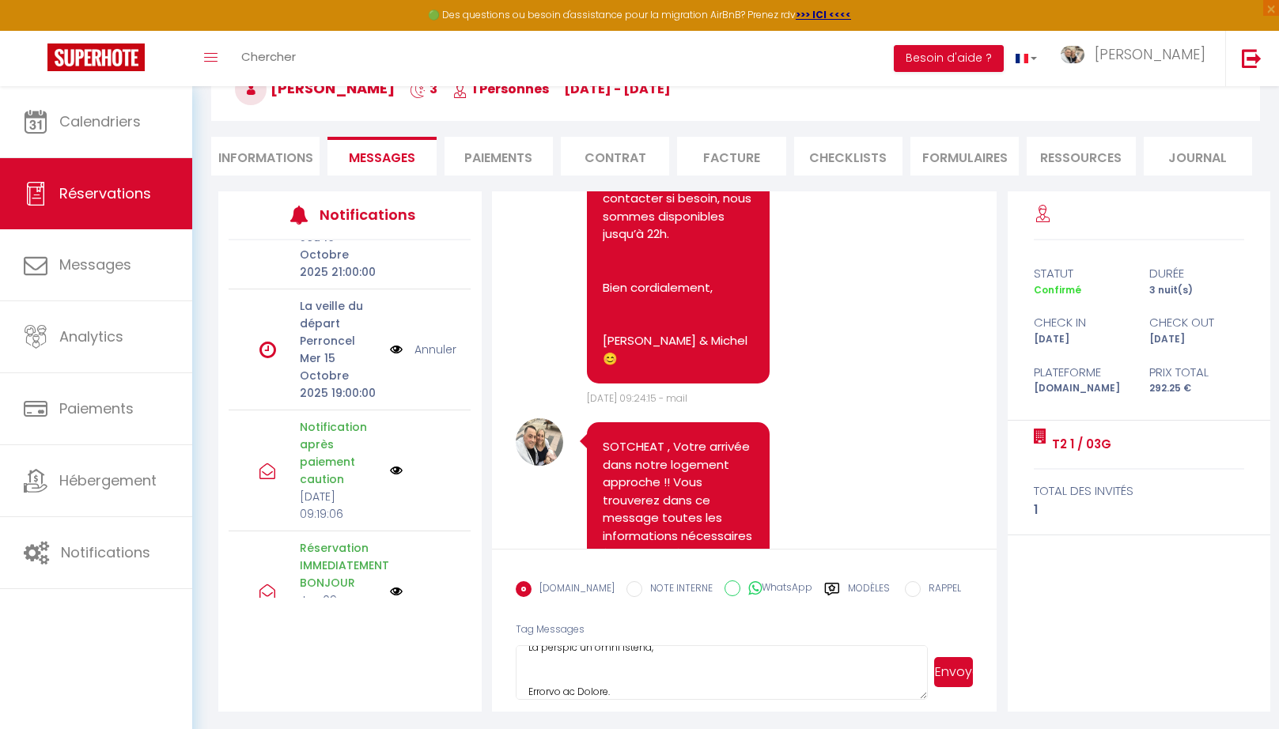
click at [957, 682] on button "Envoyer" at bounding box center [953, 672] width 39 height 30
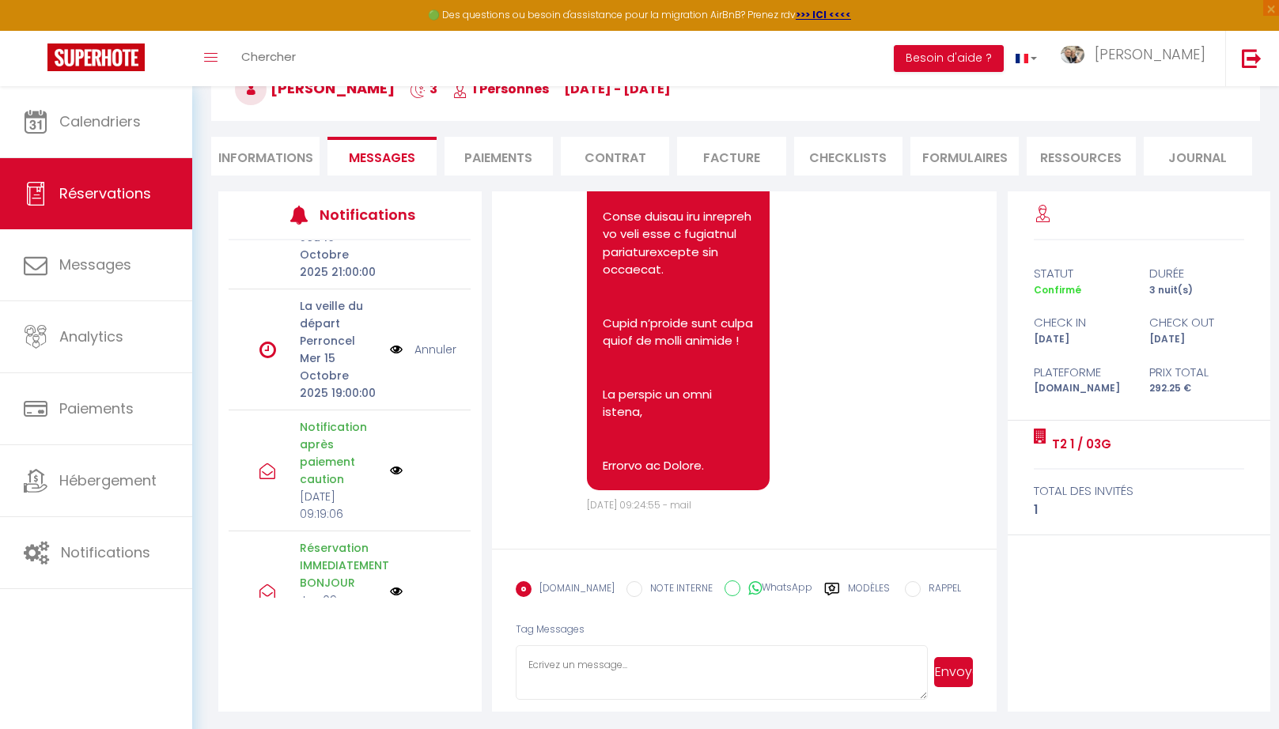
scroll to position [12730, 0]
click at [426, 349] on link "Annuler" at bounding box center [435, 349] width 42 height 17
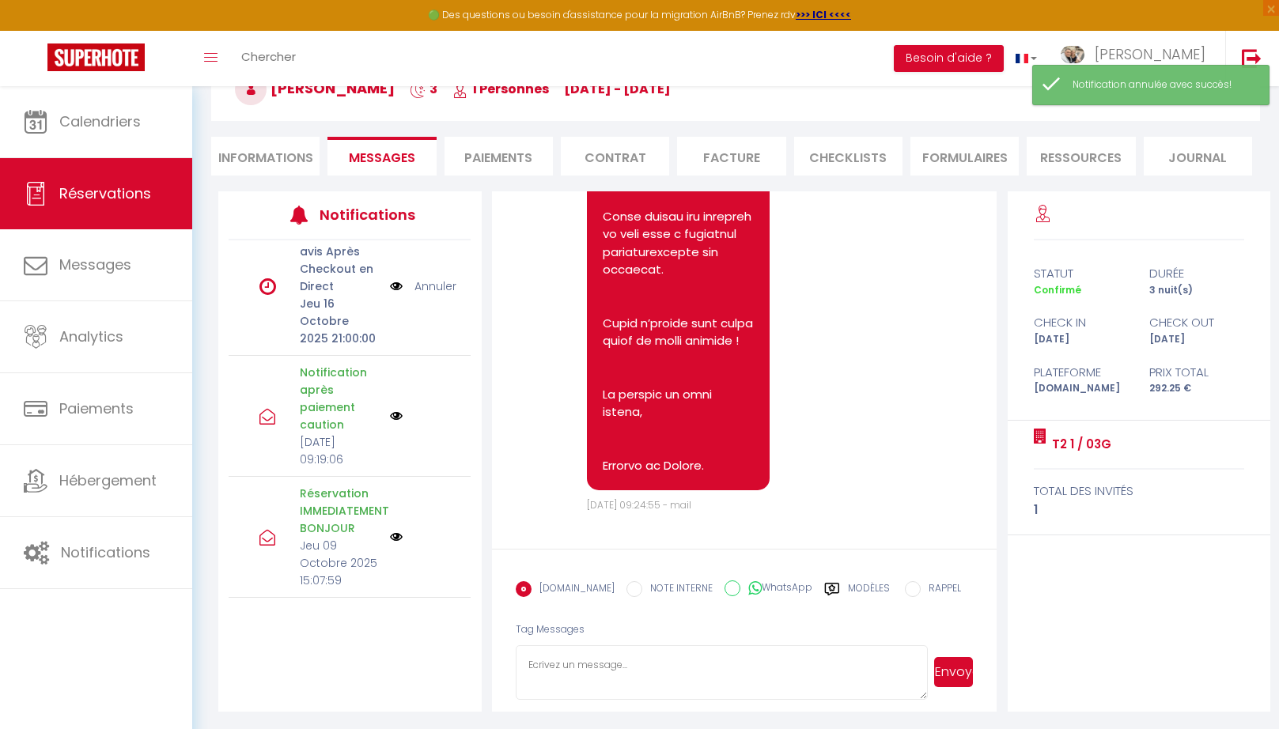
scroll to position [0, 0]
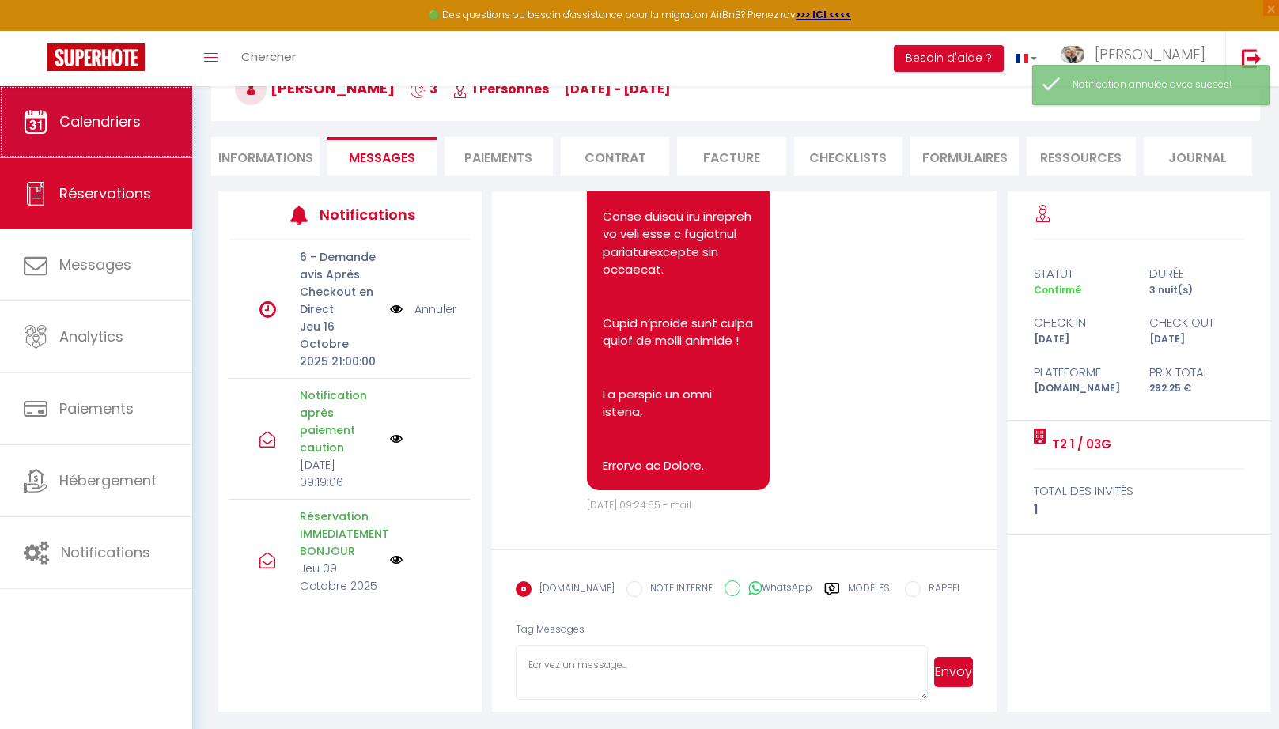
click at [76, 134] on link "Calendriers" at bounding box center [96, 121] width 192 height 71
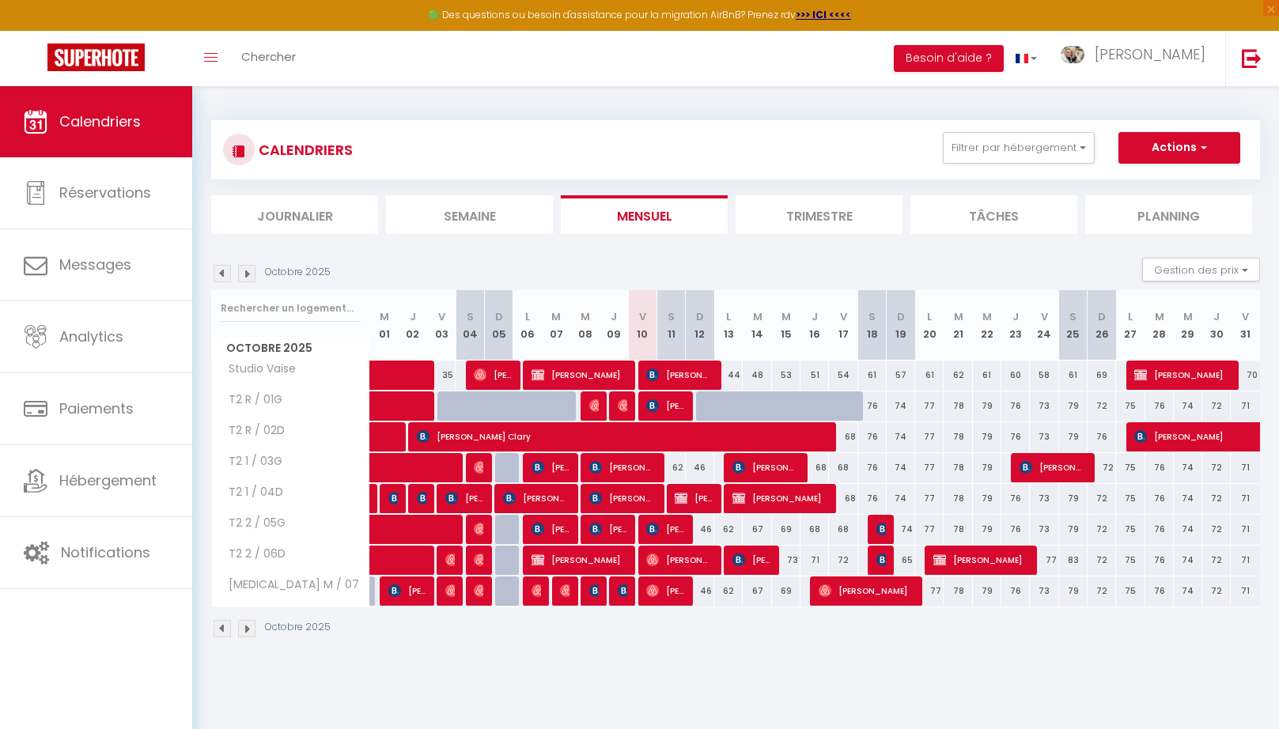
click at [776, 461] on span "[PERSON_NAME]" at bounding box center [765, 467] width 66 height 30
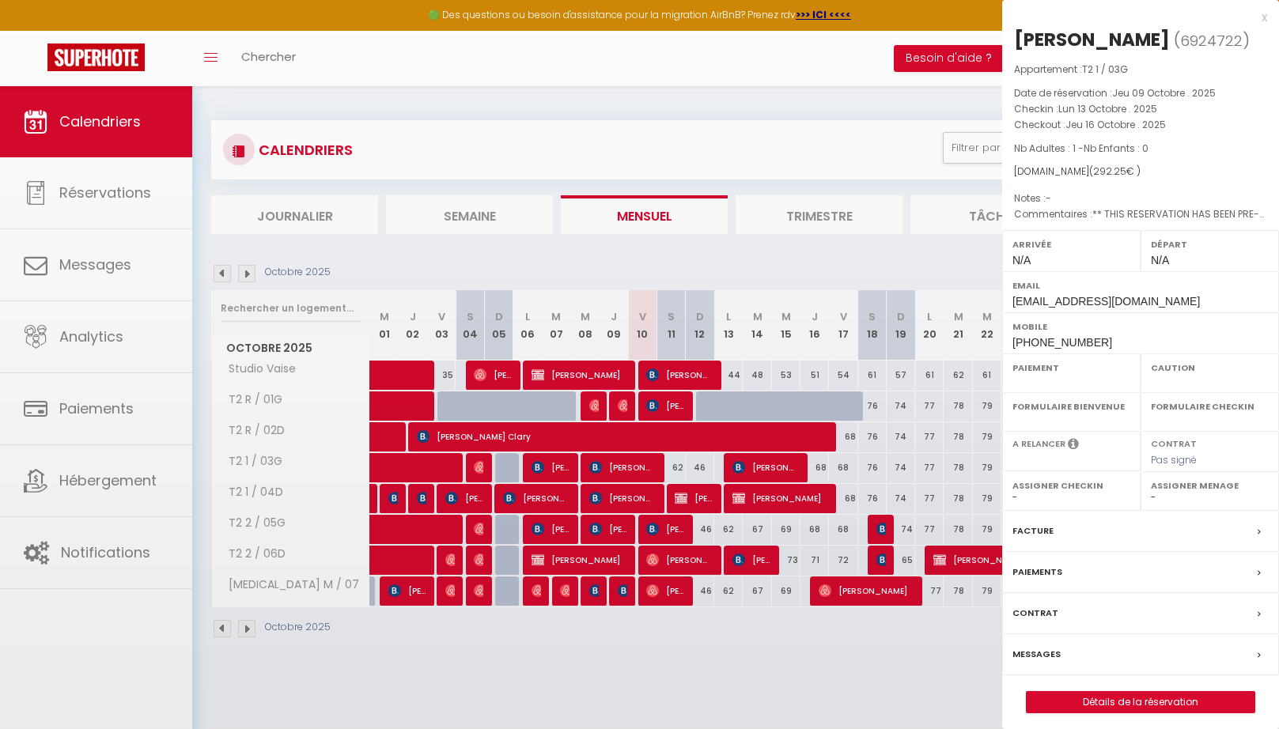
select select "OK"
select select "0"
select select "1"
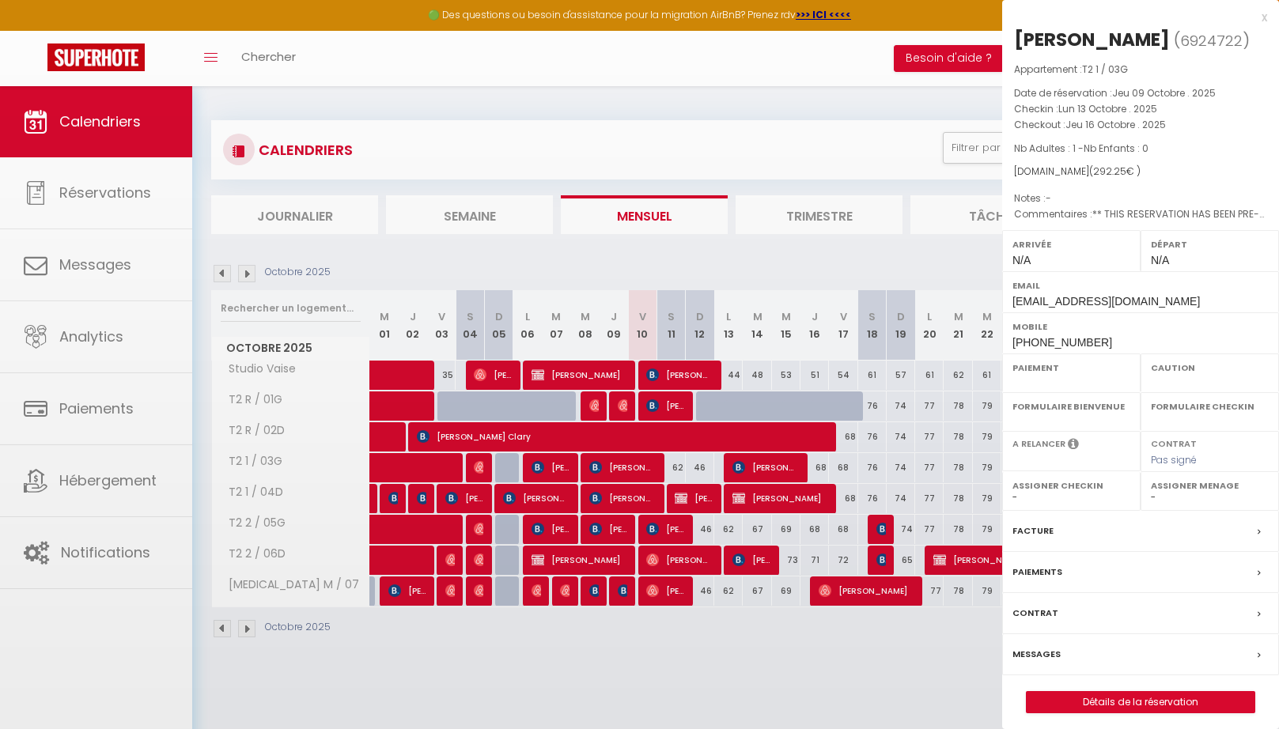
select select
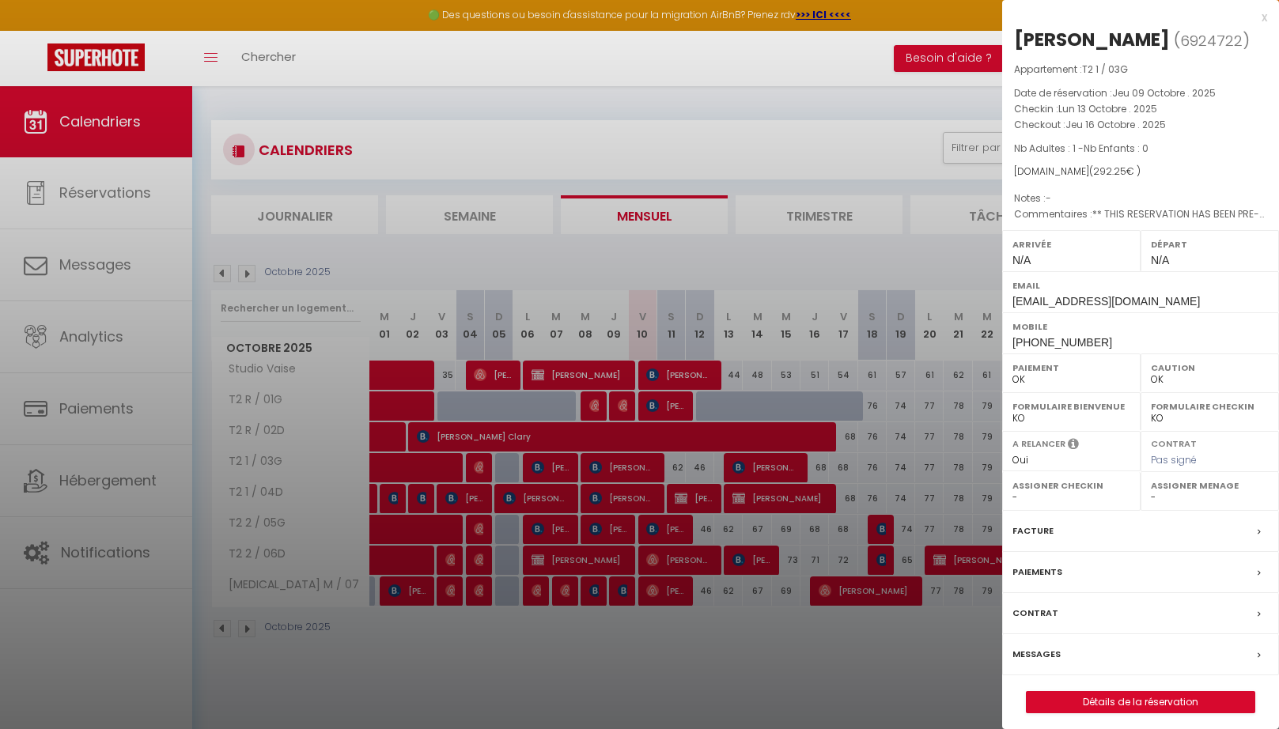
click at [1042, 646] on label "Messages" at bounding box center [1036, 654] width 48 height 17
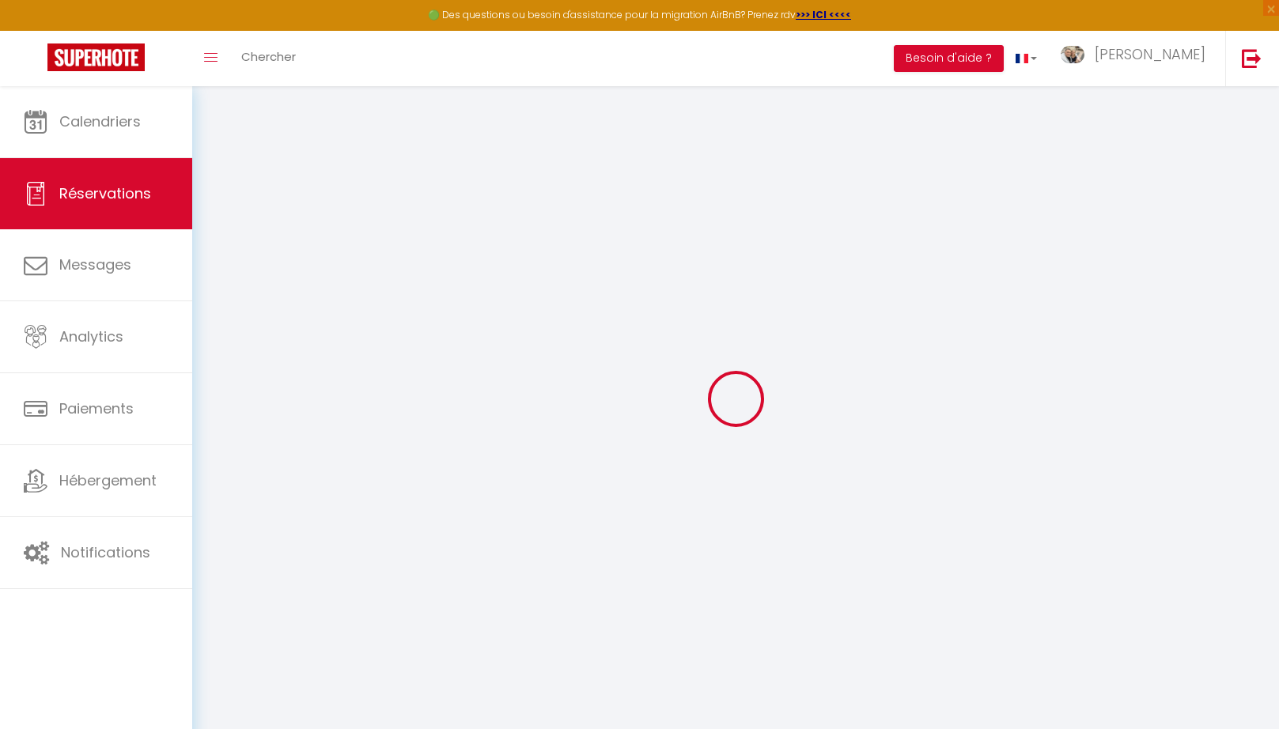
select select
checkbox input "false"
select select
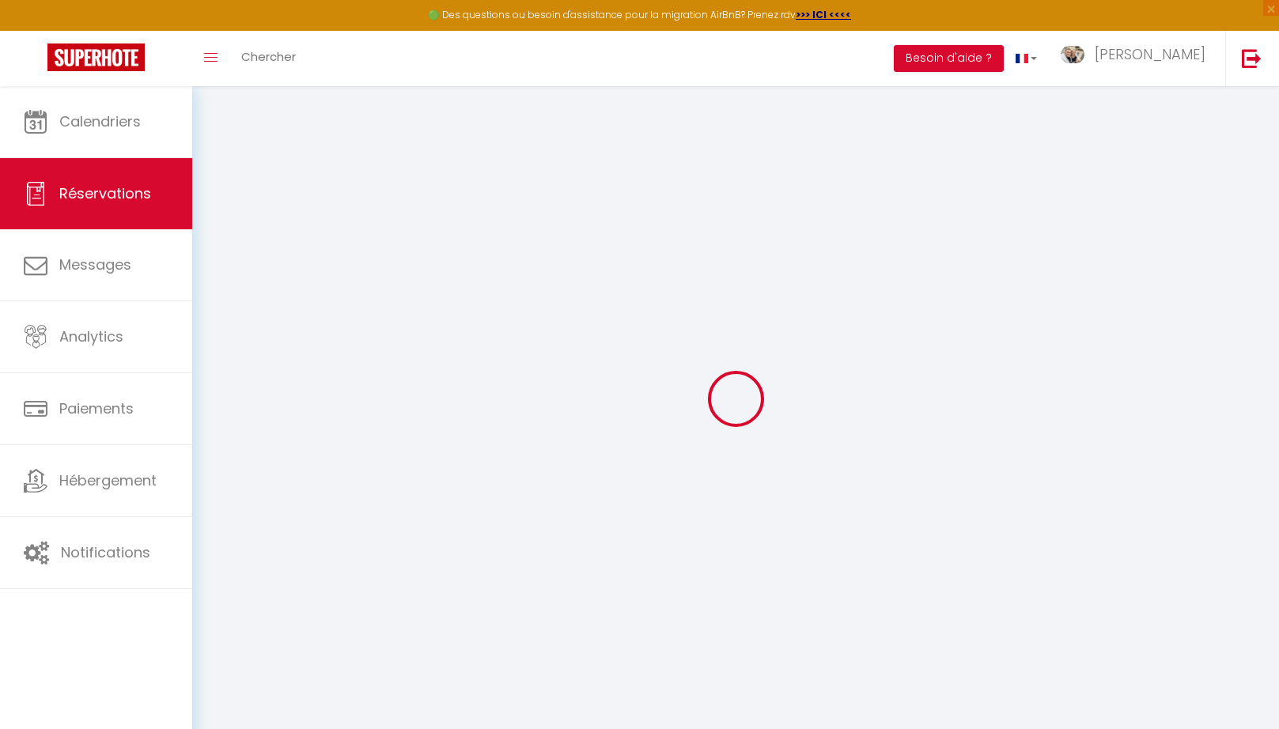
checkbox input "false"
select select
checkbox input "false"
type textarea "** THIS RESERVATION HAS BEEN PRE-PAID ** Reservation has a cancellation grace p…"
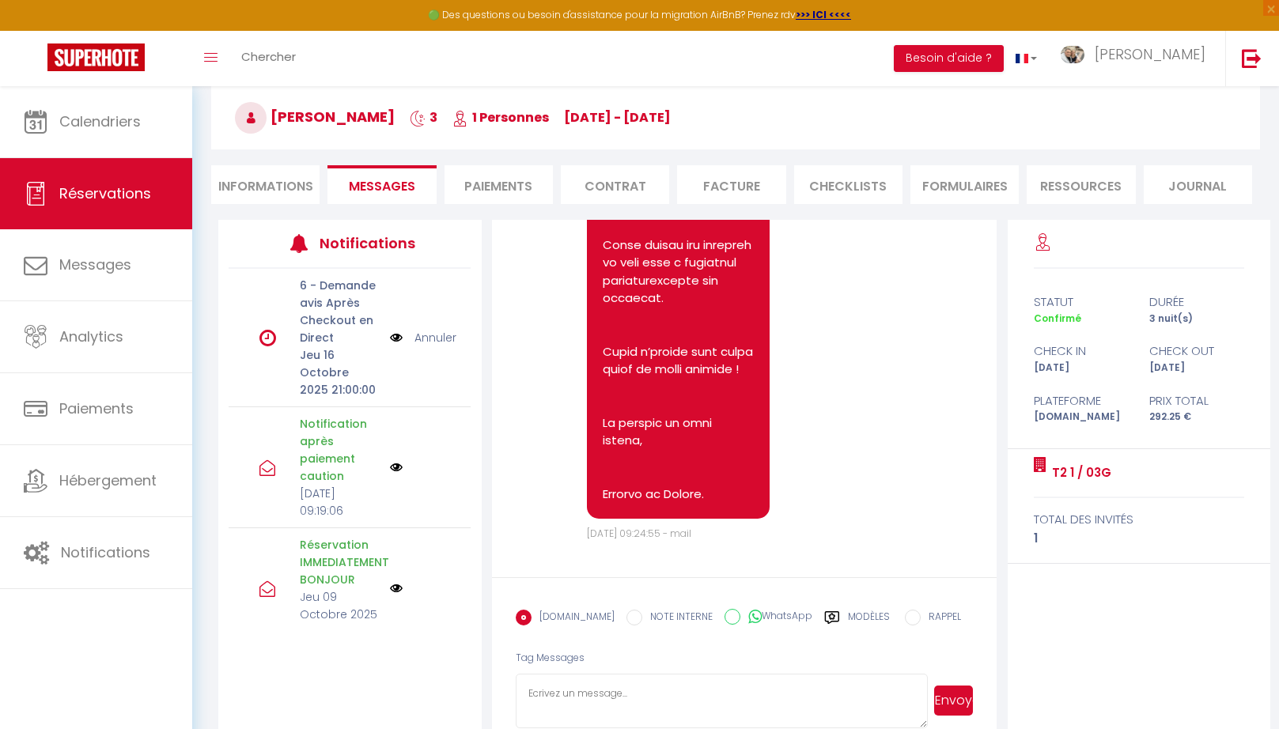
scroll to position [101, 0]
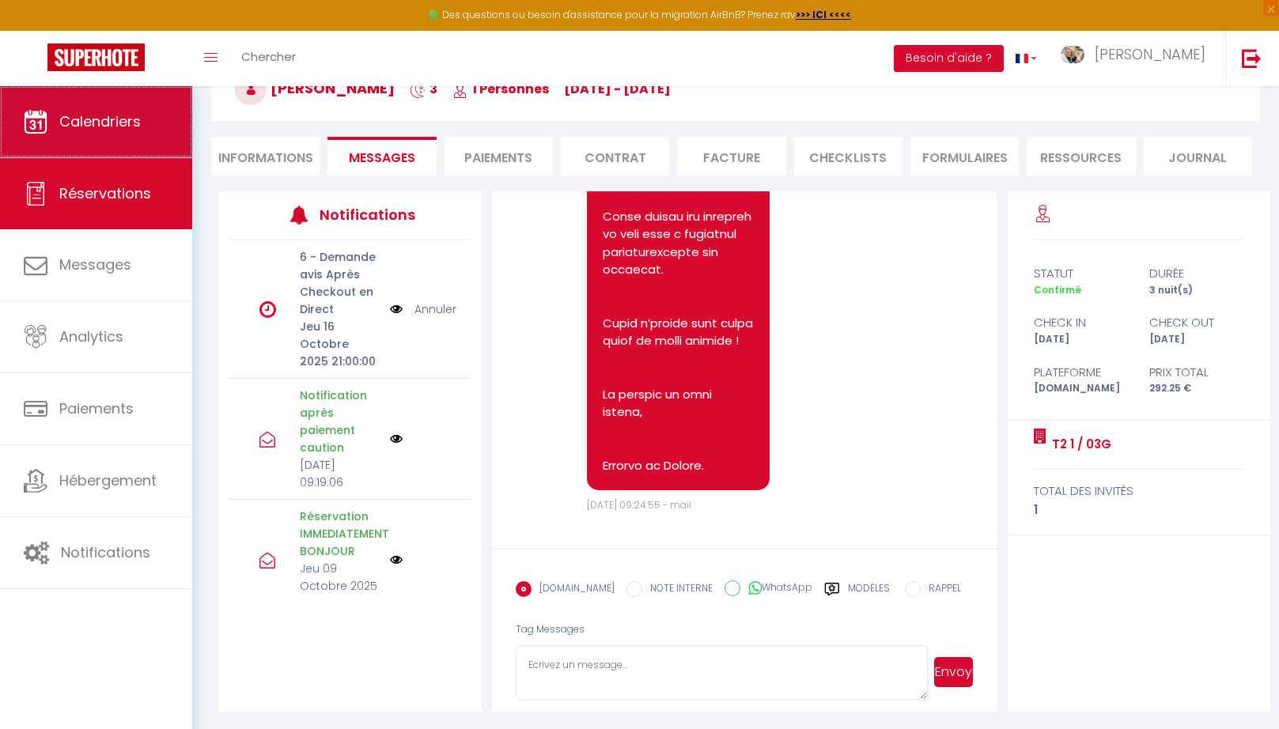
click at [28, 142] on link "Calendriers" at bounding box center [96, 121] width 192 height 71
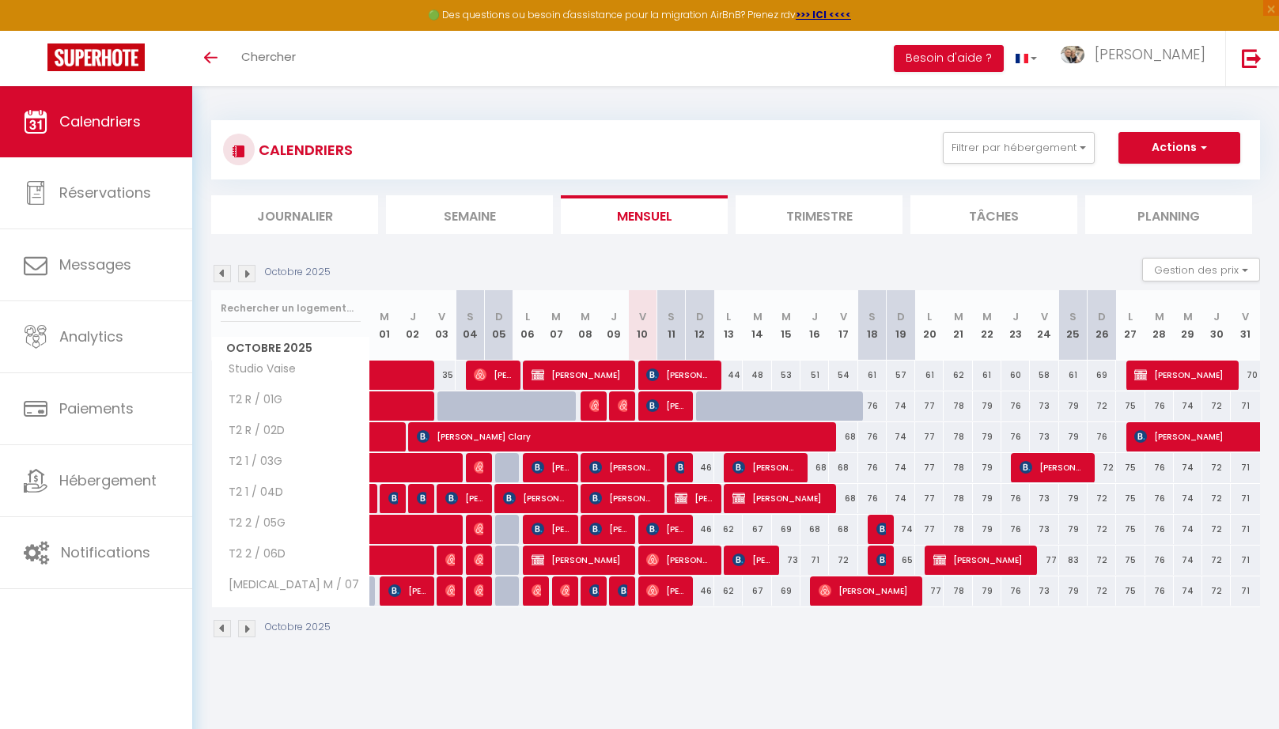
click at [678, 464] on img at bounding box center [681, 467] width 13 height 13
select select "OK"
select select "KO"
select select "0"
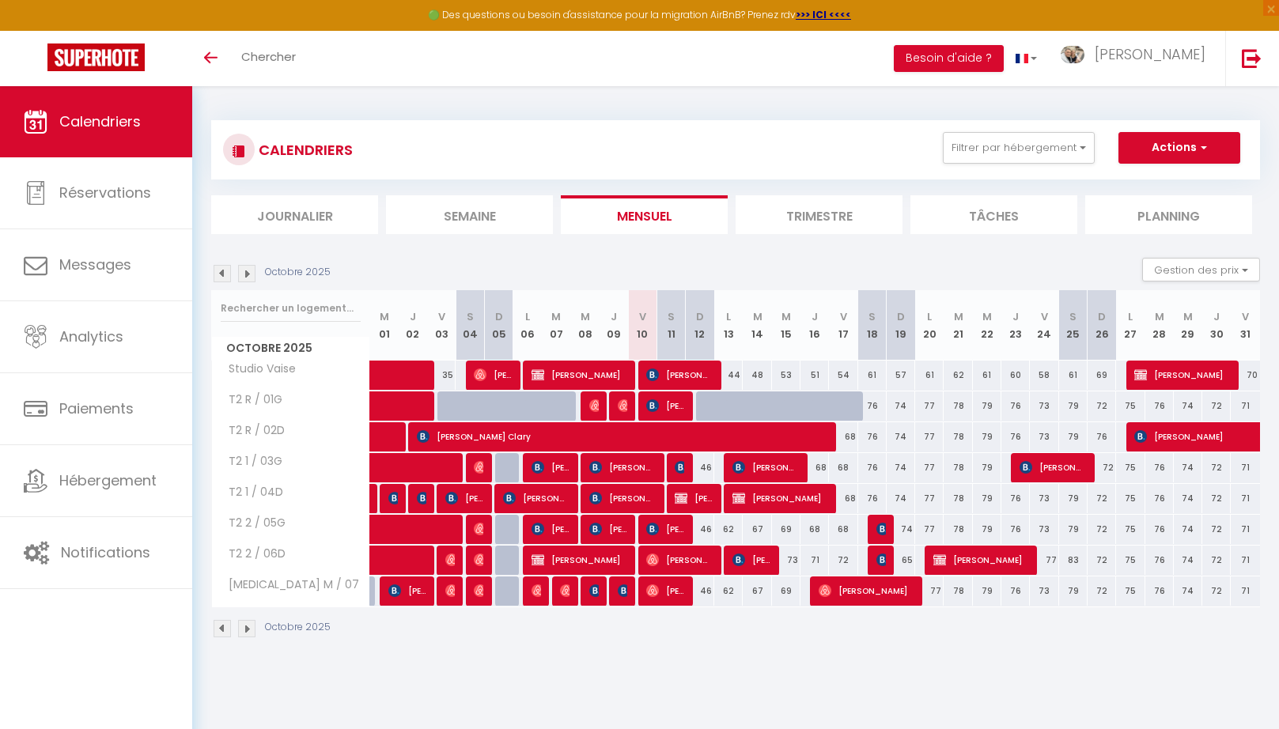
select select "1"
select select
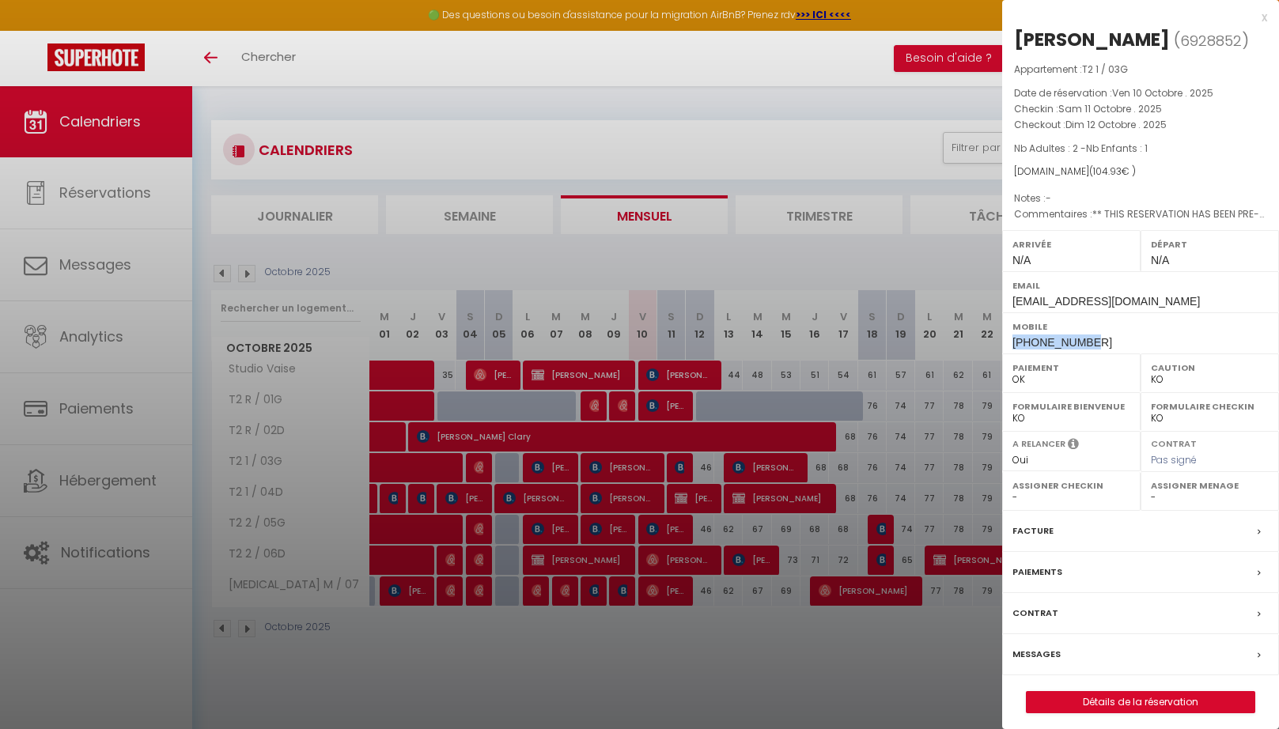
drag, startPoint x: 1104, startPoint y: 343, endPoint x: 1011, endPoint y: 338, distance: 93.5
click at [1011, 338] on div "Mobile [PHONE_NUMBER]" at bounding box center [1140, 332] width 277 height 41
copy span "[PHONE_NUMBER]"
click at [1262, 20] on div "x" at bounding box center [1134, 17] width 265 height 19
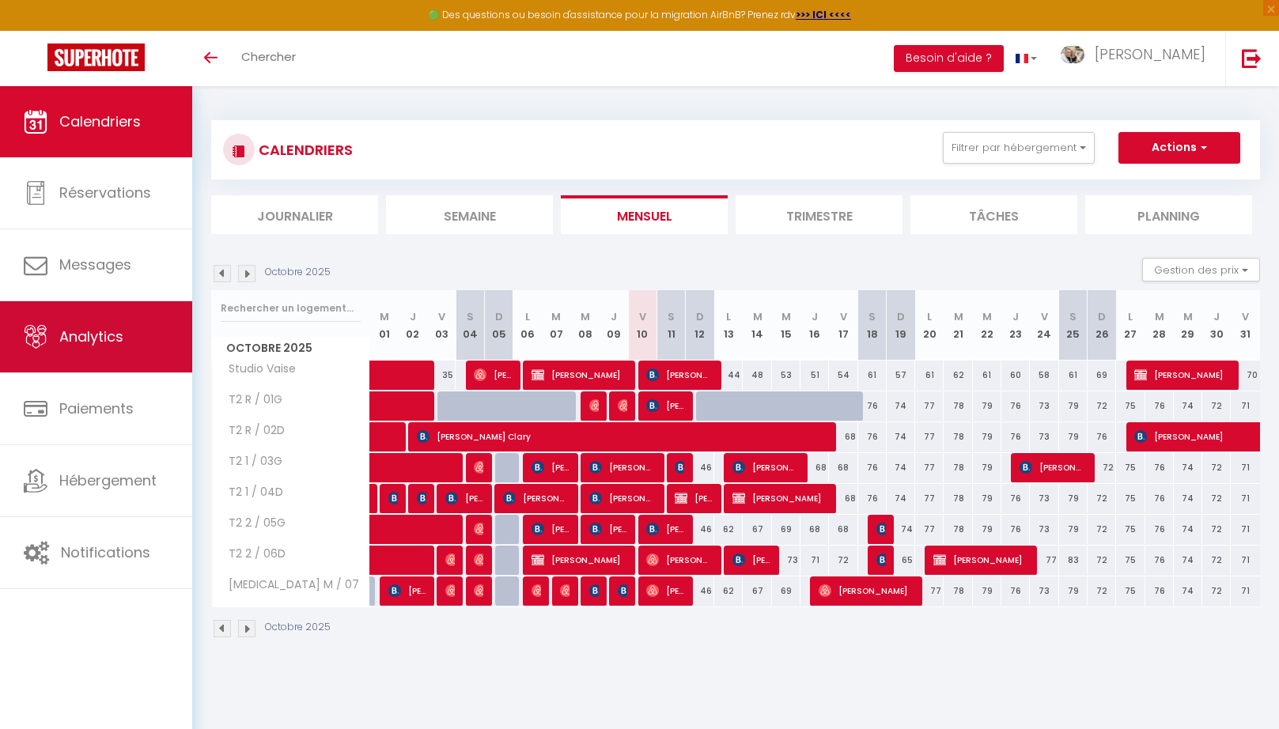
click at [89, 339] on span "Analytics" at bounding box center [91, 337] width 64 height 20
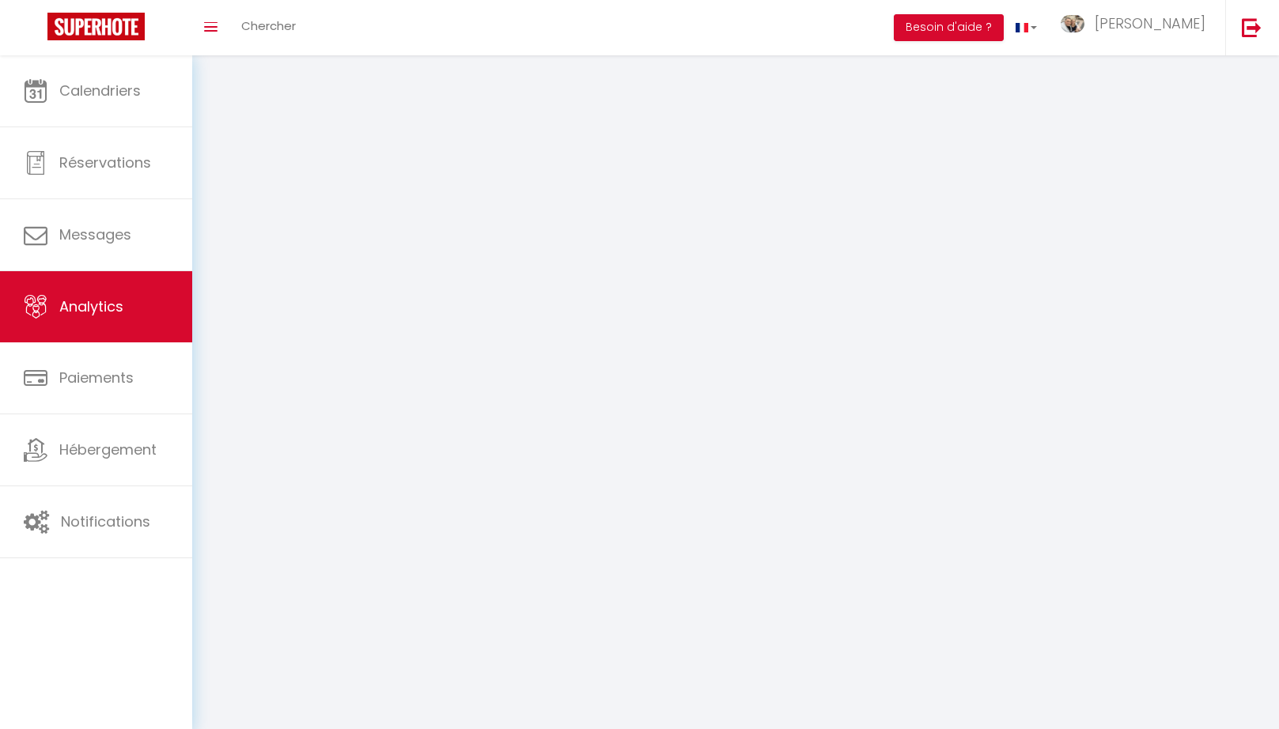
select select "2025"
select select "10"
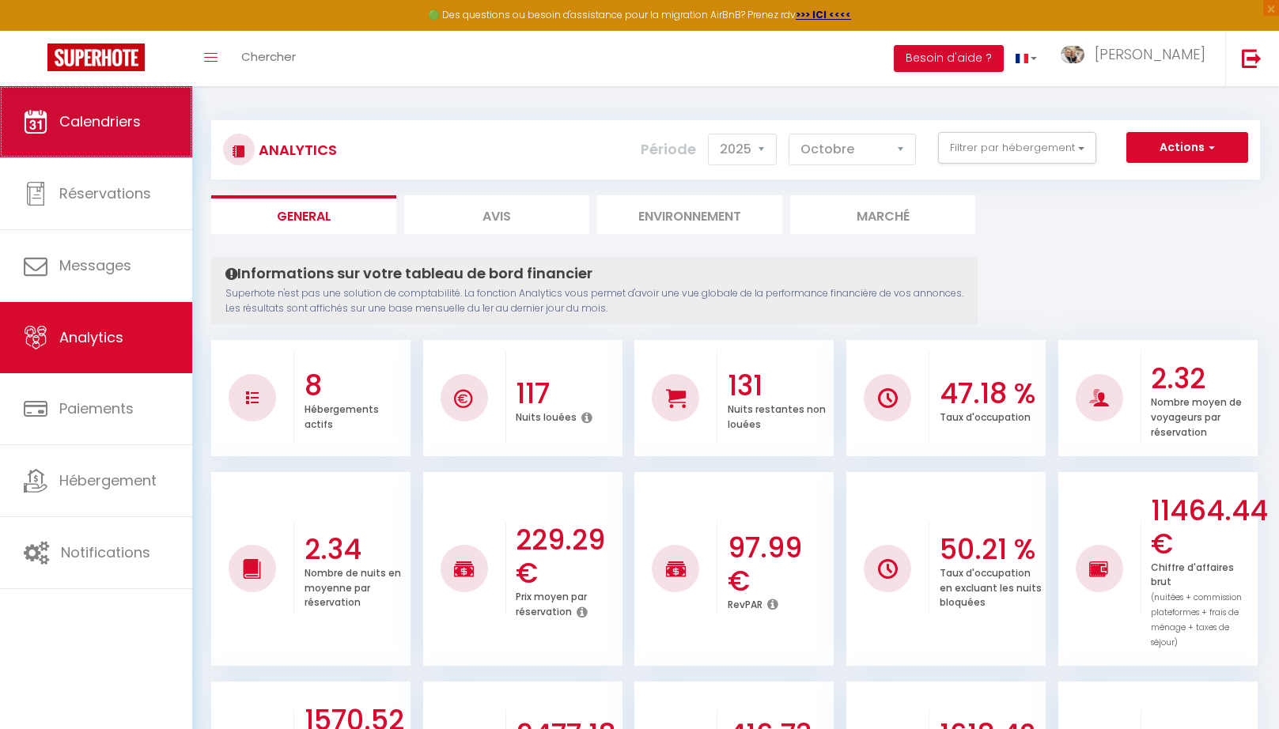
click at [40, 126] on icon at bounding box center [36, 122] width 24 height 24
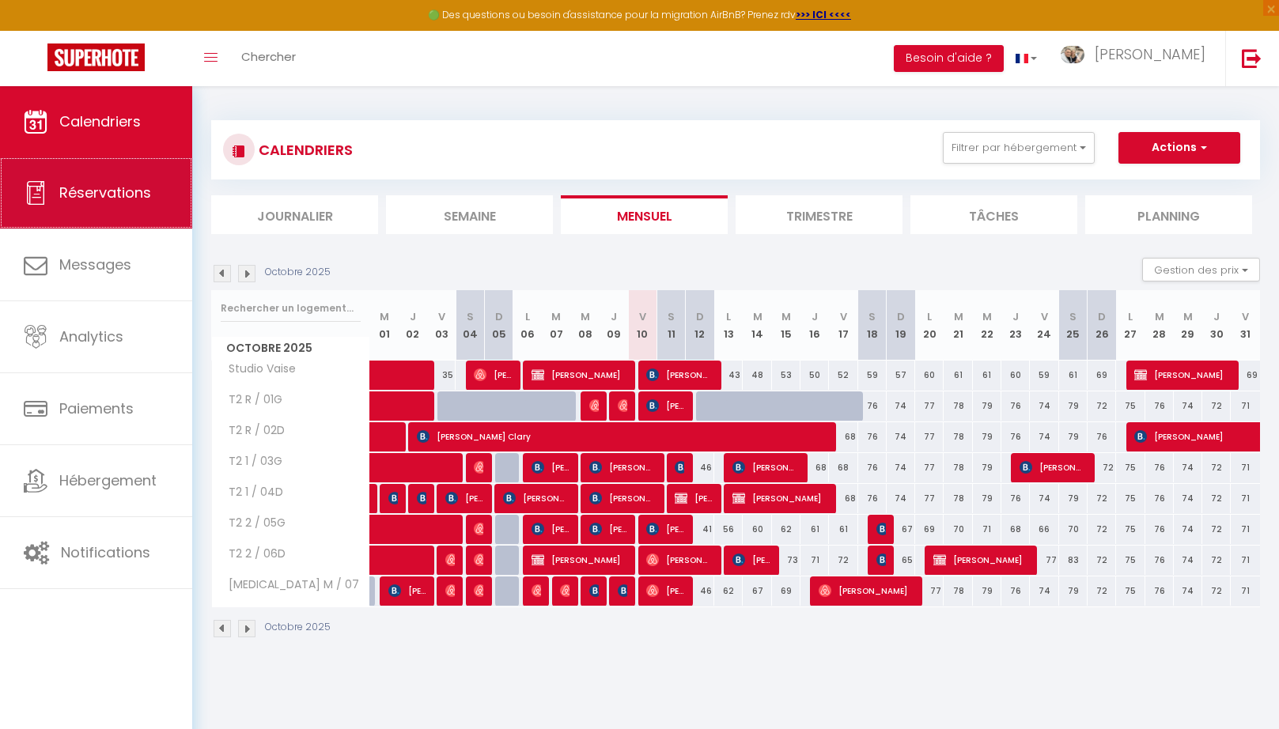
click at [117, 216] on link "Réservations" at bounding box center [96, 192] width 192 height 71
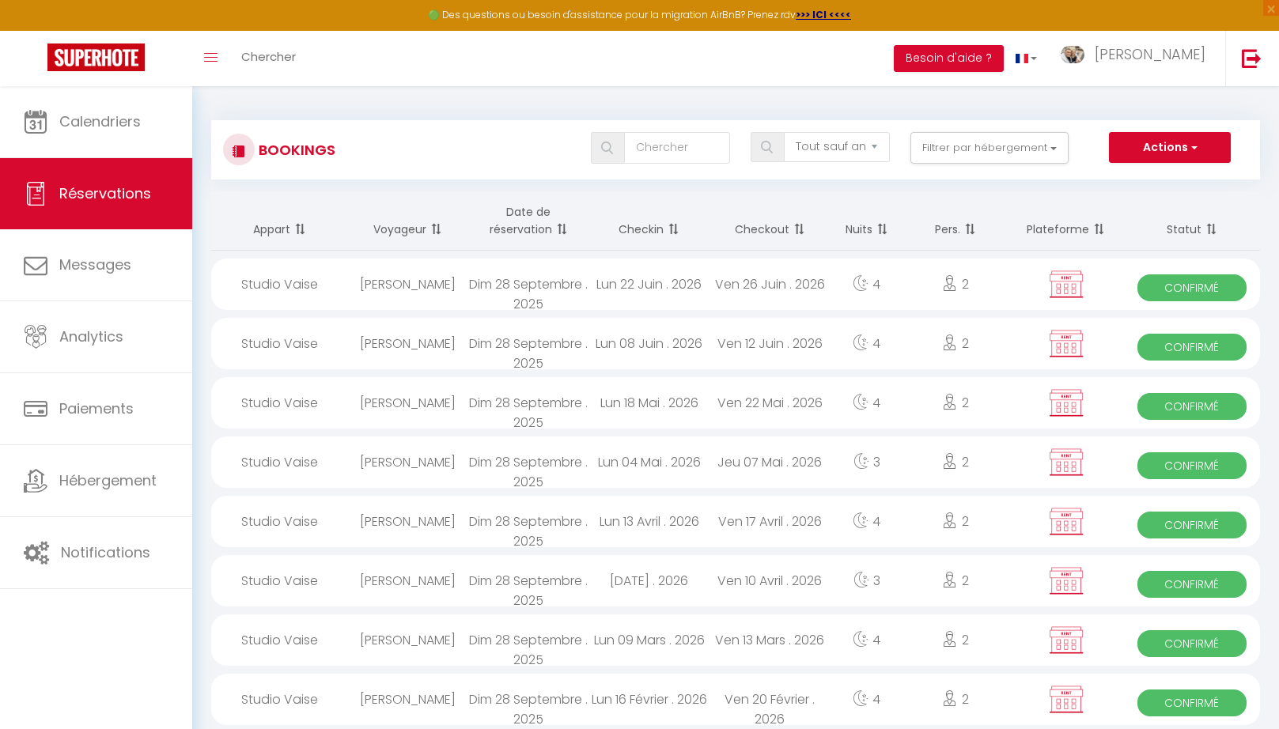
click at [357, 55] on div "Toggle menubar Chercher BUTTON Besoin d'aide ? [PERSON_NAME] Équipe" at bounding box center [691, 58] width 1152 height 55
click at [292, 54] on span "Chercher" at bounding box center [268, 56] width 55 height 17
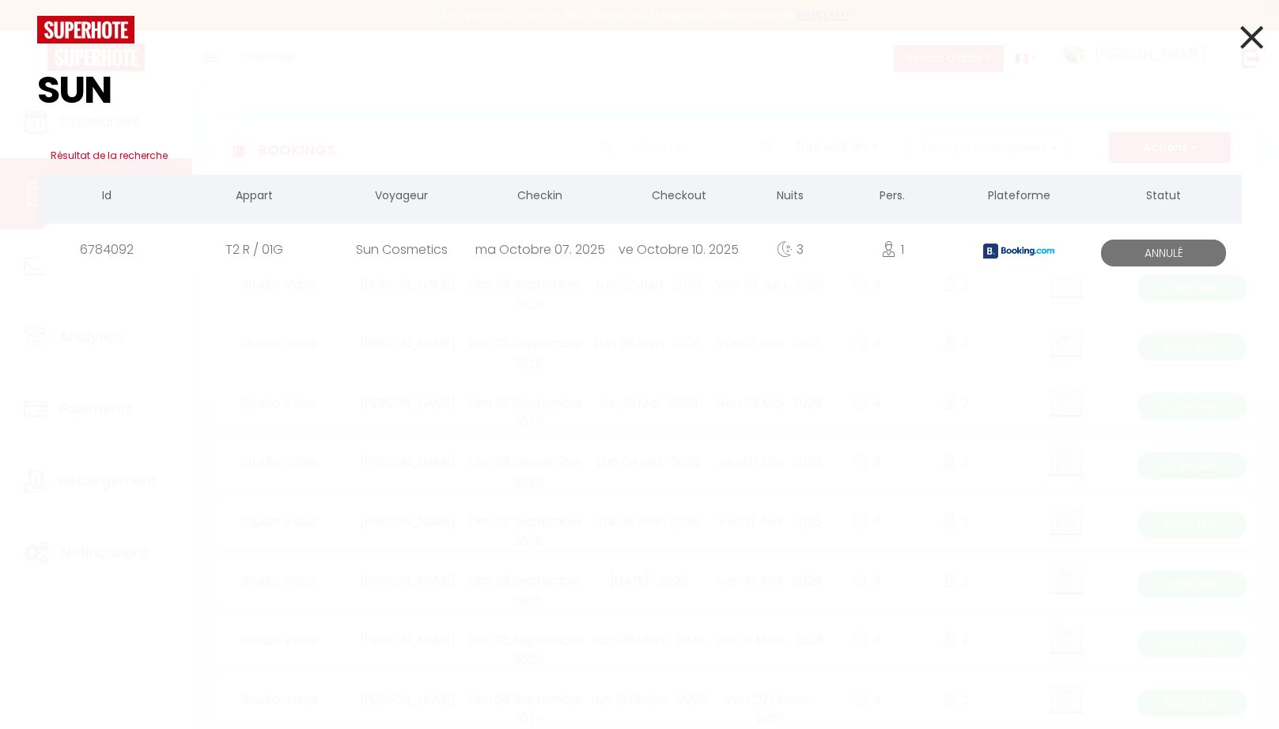
type input "SUN"
click at [384, 260] on div "Sun Cosmetics" at bounding box center [401, 249] width 138 height 51
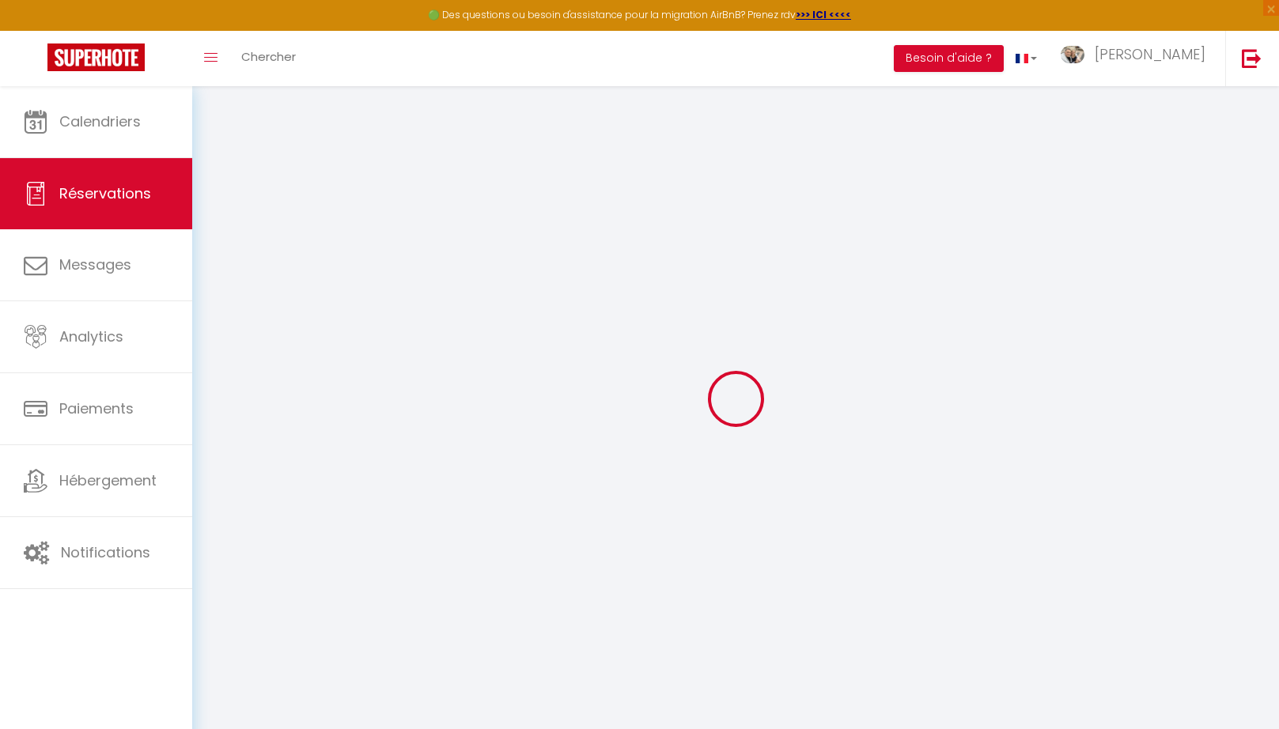
type input "Sun"
type input "Cosmetics"
type input "[EMAIL_ADDRESS][DOMAIN_NAME]"
type input "[PHONE_NUMBER]"
type input "69100"
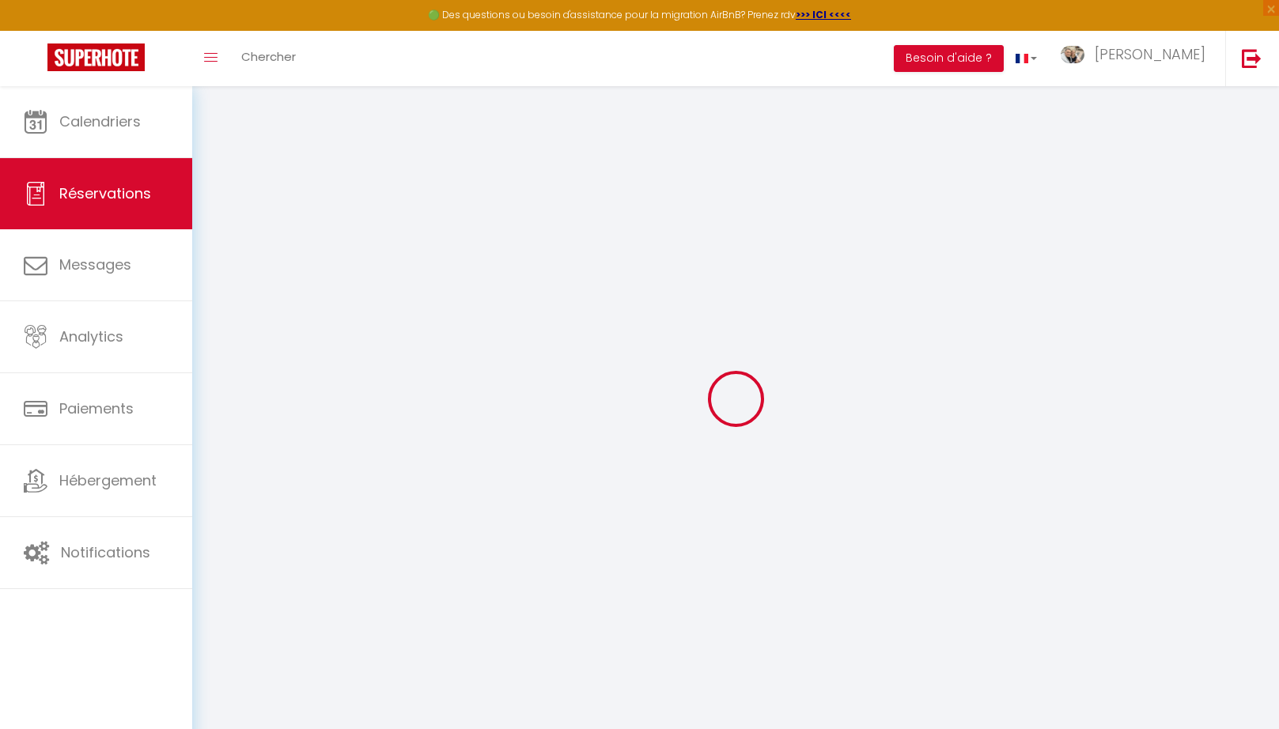
type input "[STREET_ADDRESS][PERSON_NAME]"
type input "[GEOGRAPHIC_DATA]"
select select "FR"
type input "61.2"
type input "5.25"
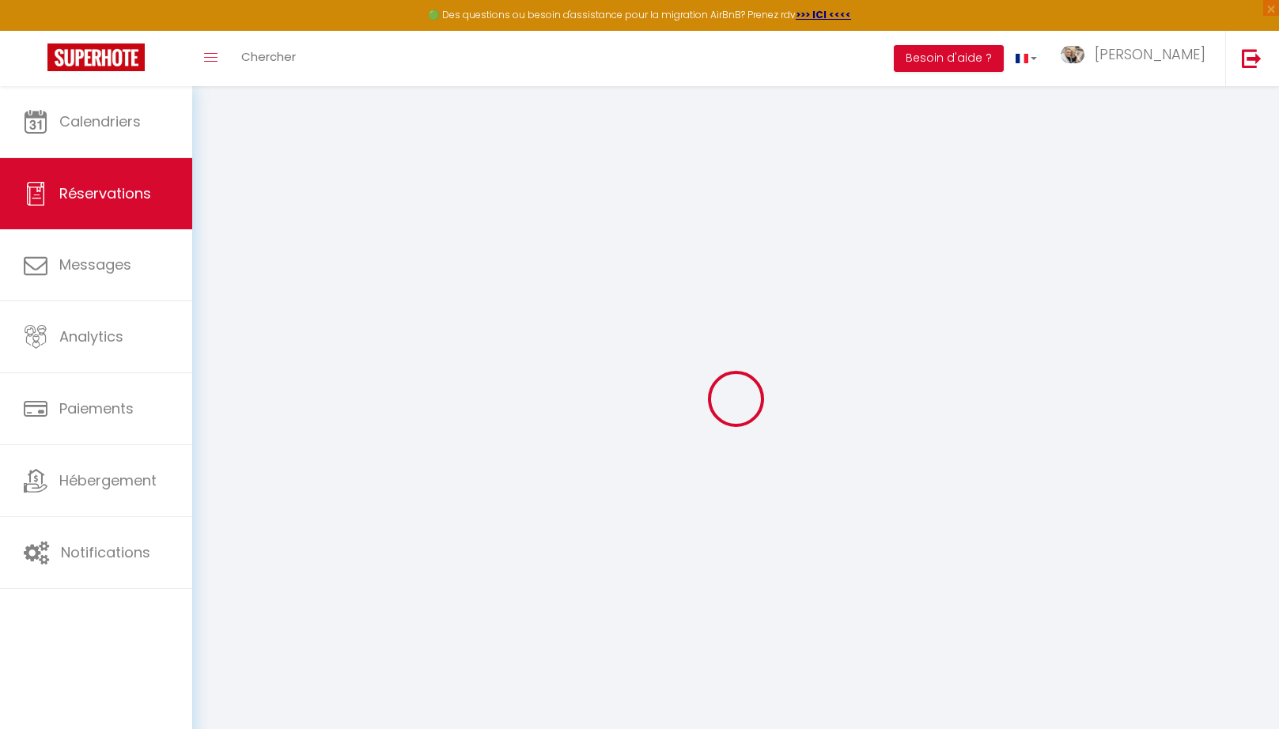
select select "55967"
select select "0"
select select
type input "1"
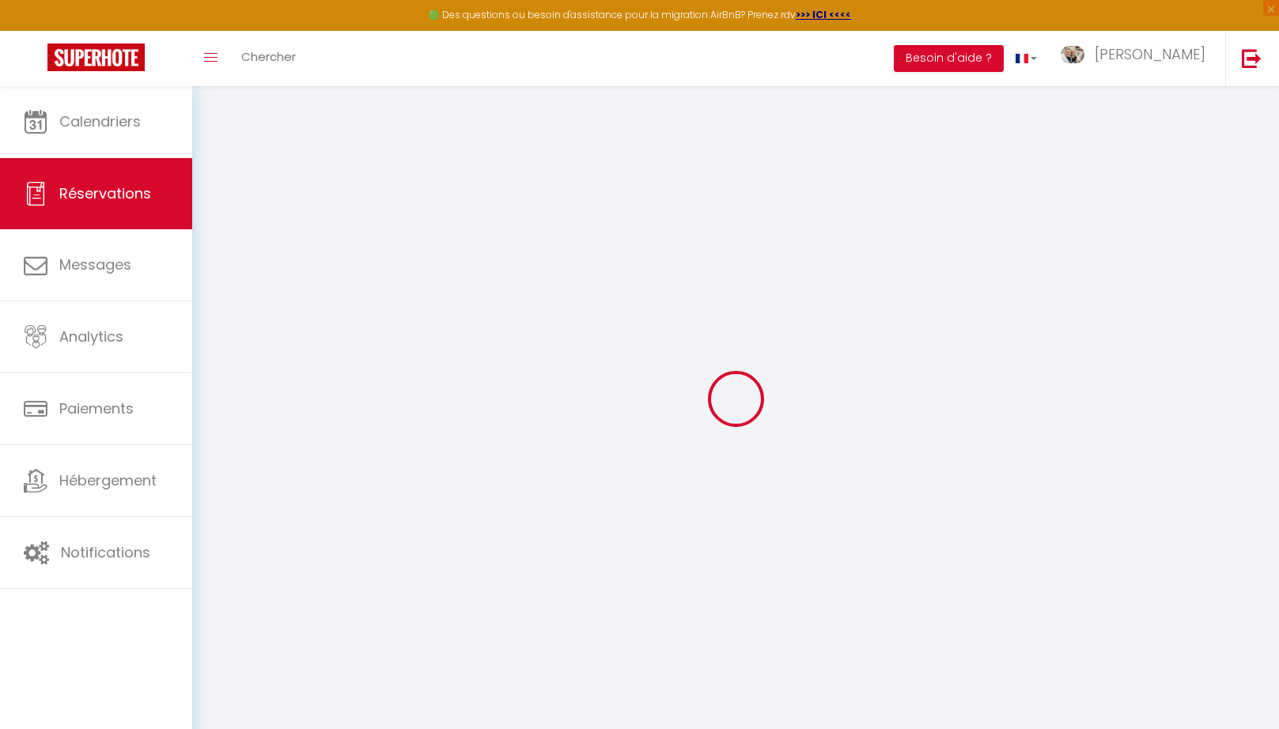
select select "10"
select select
type input "325"
checkbox input "false"
type input "375.02"
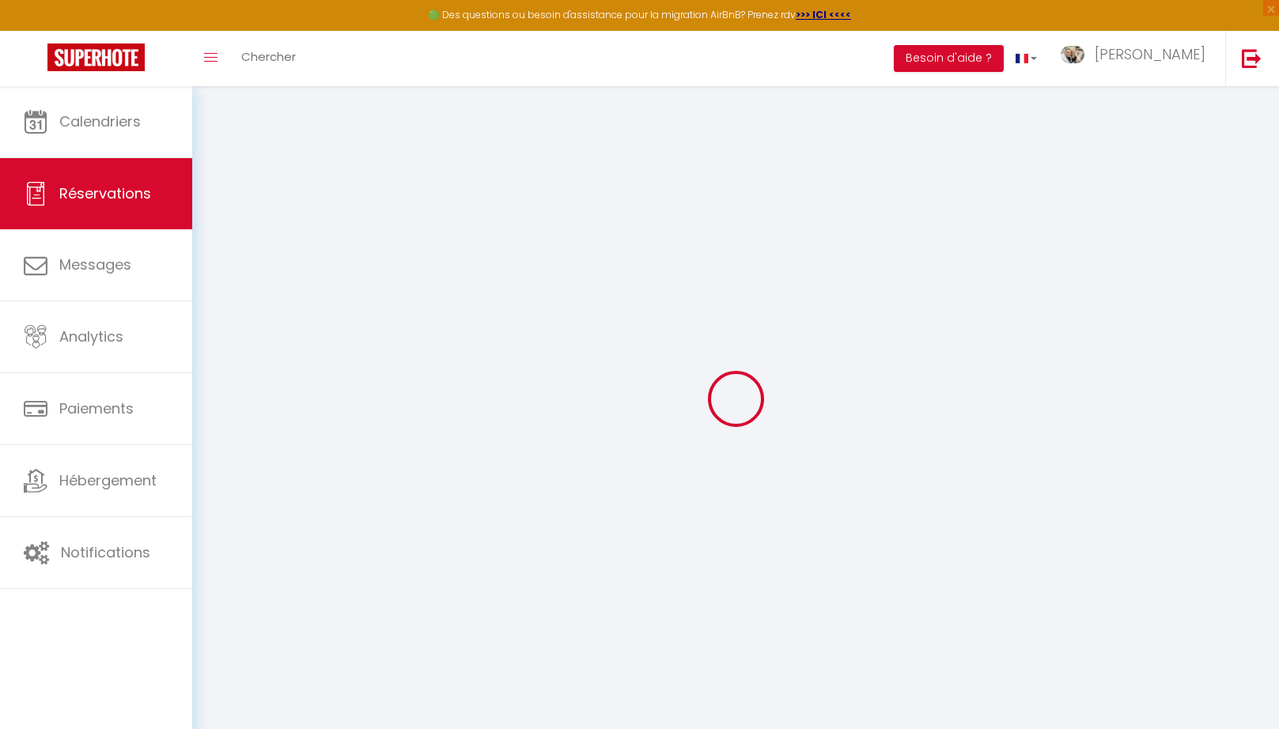
select select "2"
type input "0"
select select
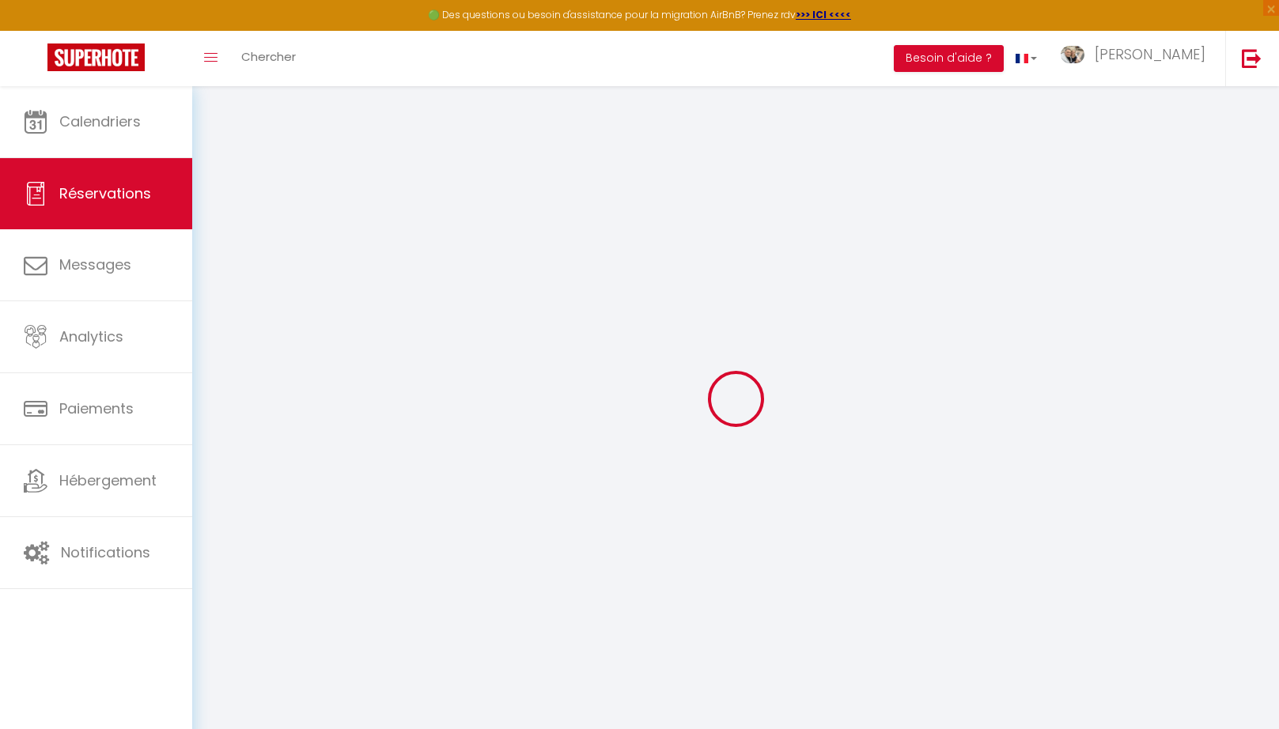
select select
select select "14"
checkbox input "false"
select select
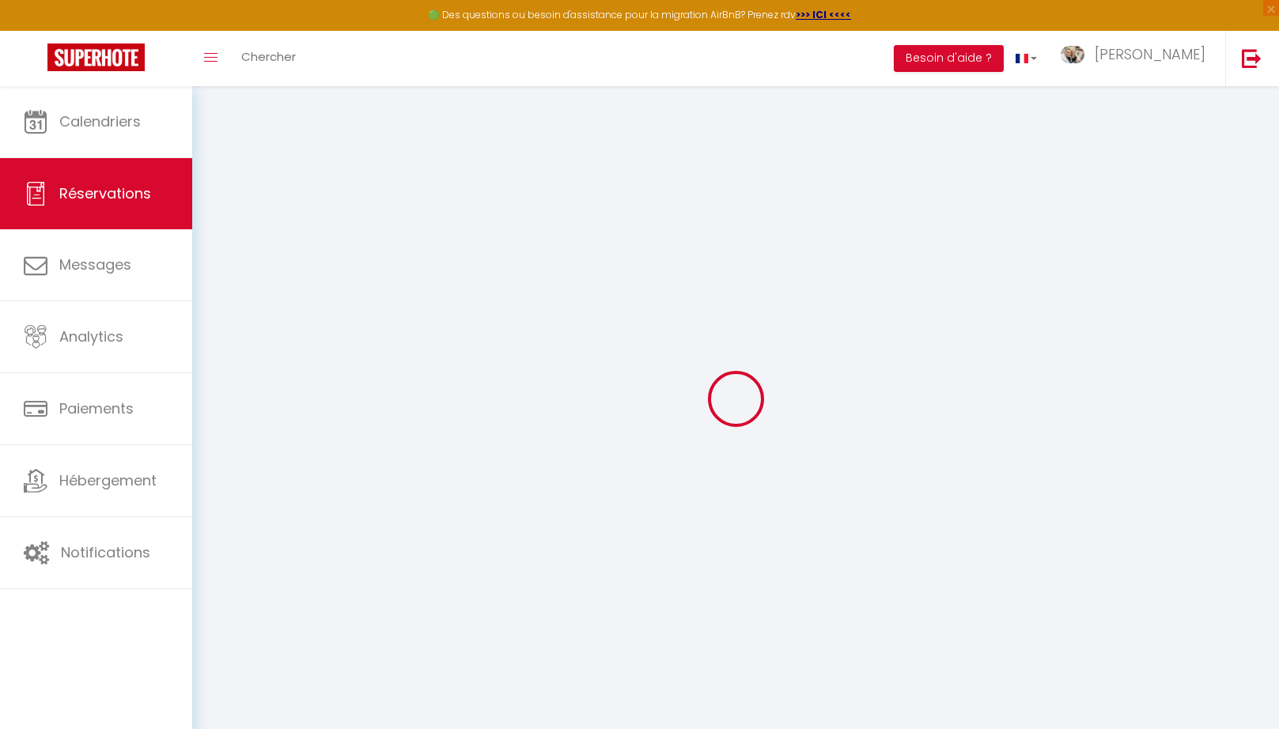
checkbox input "false"
select select
checkbox input "false"
type textarea "** THIS RESERVATION HAS BEEN PRE-PAID ** Reservation has a cancellation grace p…"
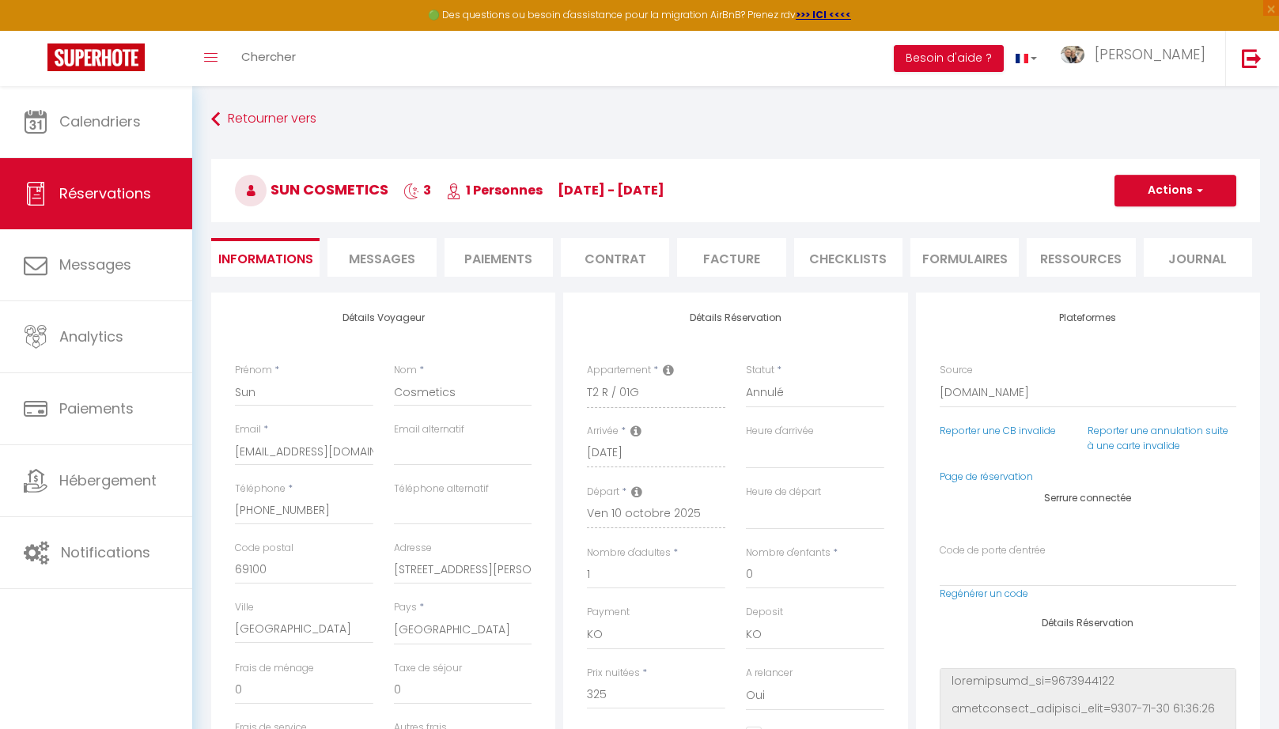
type input "35"
type input "15.02"
select select
checkbox input "false"
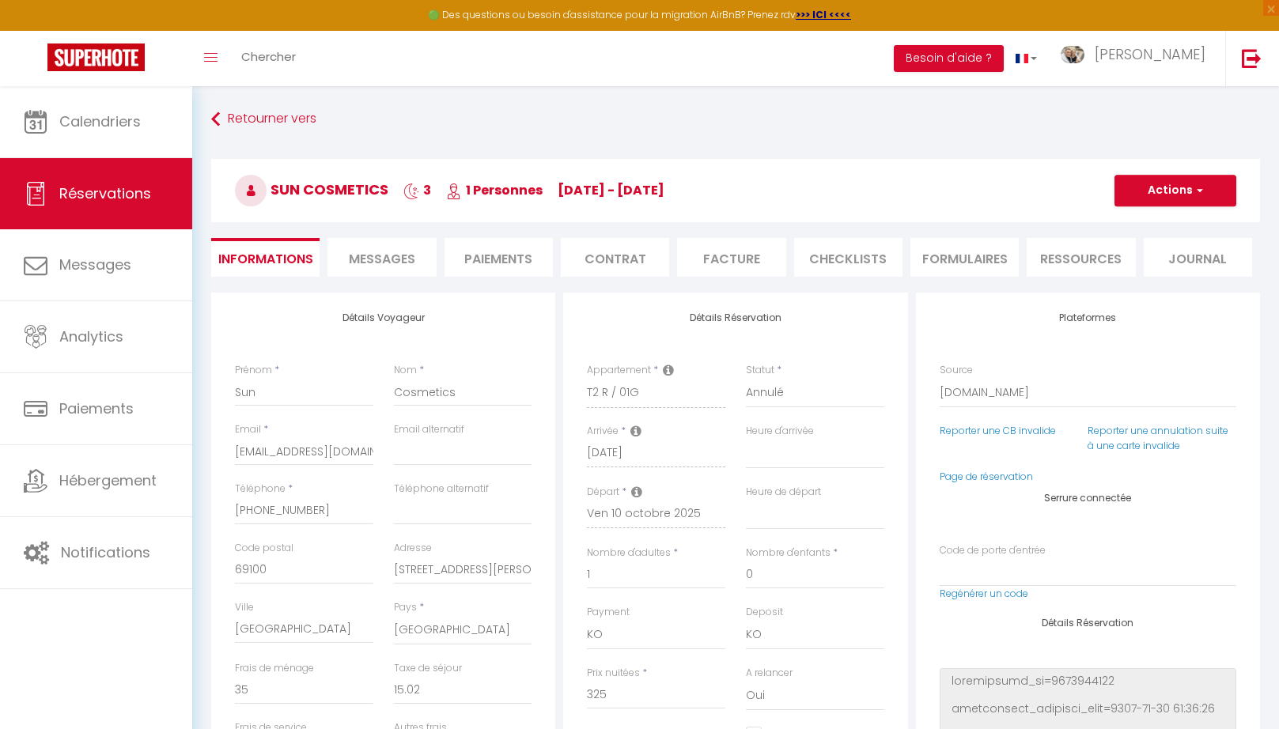
select select
checkbox input "false"
select select
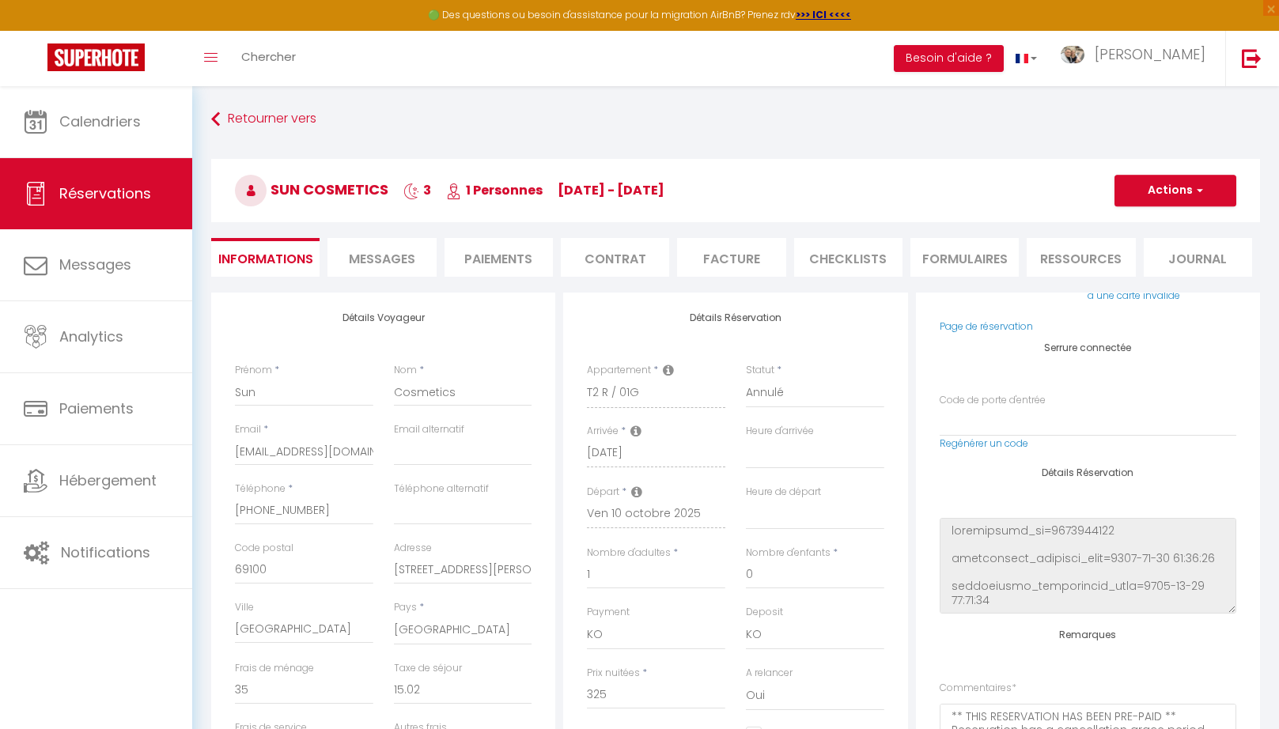
scroll to position [158, 0]
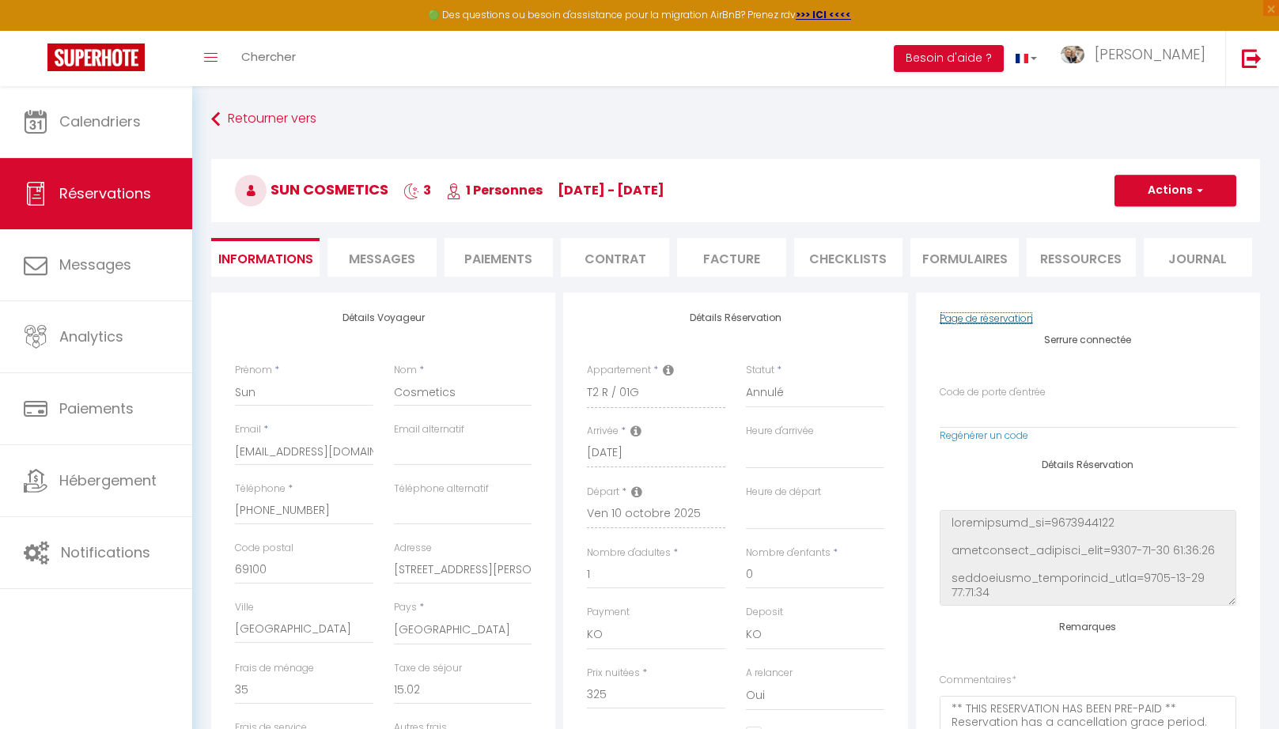
click at [998, 316] on link "Page de réservation" at bounding box center [986, 318] width 93 height 13
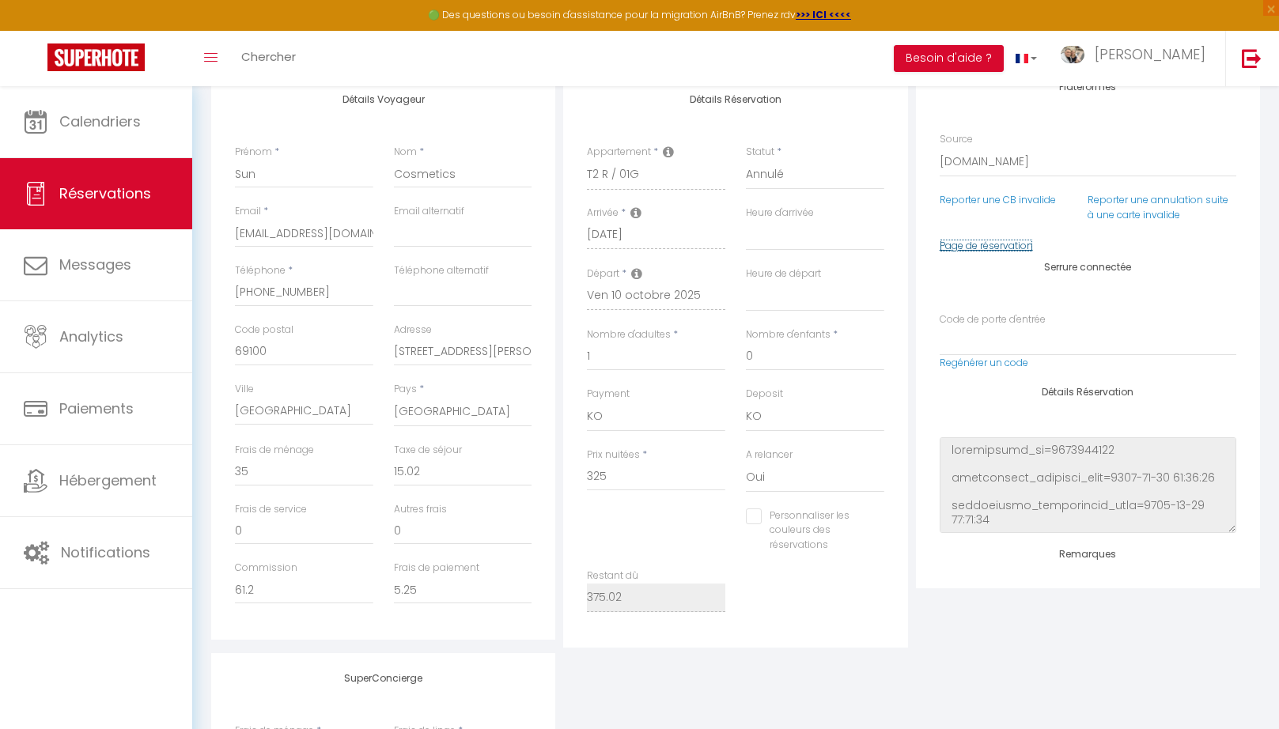
scroll to position [9, 0]
click at [986, 253] on link "Page de réservation" at bounding box center [986, 248] width 93 height 13
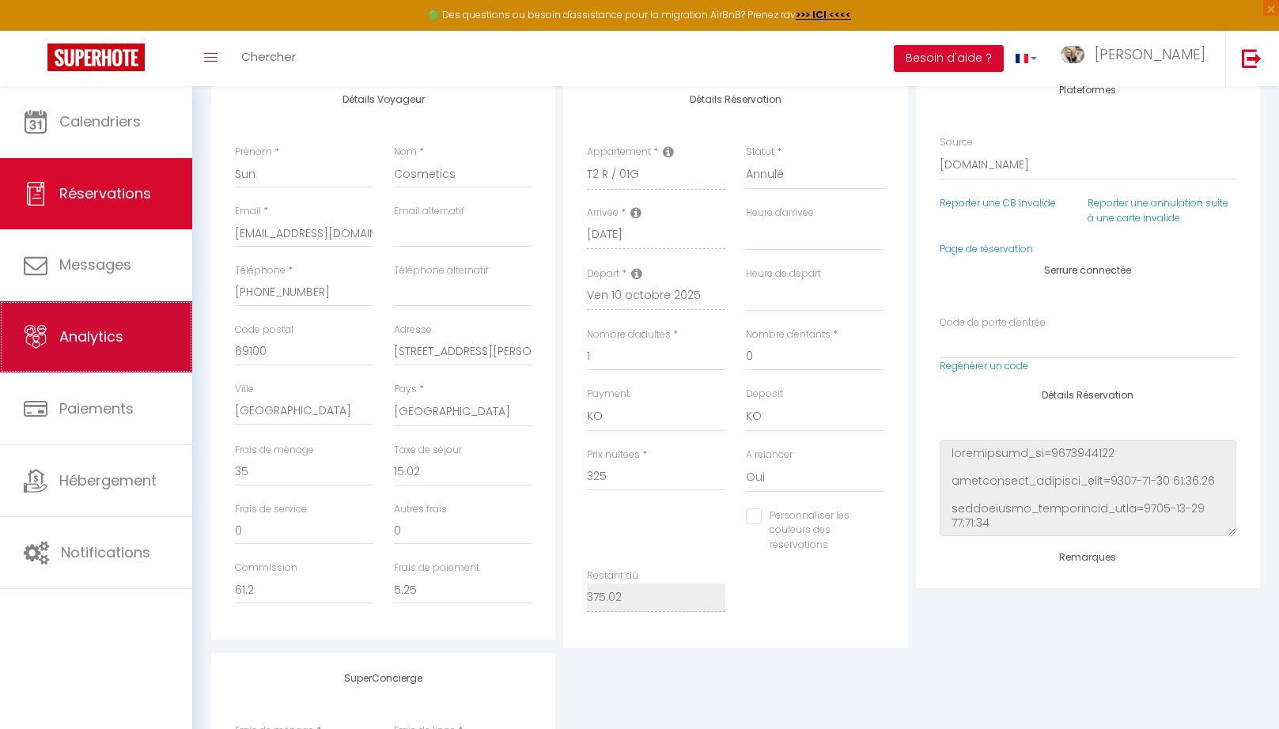
click at [104, 335] on span "Analytics" at bounding box center [91, 337] width 64 height 20
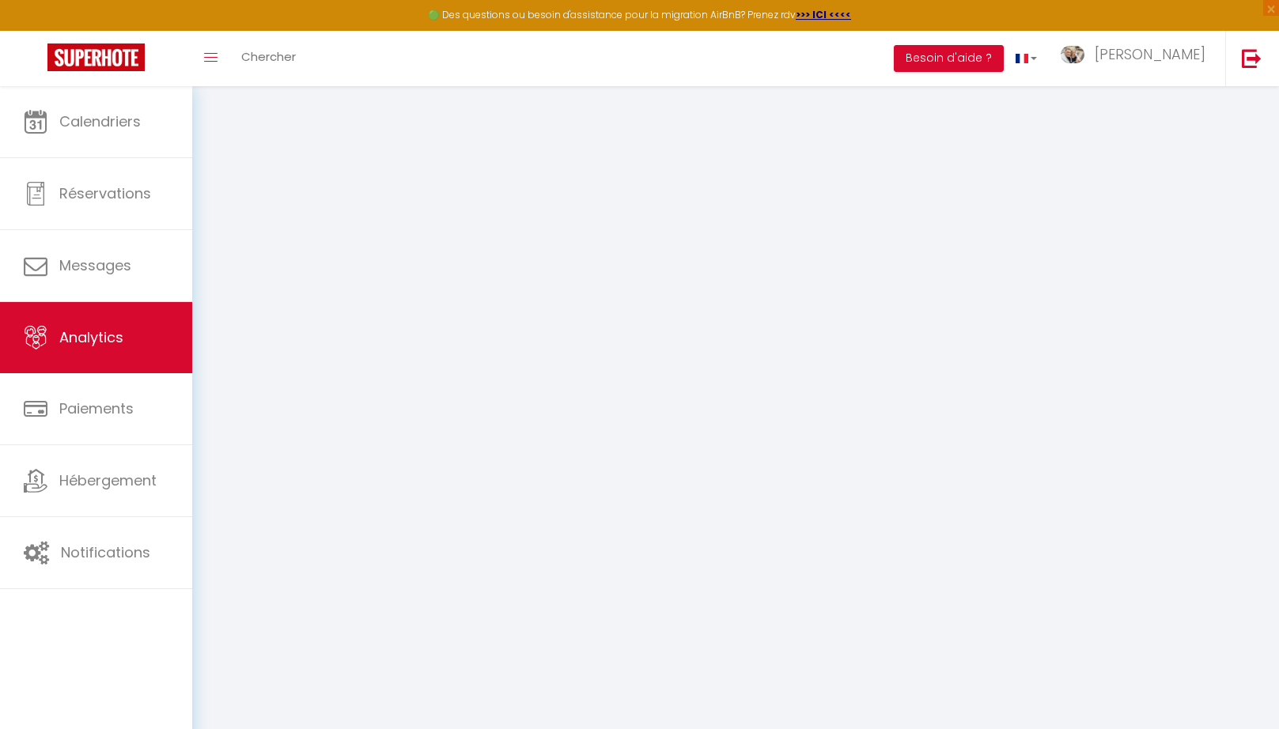
select select "2025"
select select "10"
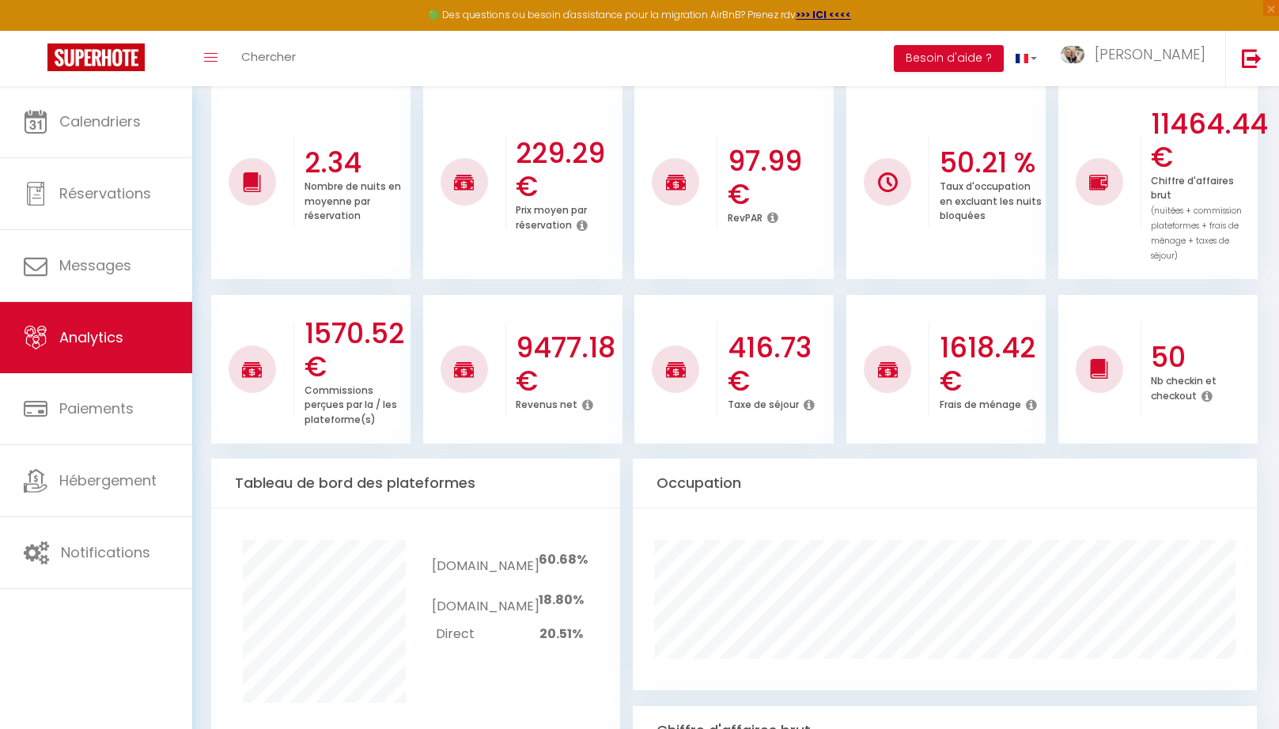
scroll to position [389, 0]
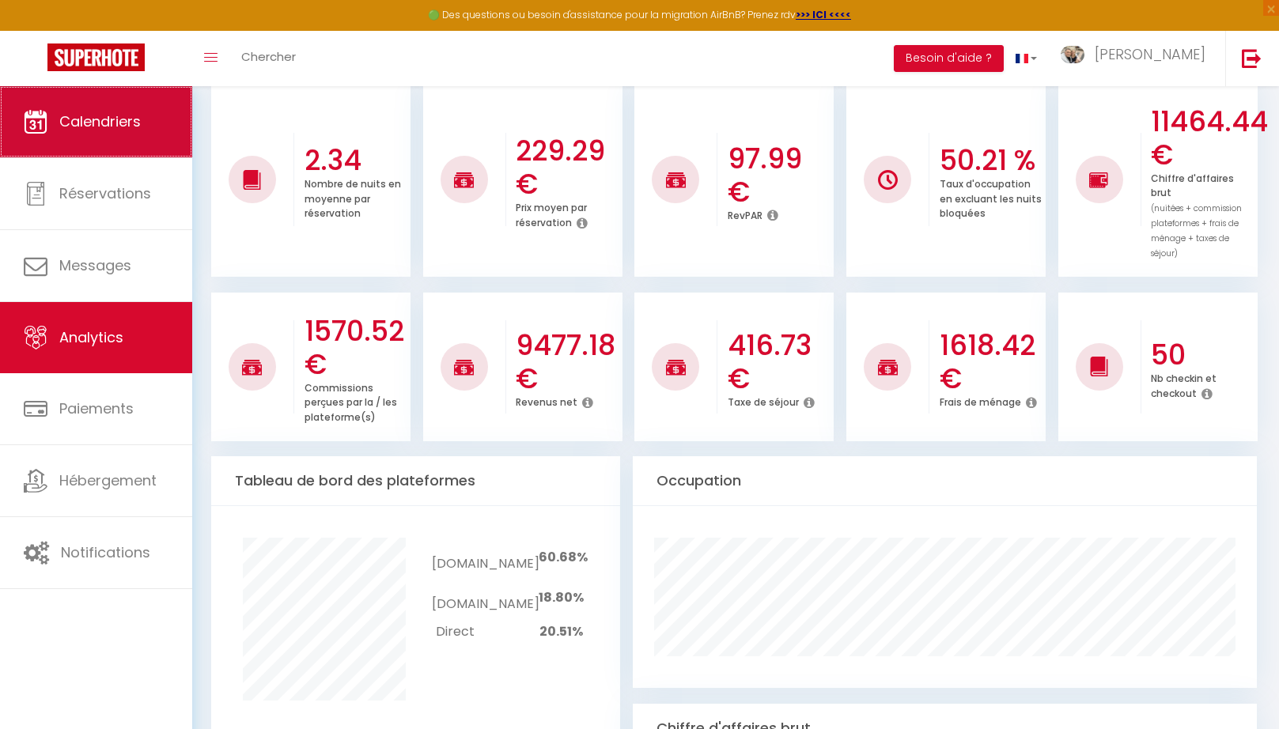
click at [142, 152] on link "Calendriers" at bounding box center [96, 121] width 192 height 71
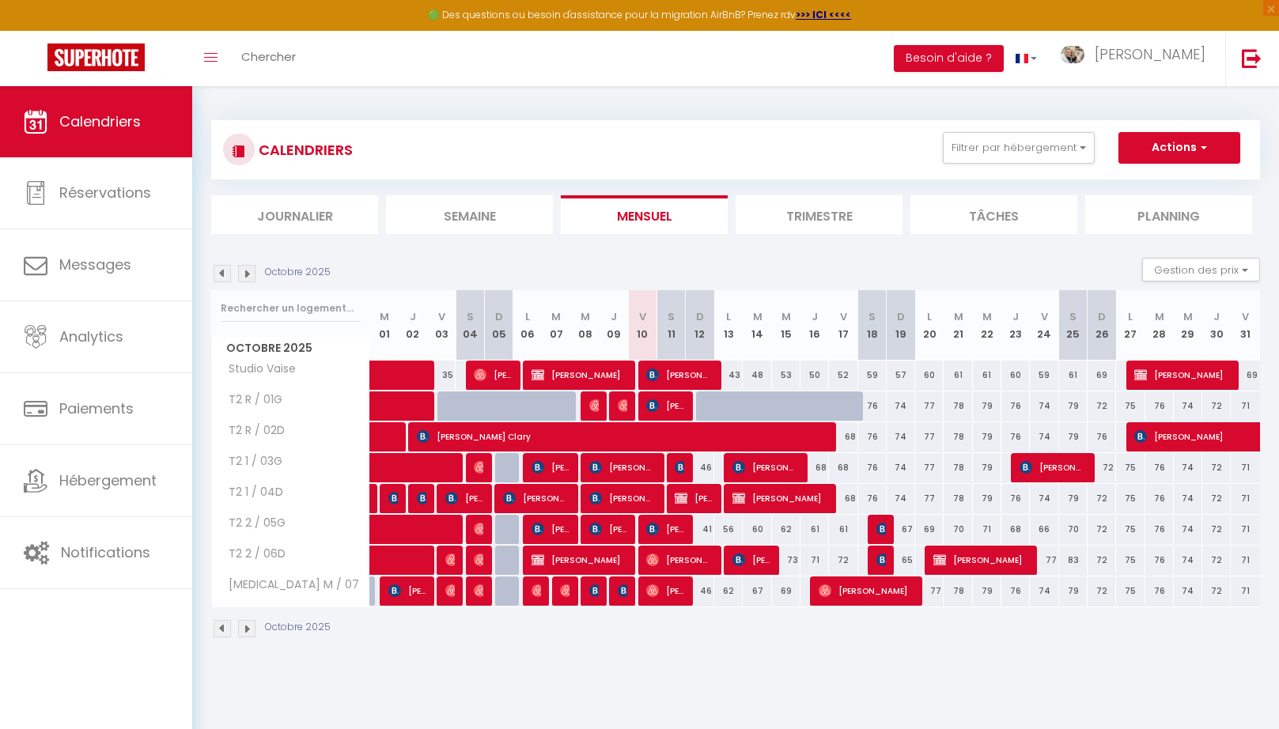
click at [673, 591] on span "[PERSON_NAME]" at bounding box center [665, 591] width 38 height 30
select select "OK"
select select "0"
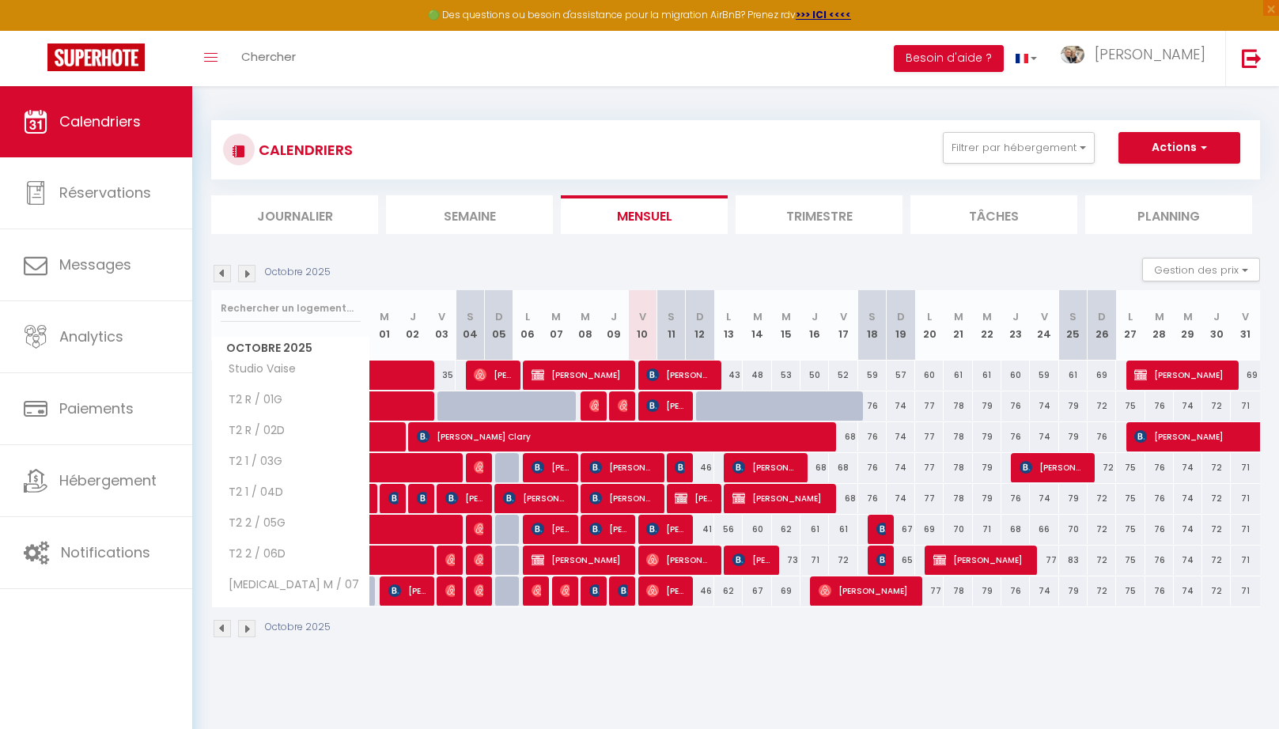
select select "1"
select select
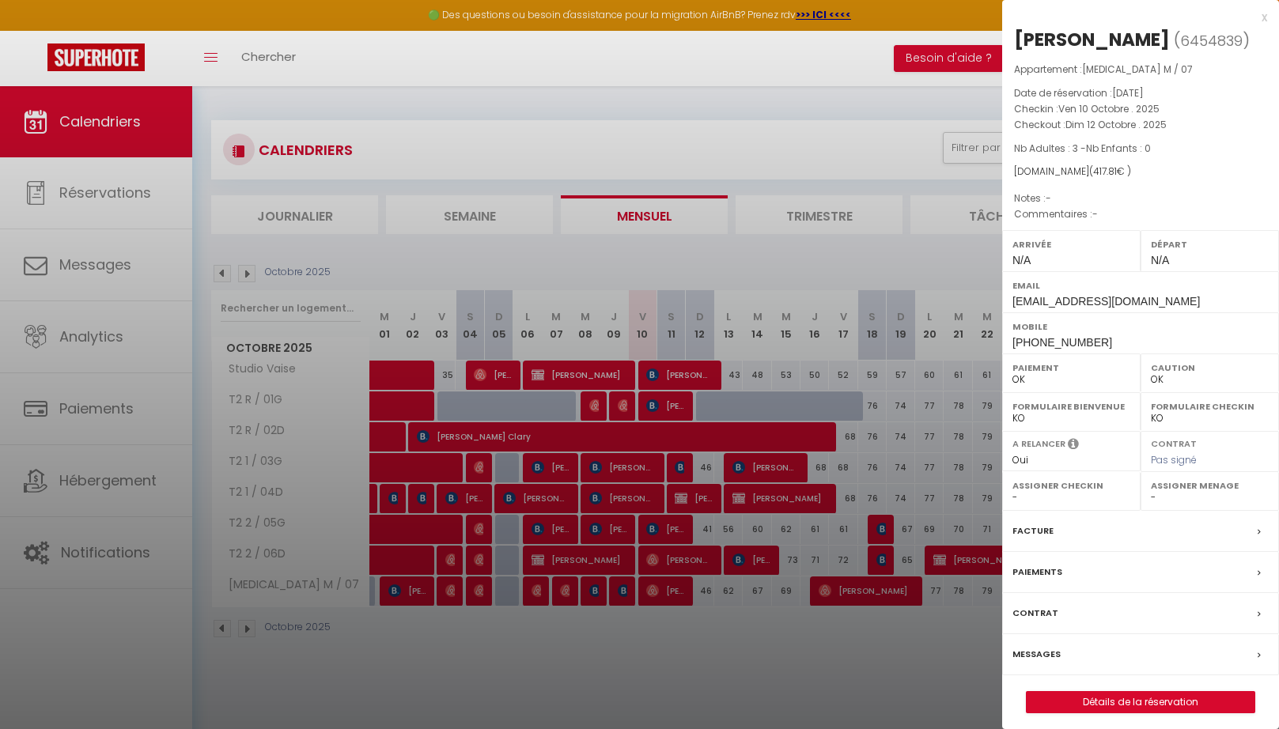
click at [1033, 647] on label "Messages" at bounding box center [1036, 654] width 48 height 17
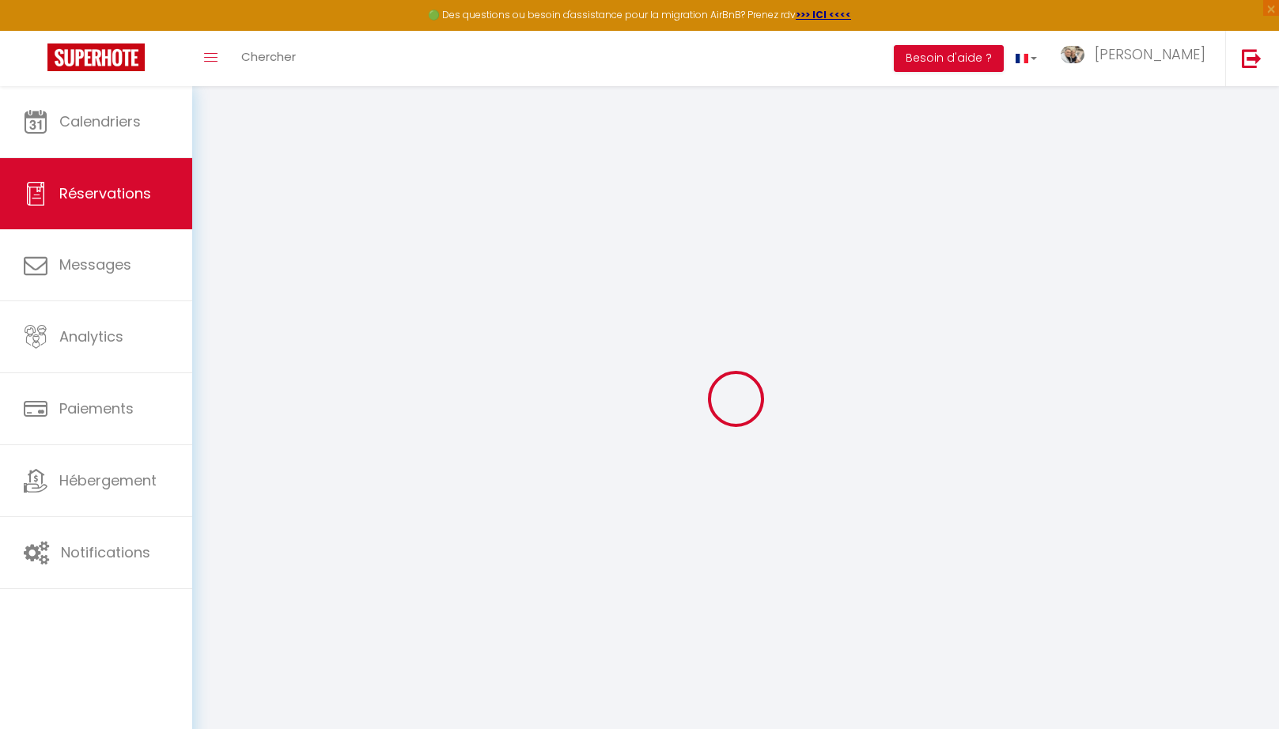
select select
checkbox input "false"
select select
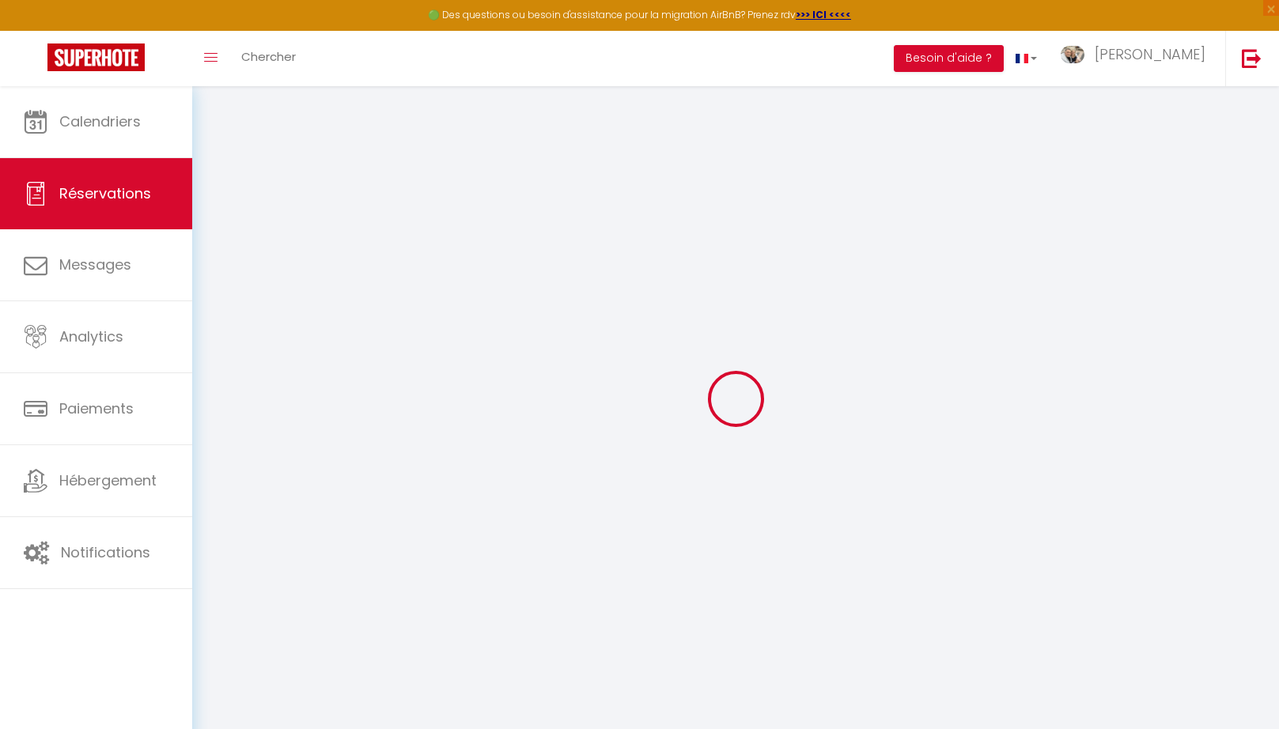
select select
checkbox input "false"
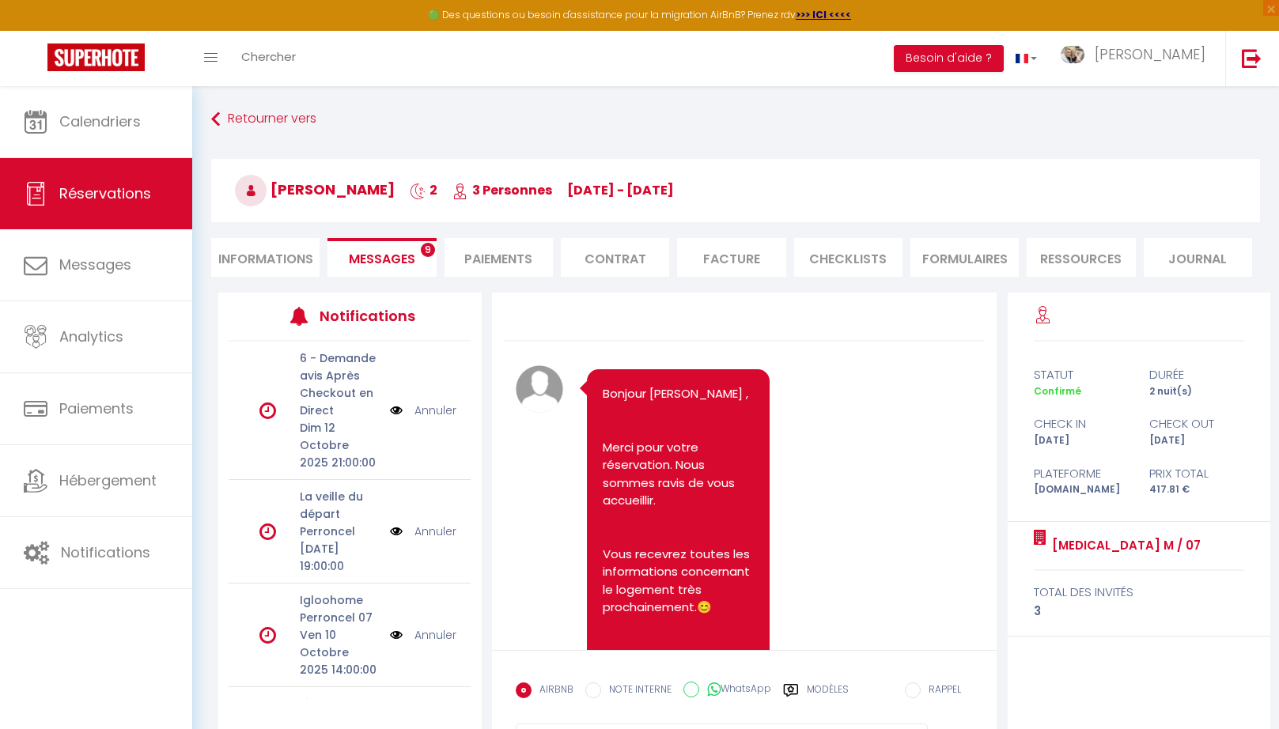
scroll to position [6244, 0]
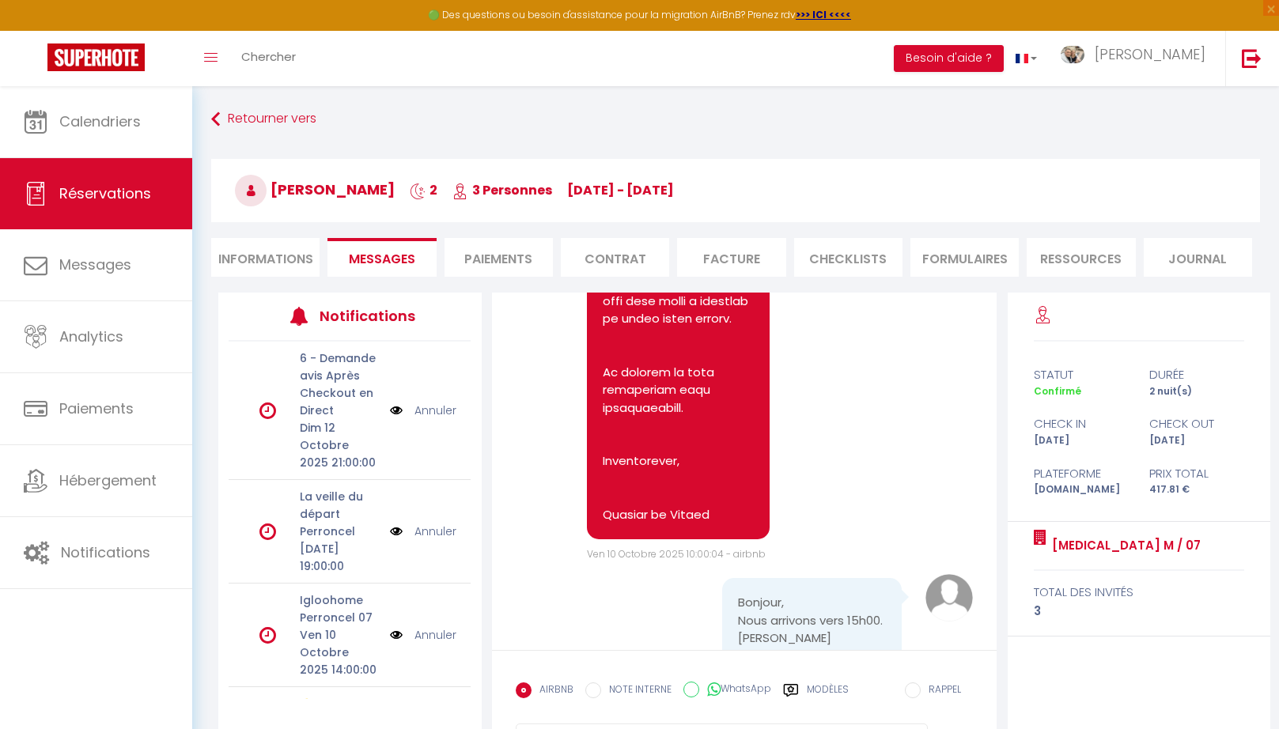
click at [819, 693] on label "Modèles" at bounding box center [828, 697] width 42 height 28
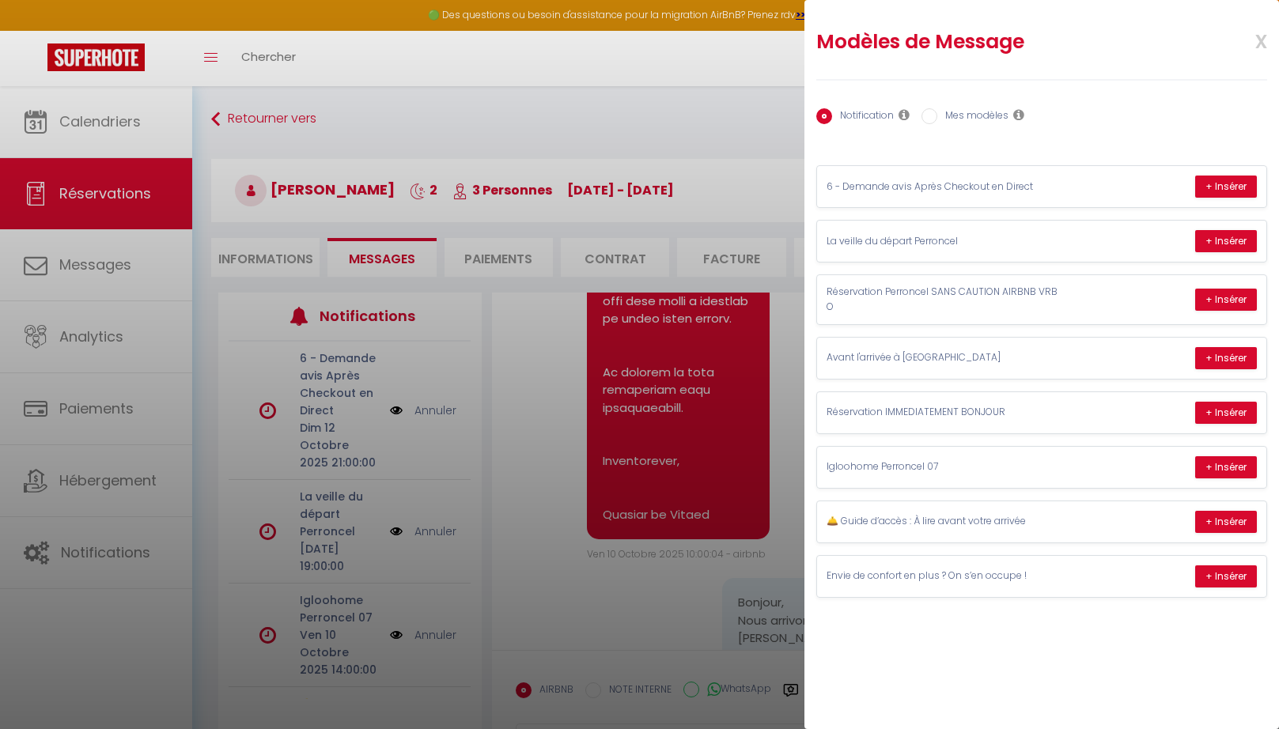
click at [958, 119] on label "Mes modèles" at bounding box center [972, 116] width 71 height 17
click at [937, 119] on input "Mes modèles" at bounding box center [929, 116] width 16 height 16
radio input "true"
radio input "false"
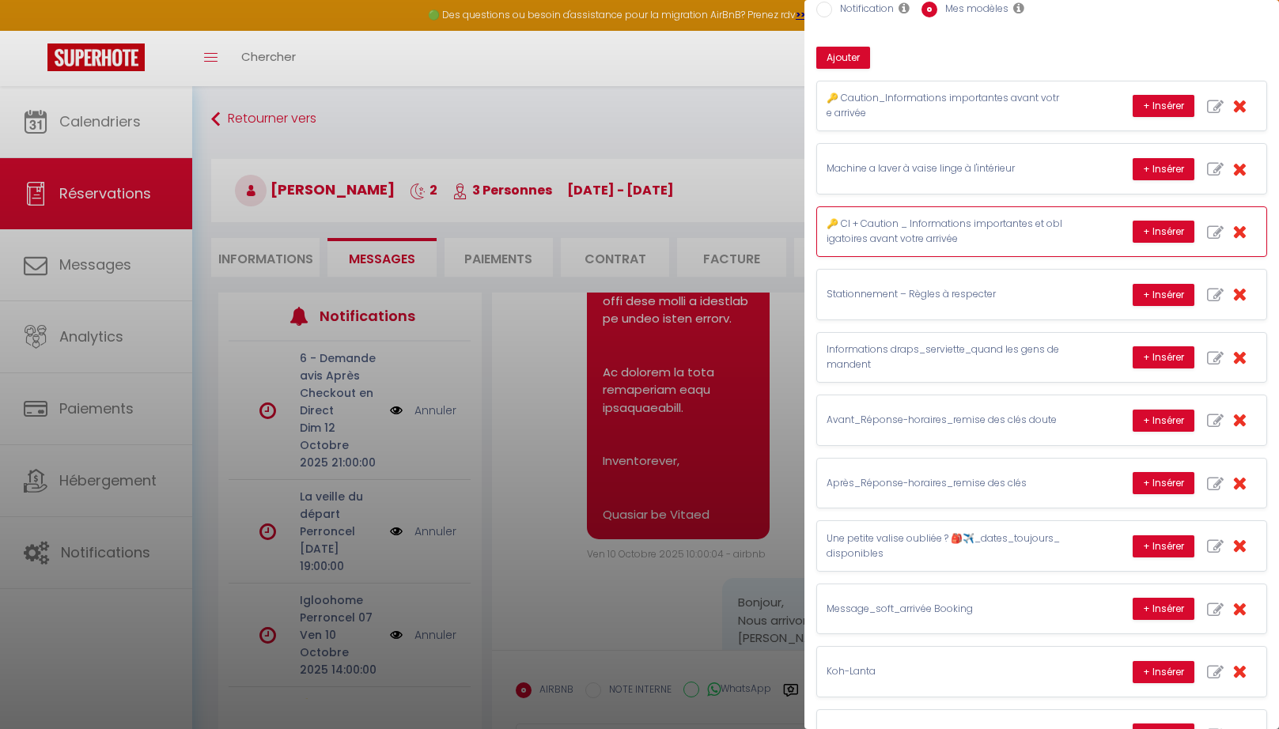
scroll to position [115, 0]
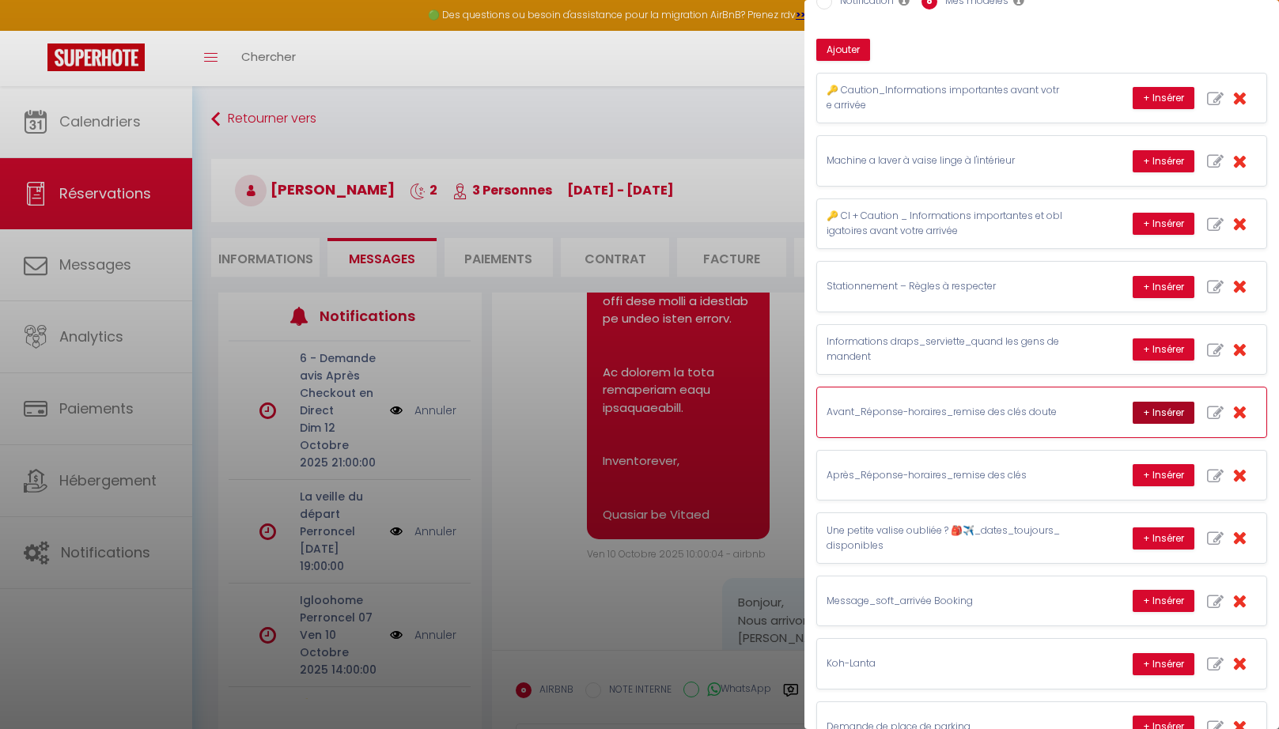
click at [1159, 406] on button "+ Insérer" at bounding box center [1164, 413] width 62 height 22
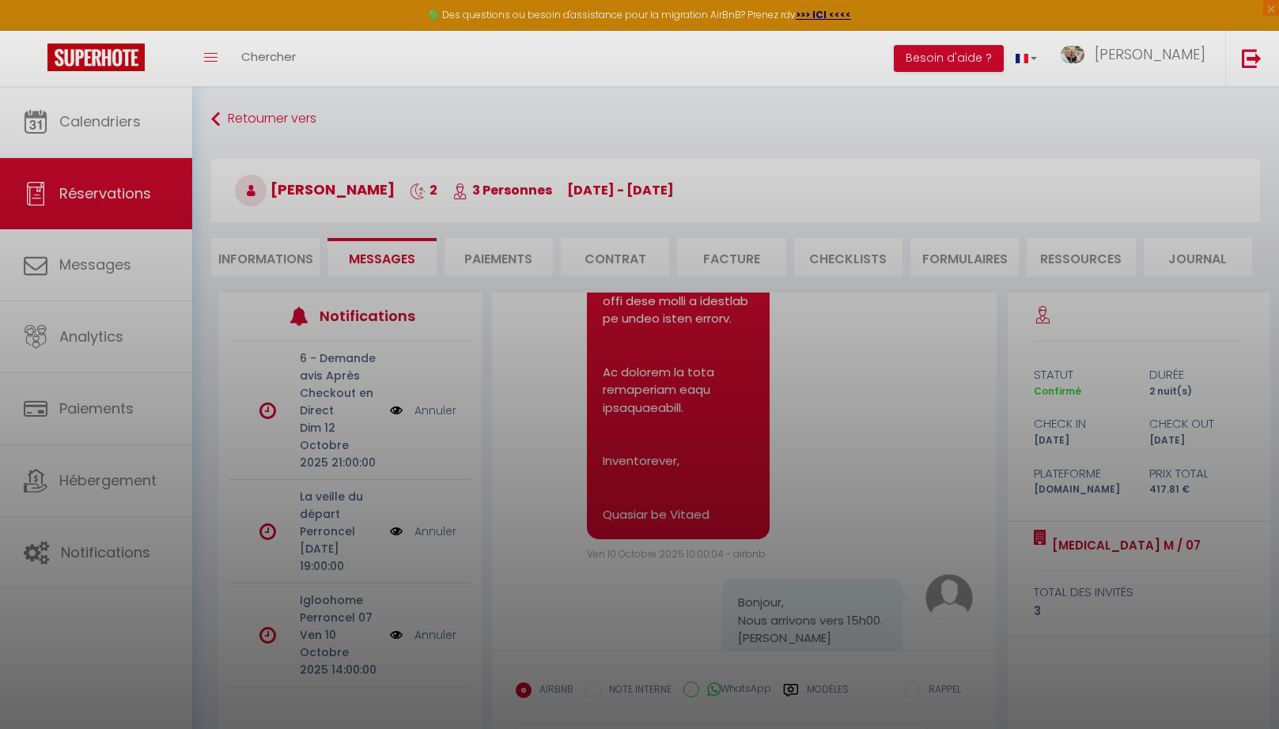
type textarea "Parfait ! Soit nous serons là pour vous accueillir, soit nous vous enverrons to…"
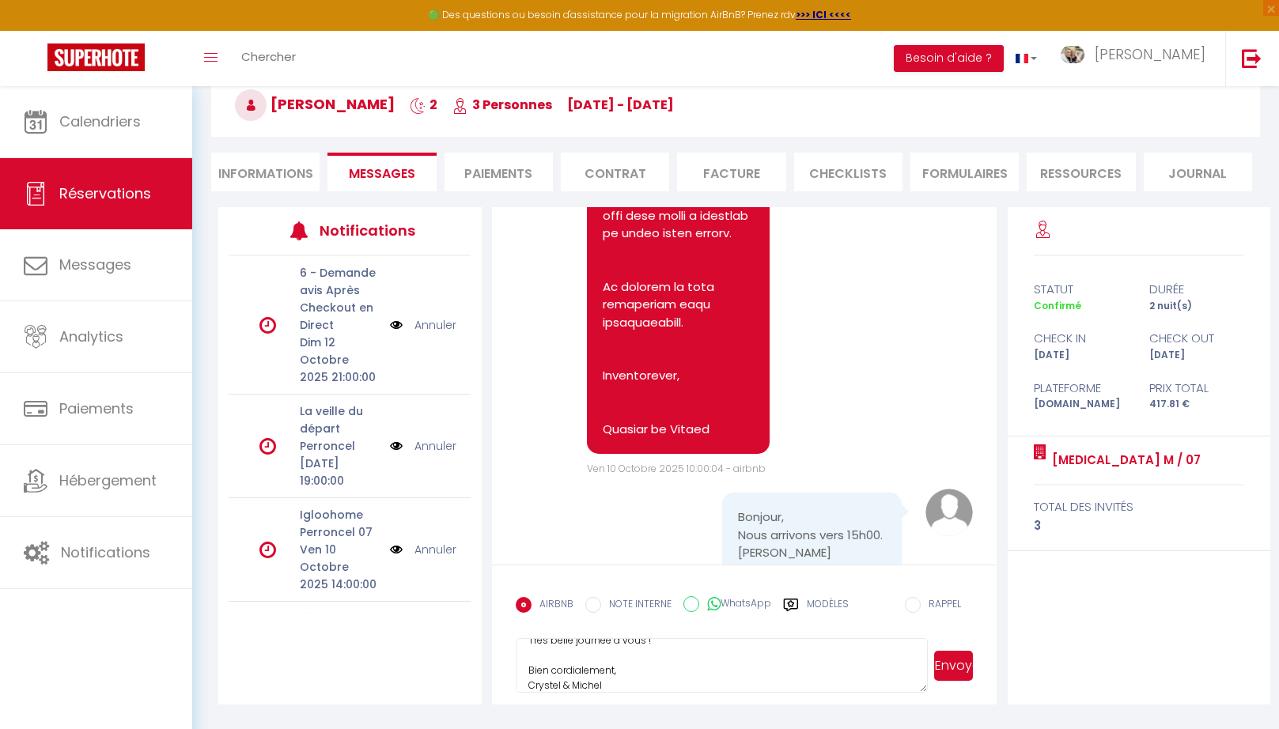
scroll to position [45, 0]
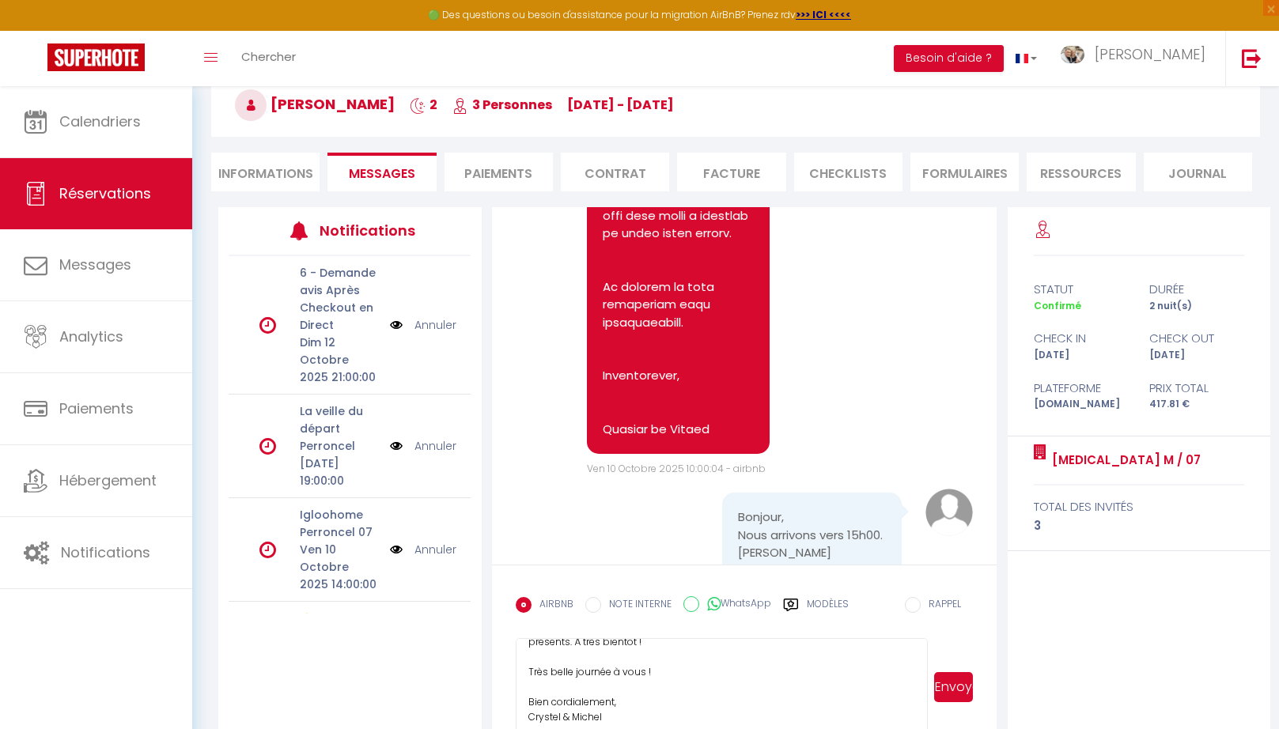
drag, startPoint x: 918, startPoint y: 686, endPoint x: 823, endPoint y: 678, distance: 95.2
click at [928, 728] on textarea "Parfait ! Soit nous serons là pour vous accueillir, soit nous vous enverrons to…" at bounding box center [722, 687] width 412 height 98
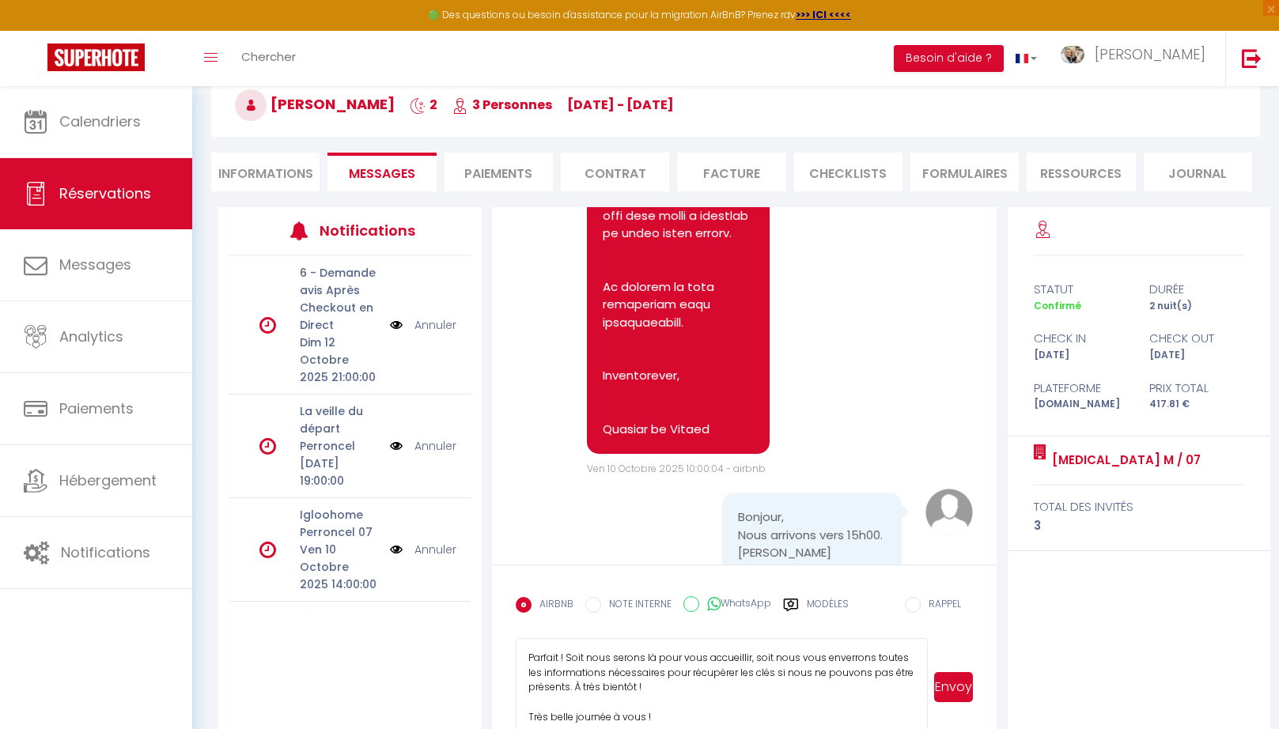
click at [955, 689] on button "Envoyer" at bounding box center [953, 687] width 39 height 30
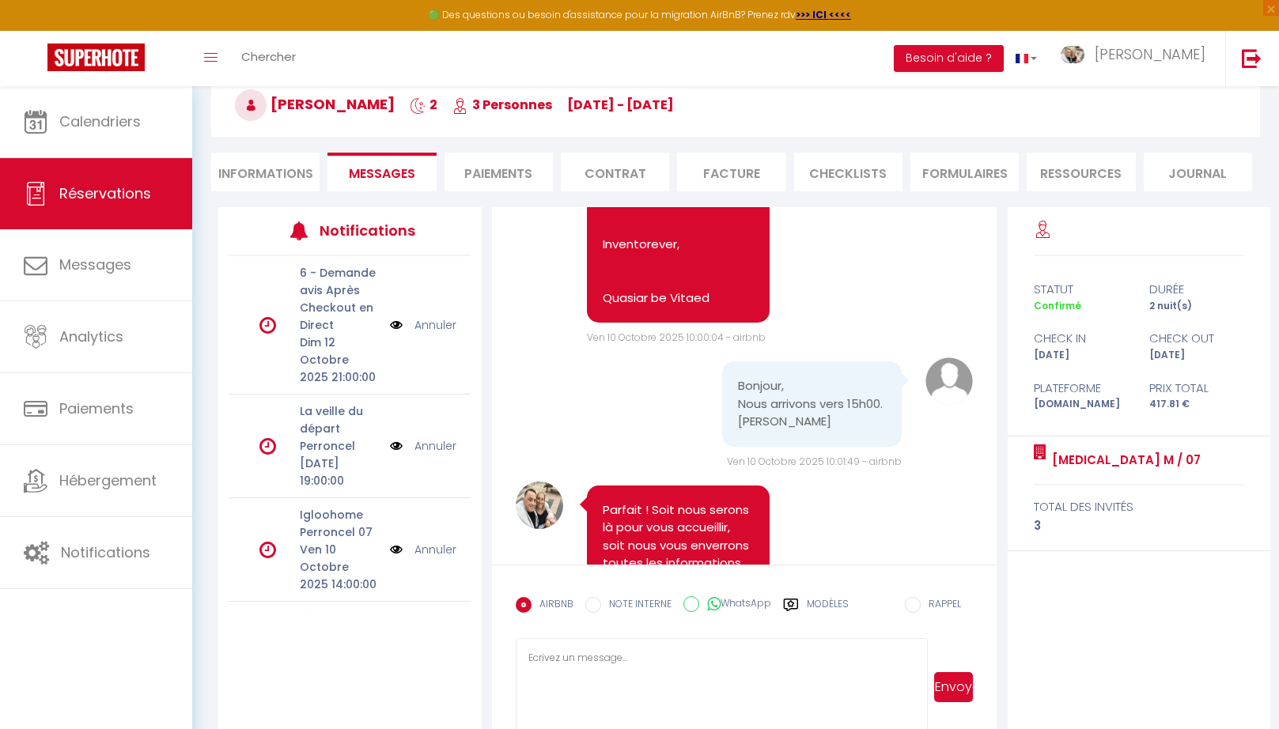
scroll to position [6563, 0]
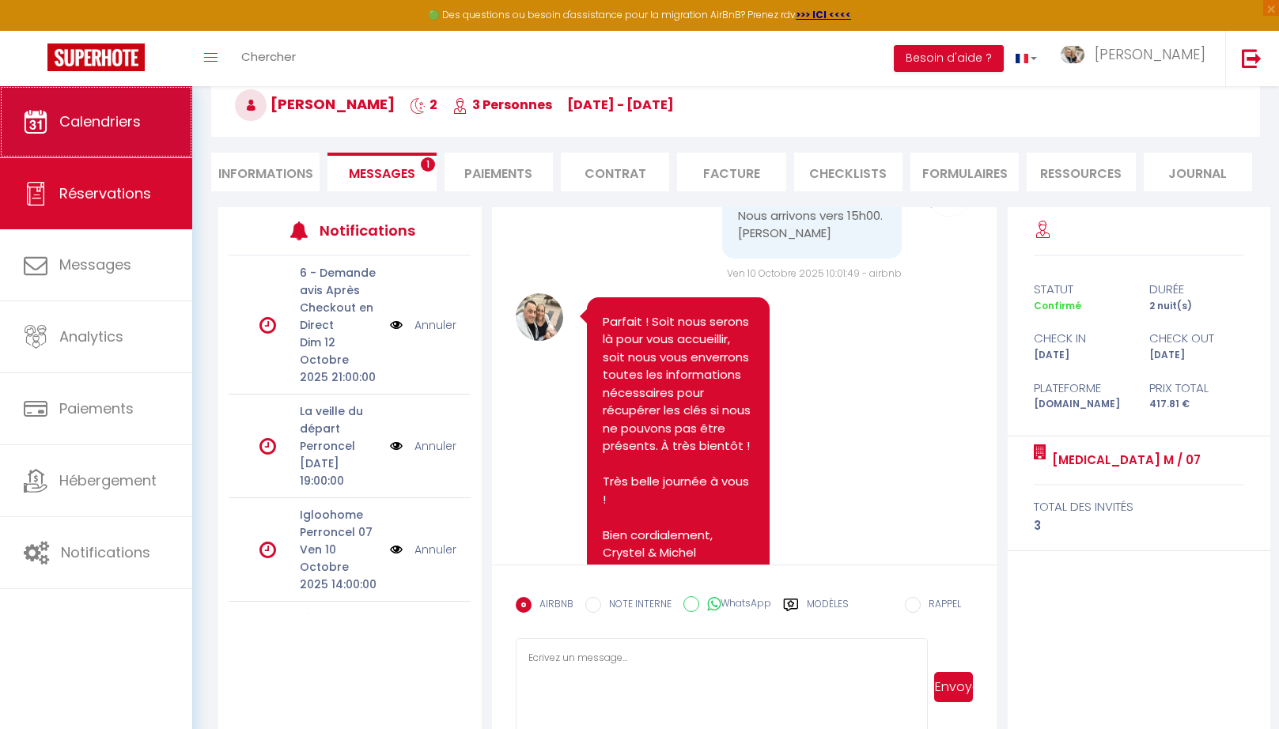
click at [52, 142] on link "Calendriers" at bounding box center [96, 121] width 192 height 71
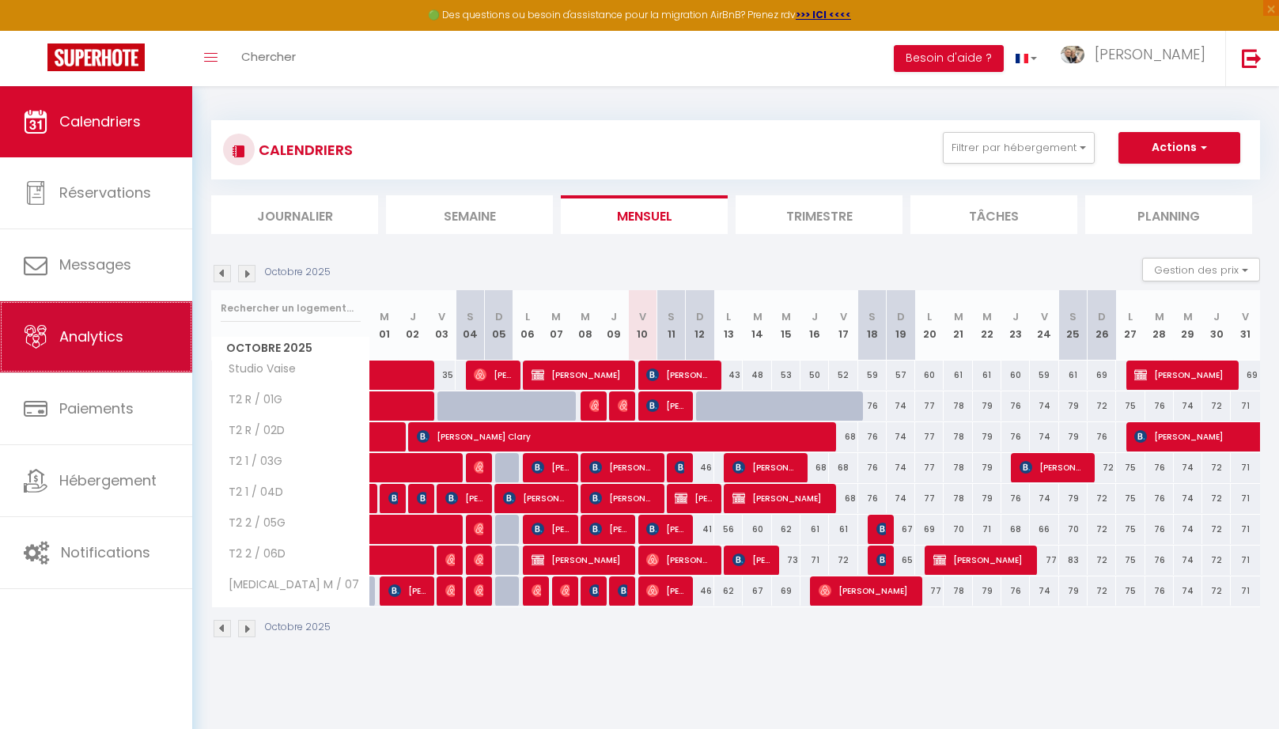
click at [85, 349] on link "Analytics" at bounding box center [96, 336] width 192 height 71
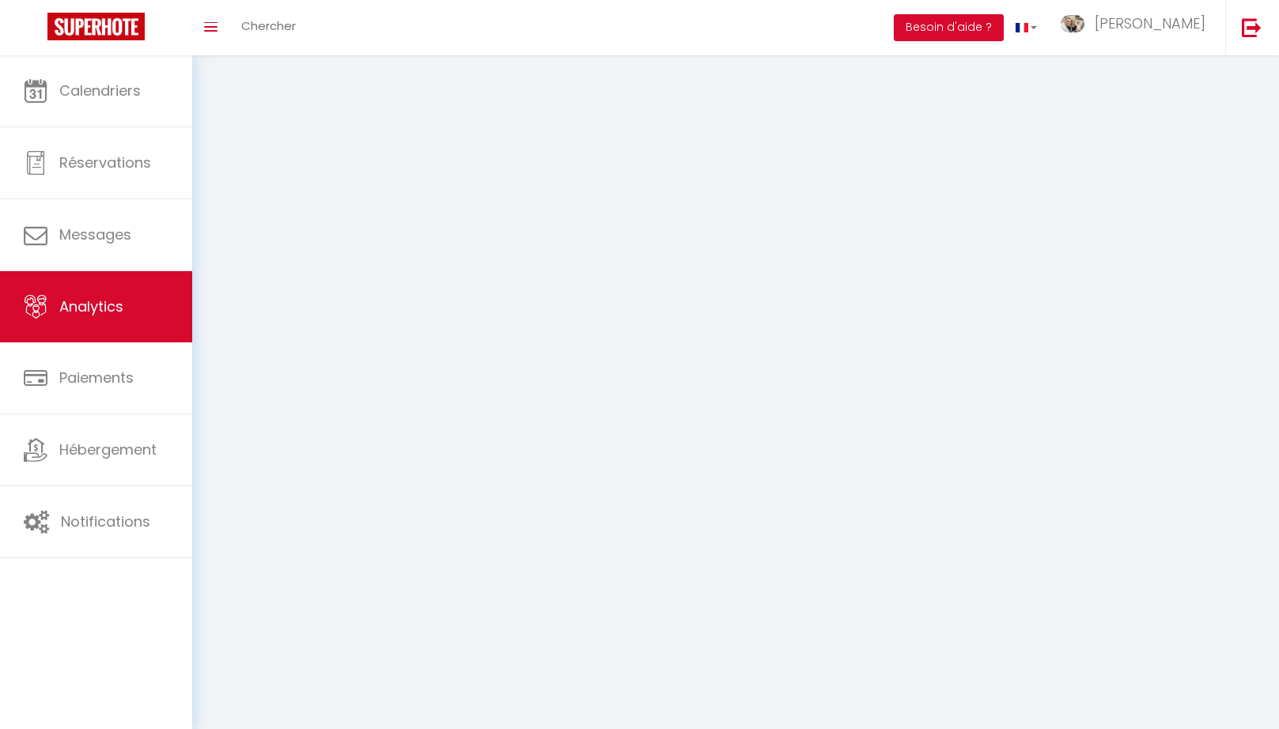
select select "2025"
select select "10"
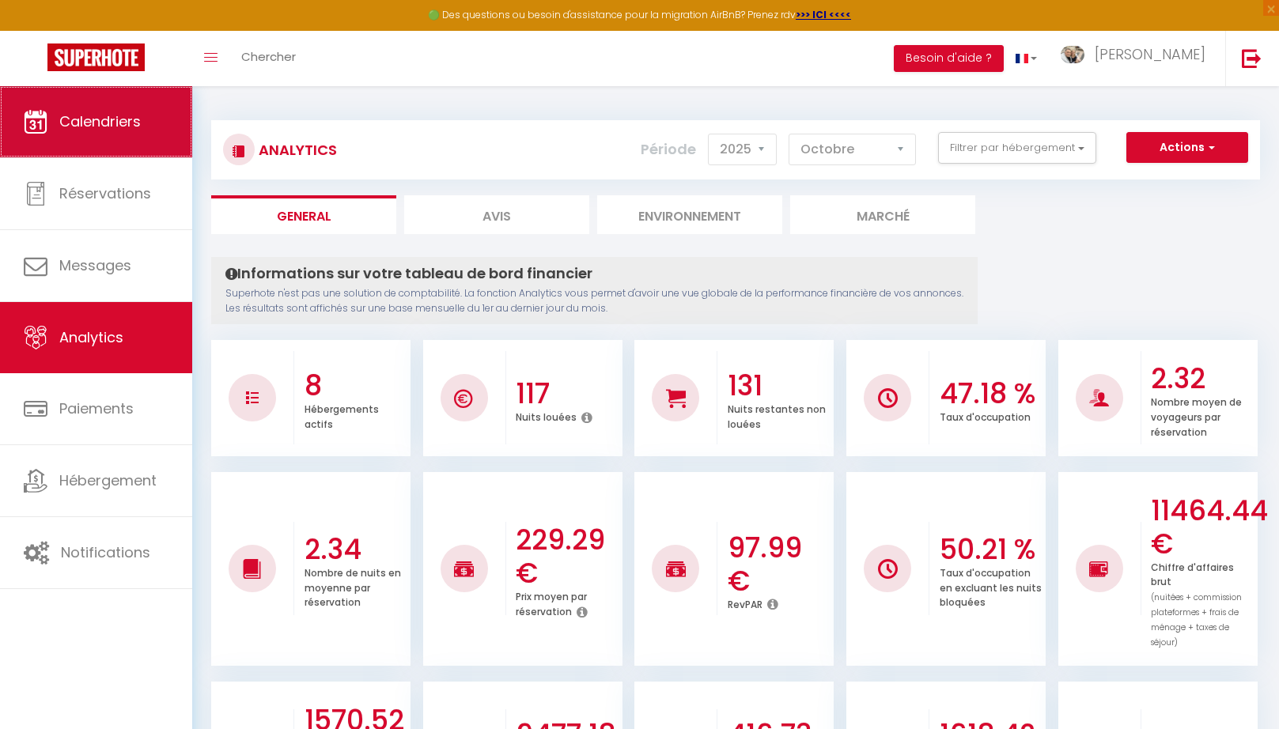
click at [116, 134] on link "Calendriers" at bounding box center [96, 121] width 192 height 71
